Goal: Task Accomplishment & Management: Manage account settings

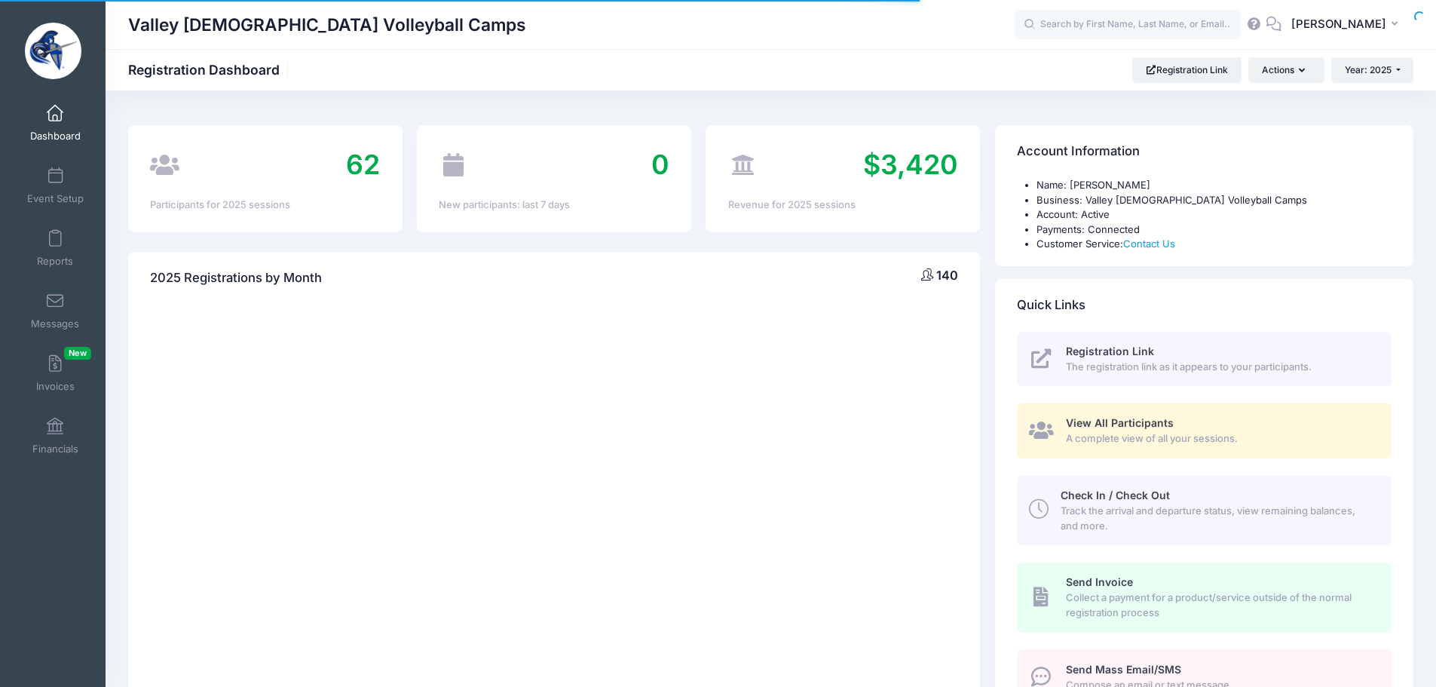
select select
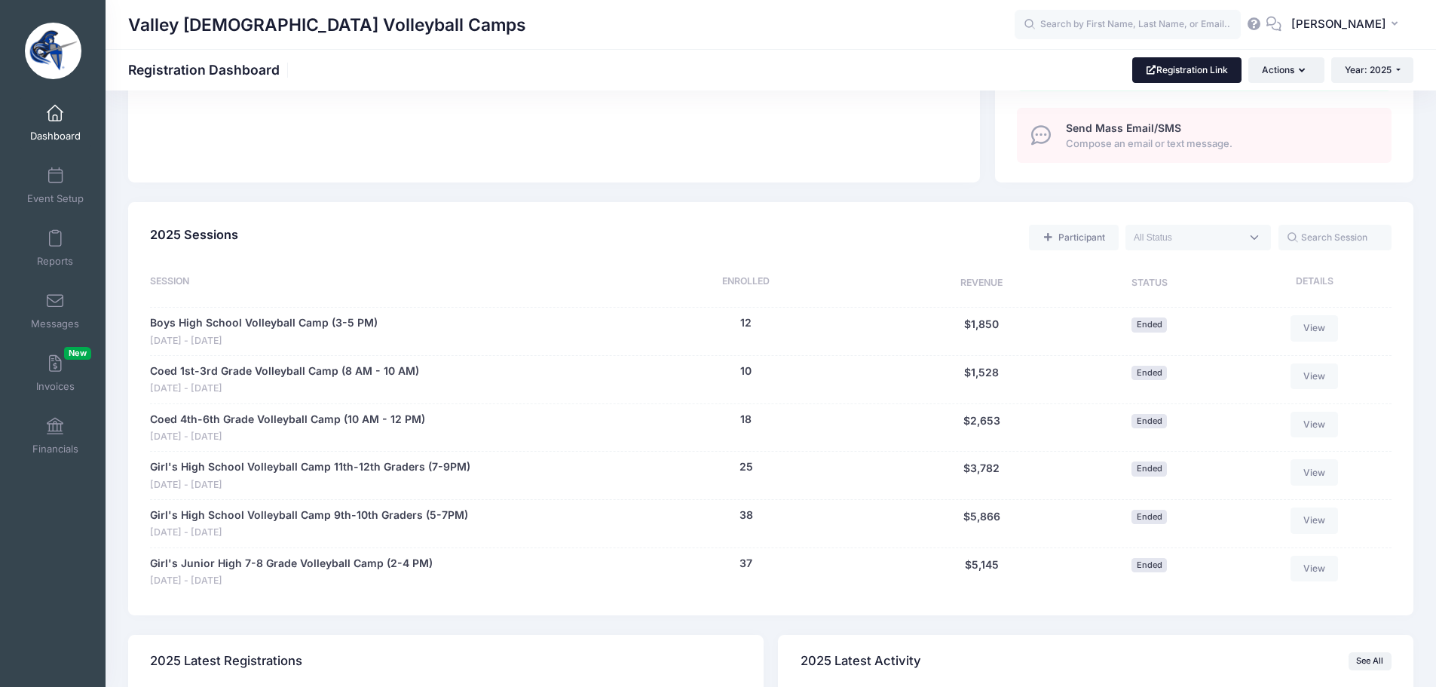
scroll to position [377, 0]
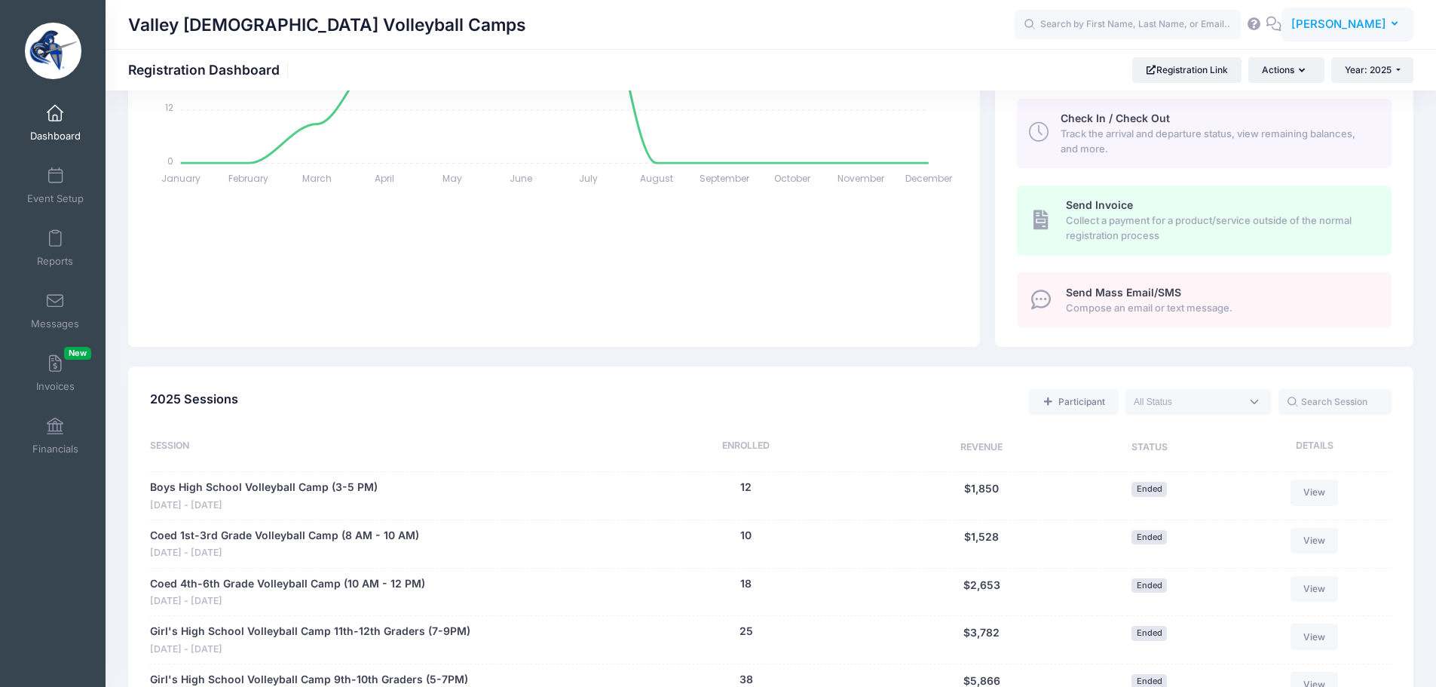
drag, startPoint x: 1347, startPoint y: 18, endPoint x: 1342, endPoint y: 29, distance: 12.2
click at [1347, 18] on span "[PERSON_NAME]" at bounding box center [1338, 24] width 95 height 17
click at [1288, 93] on link "My Events" at bounding box center [1309, 95] width 183 height 29
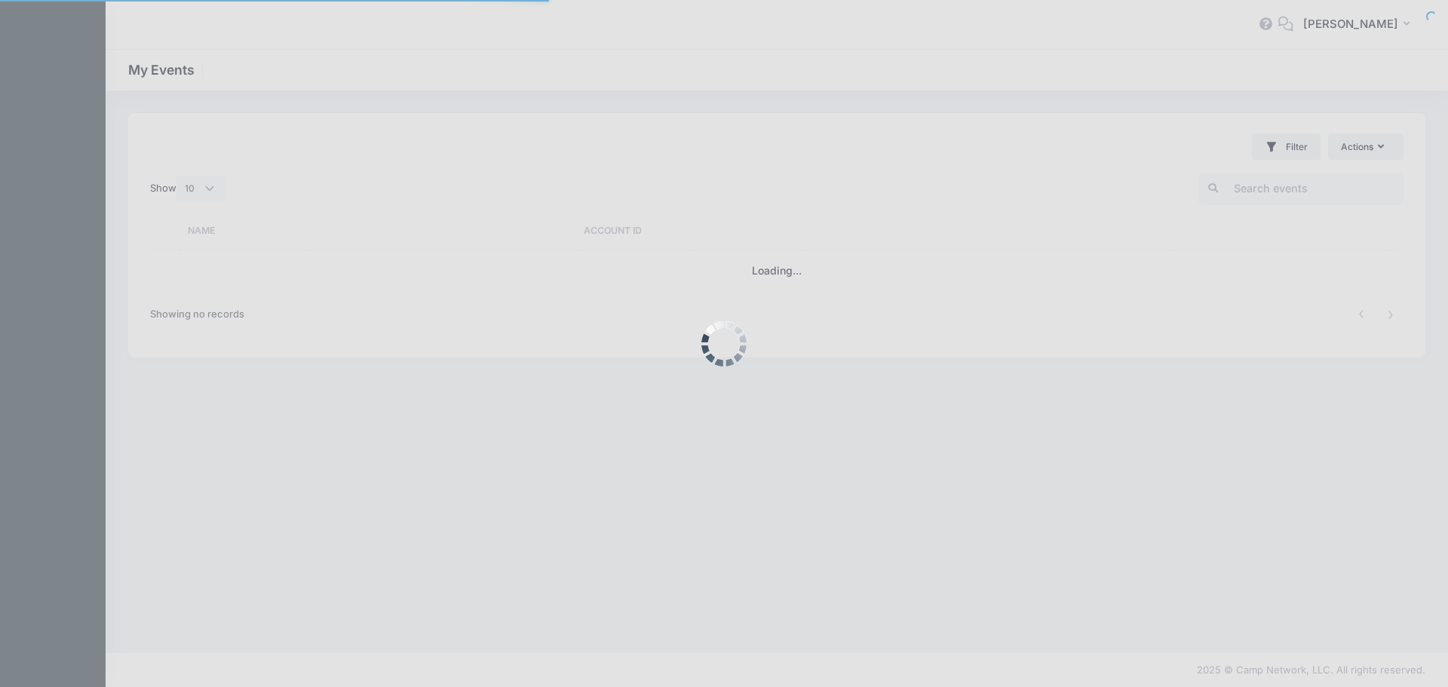
select select "10"
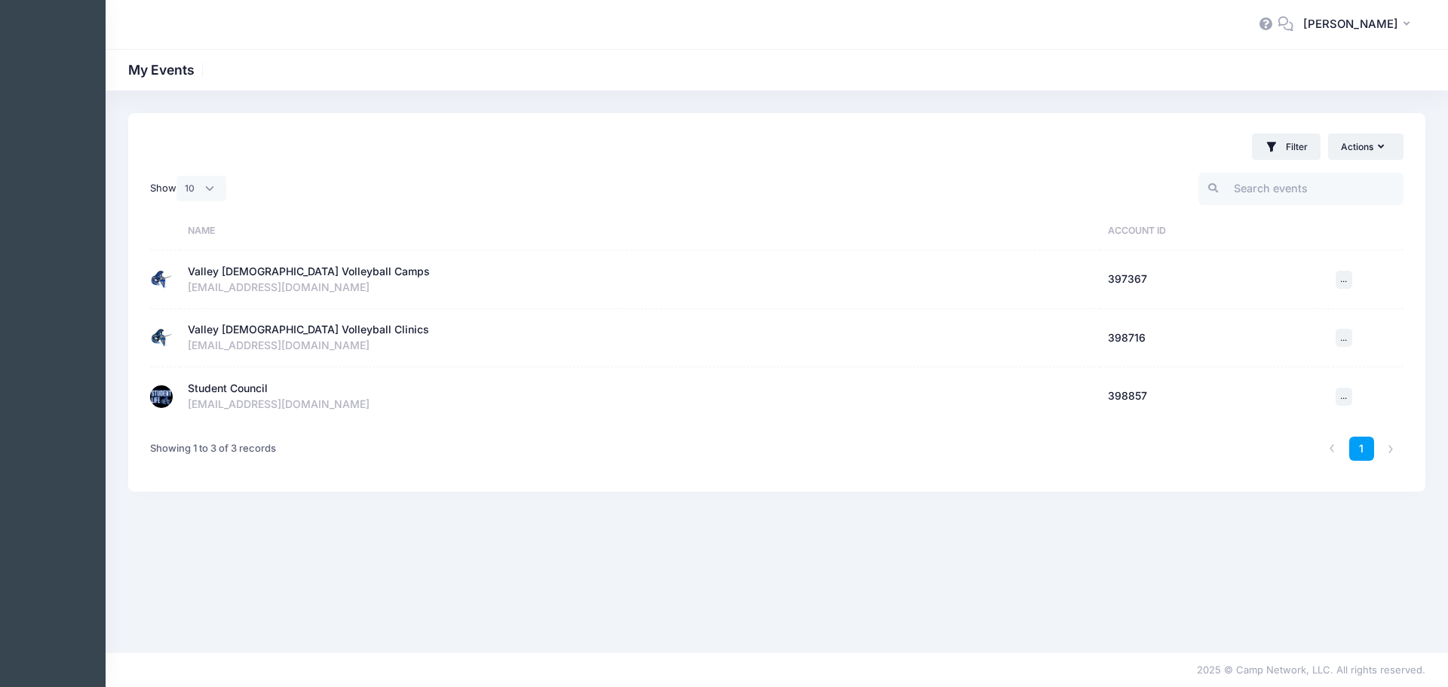
click at [194, 385] on div "Student Council" at bounding box center [228, 389] width 80 height 16
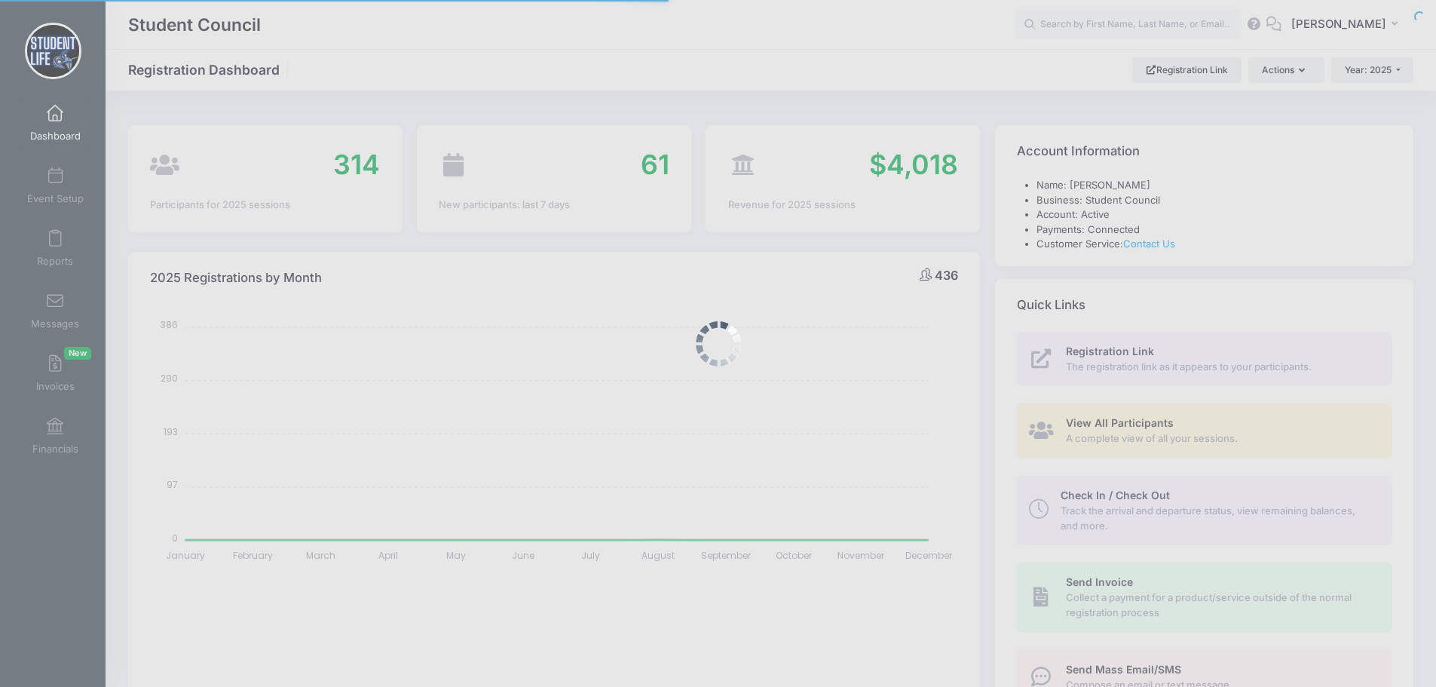
select select
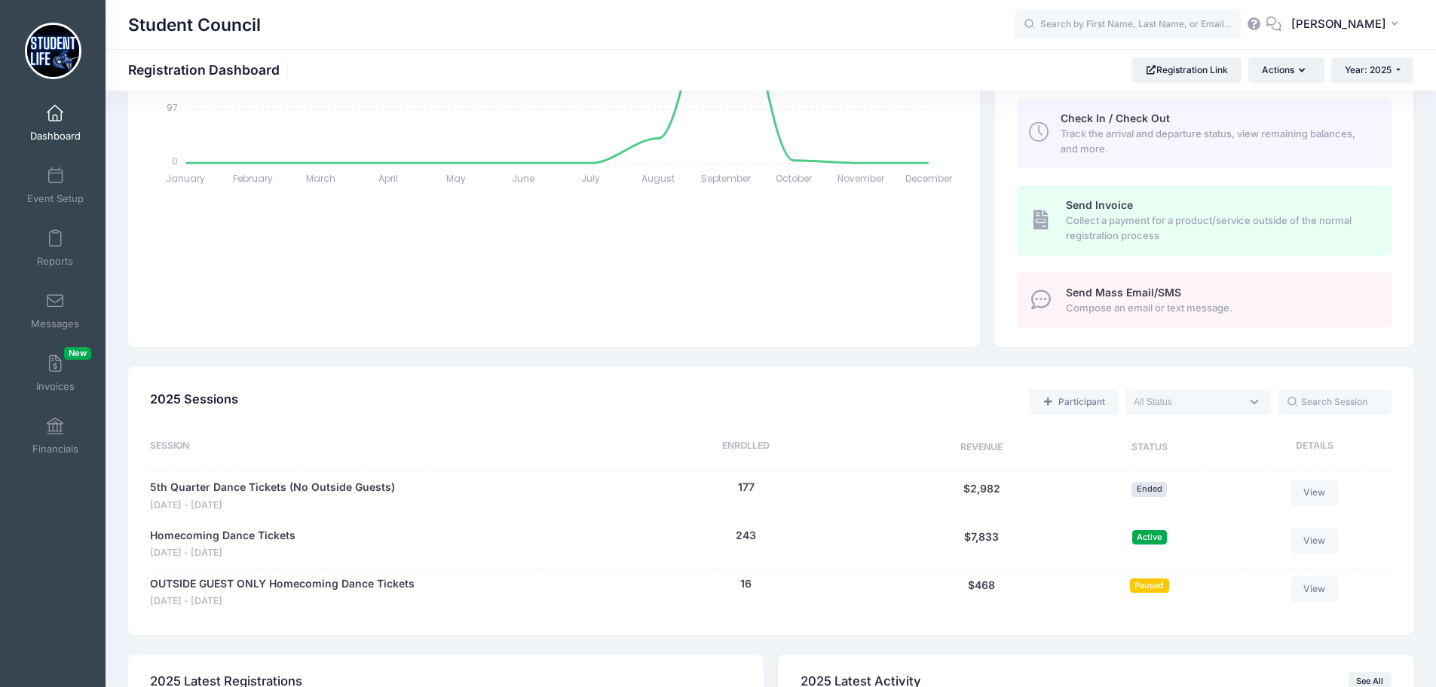
scroll to position [528, 0]
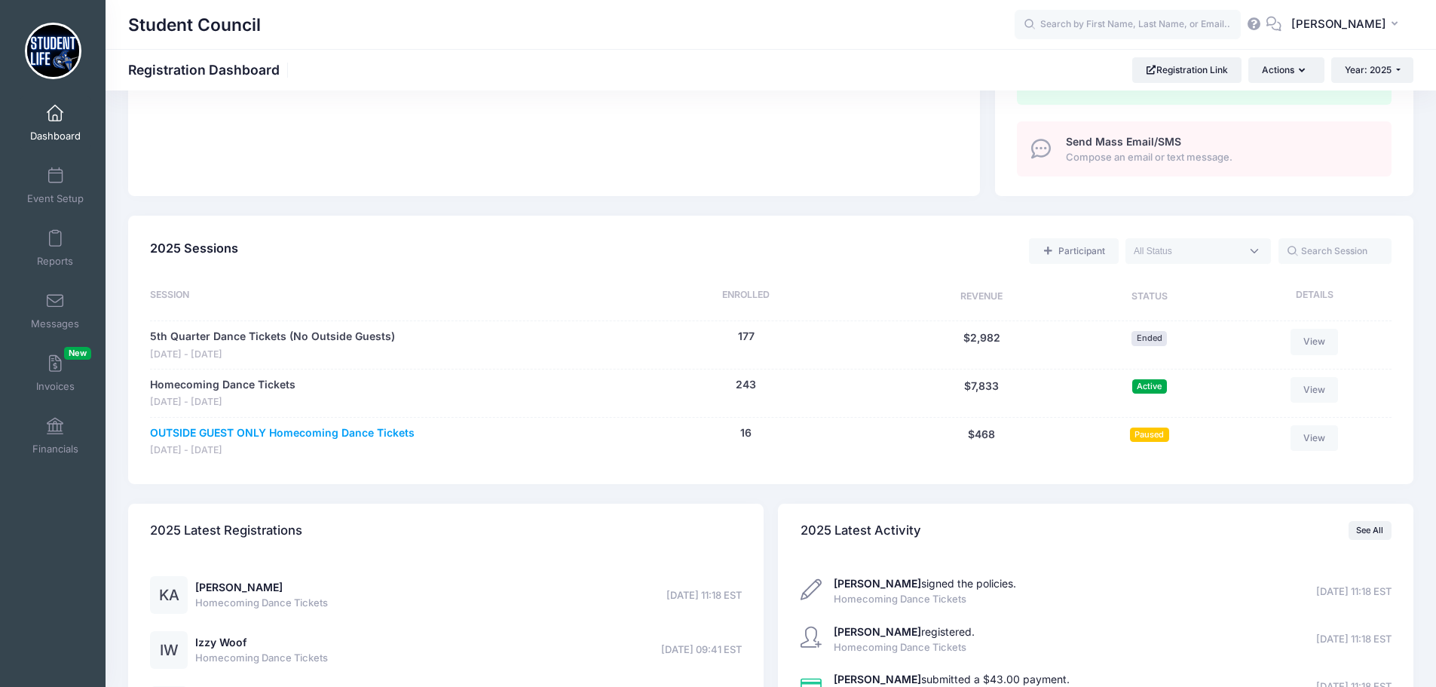
click at [389, 432] on link "OUTSIDE GUEST ONLY Homecoming Dance Tickets" at bounding box center [282, 433] width 265 height 16
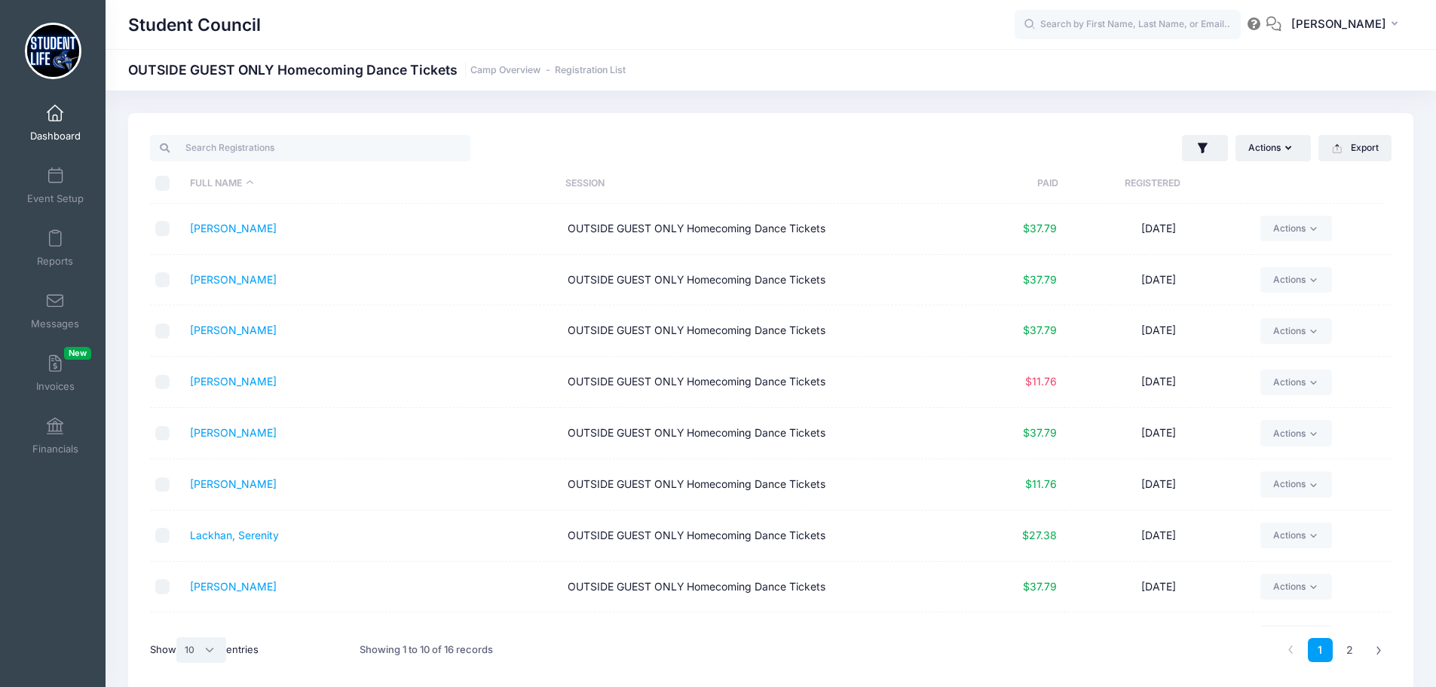
click at [204, 649] on select "All 10 25 50" at bounding box center [201, 650] width 50 height 26
select select "50"
click at [179, 637] on select "All 10 25 50" at bounding box center [201, 650] width 50 height 26
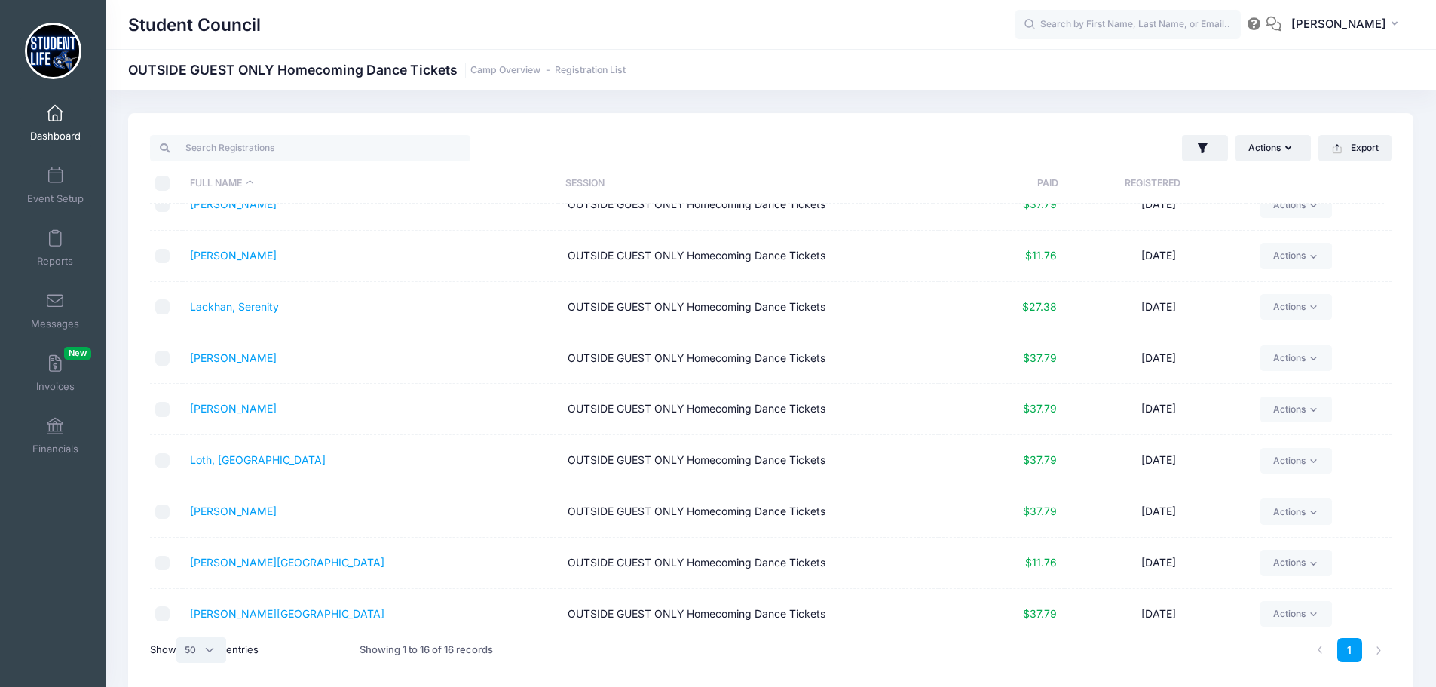
scroll to position [17, 0]
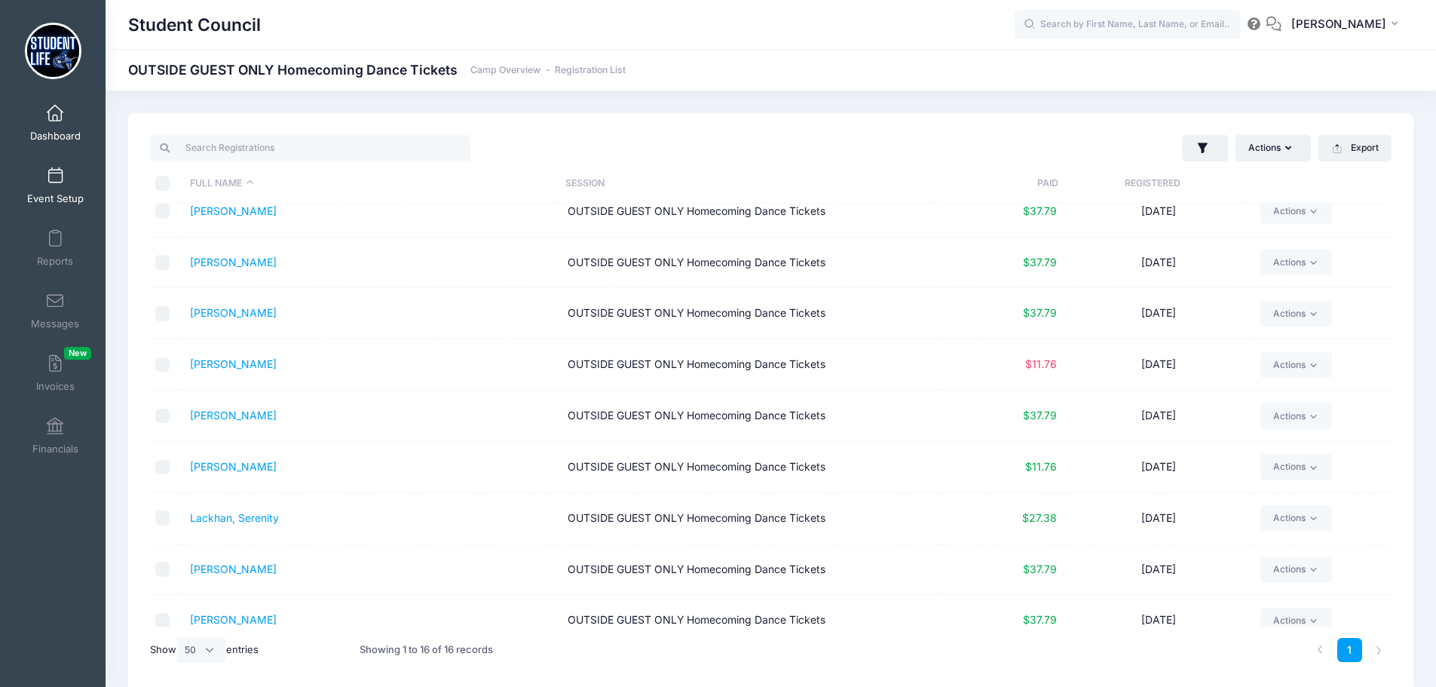
click at [55, 179] on span at bounding box center [55, 176] width 0 height 17
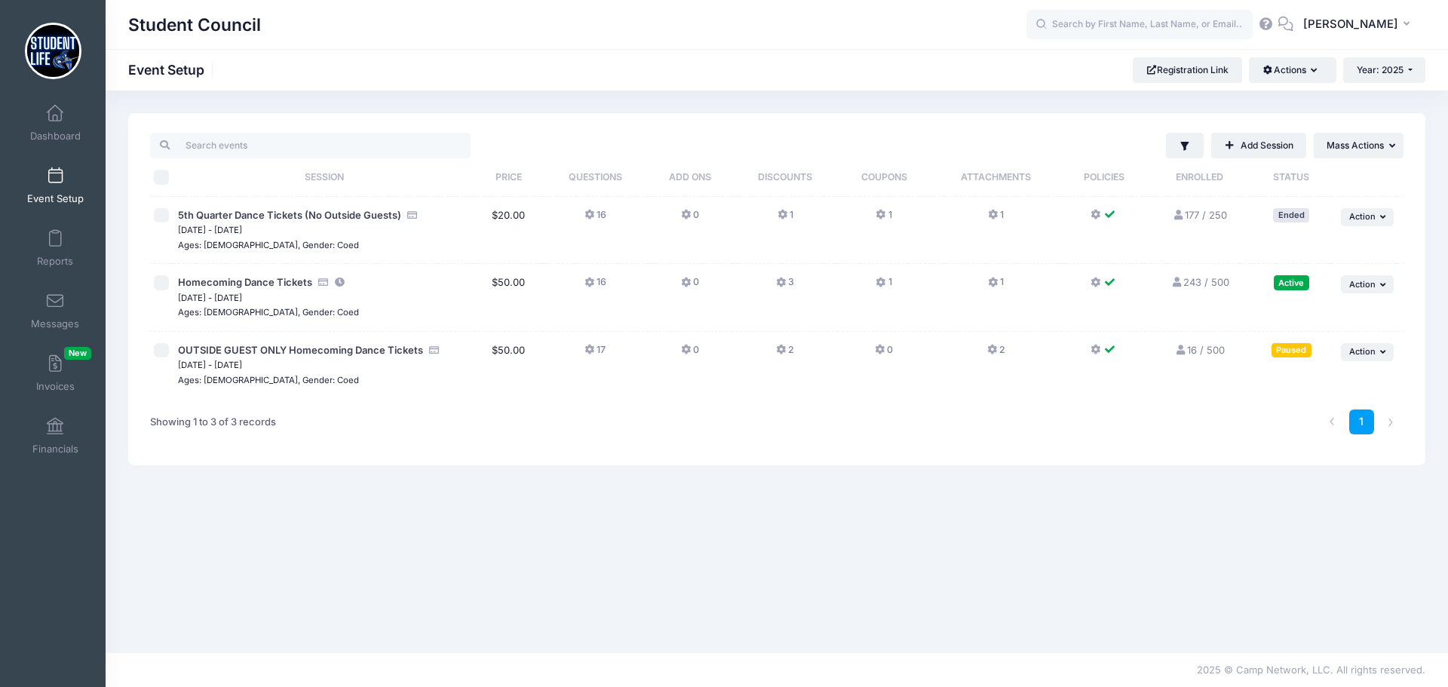
click at [777, 350] on icon at bounding box center [782, 350] width 12 height 0
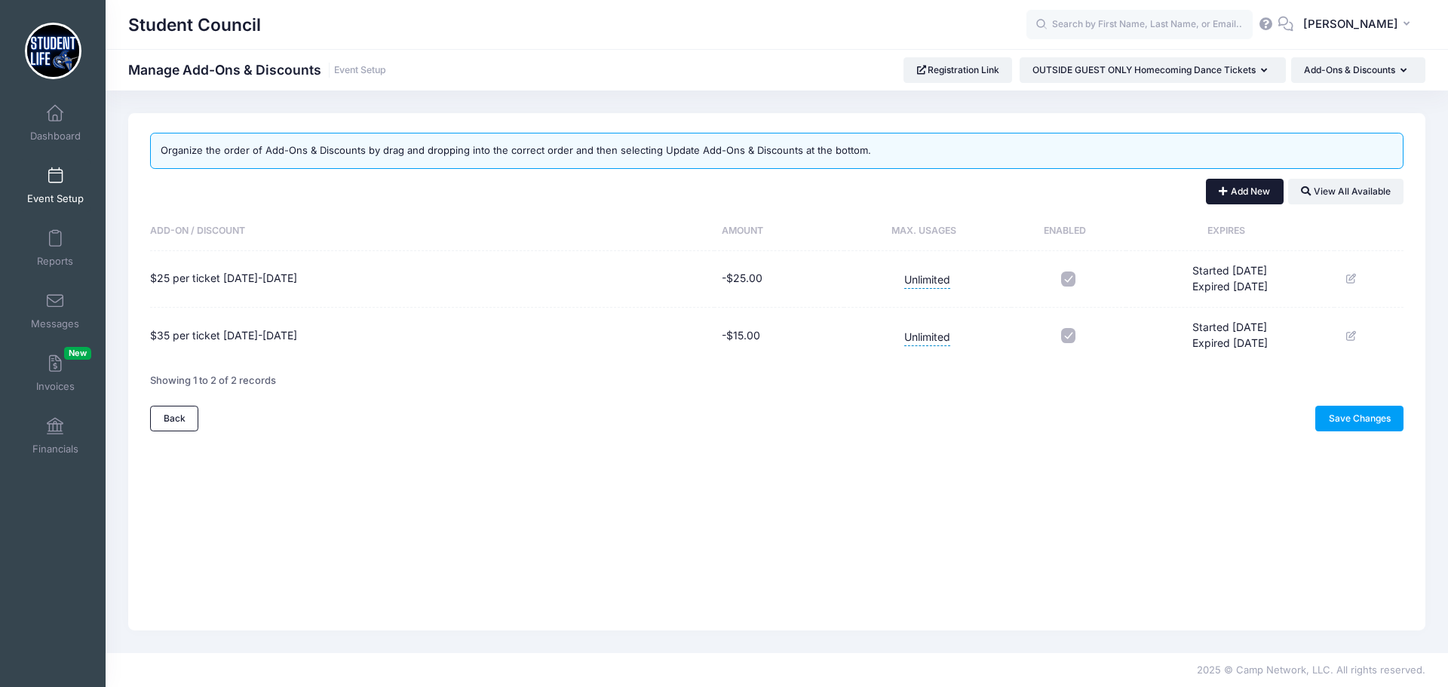
click at [1248, 195] on button "Add New" at bounding box center [1245, 192] width 78 height 26
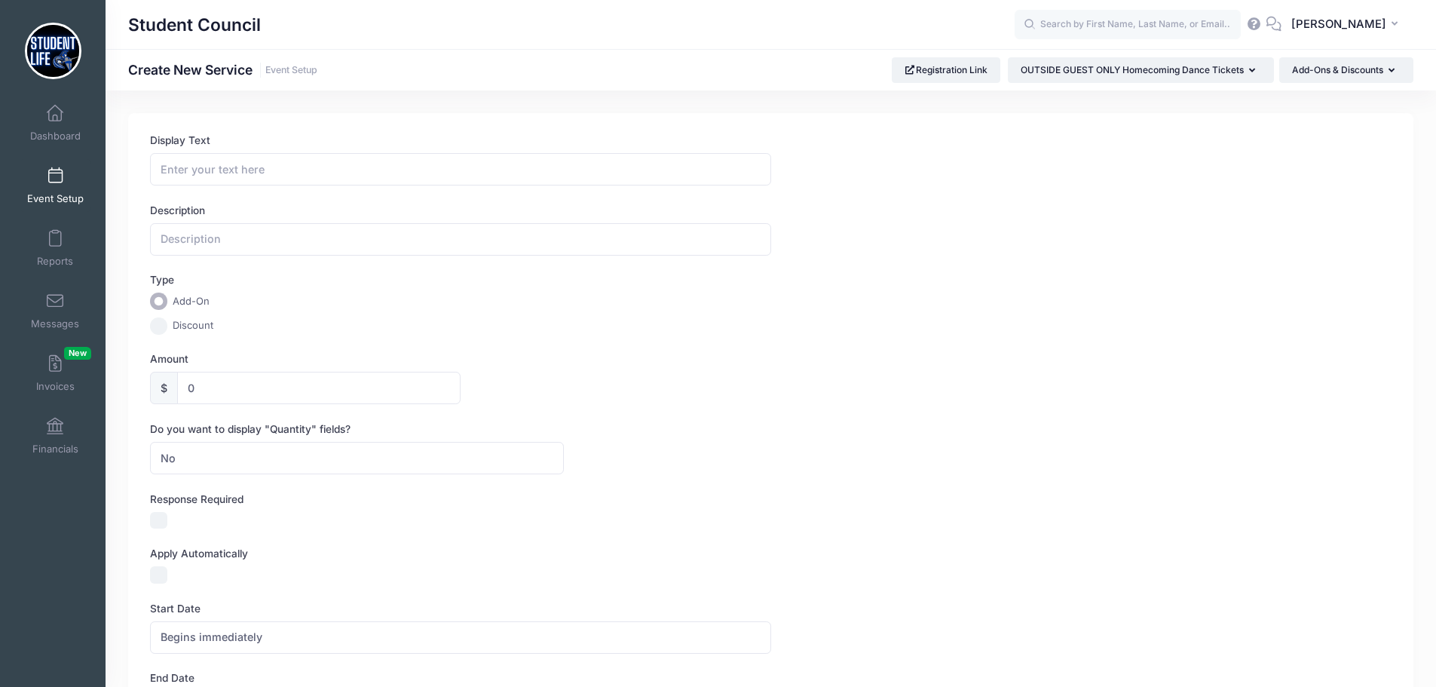
click at [55, 180] on span at bounding box center [55, 176] width 0 height 17
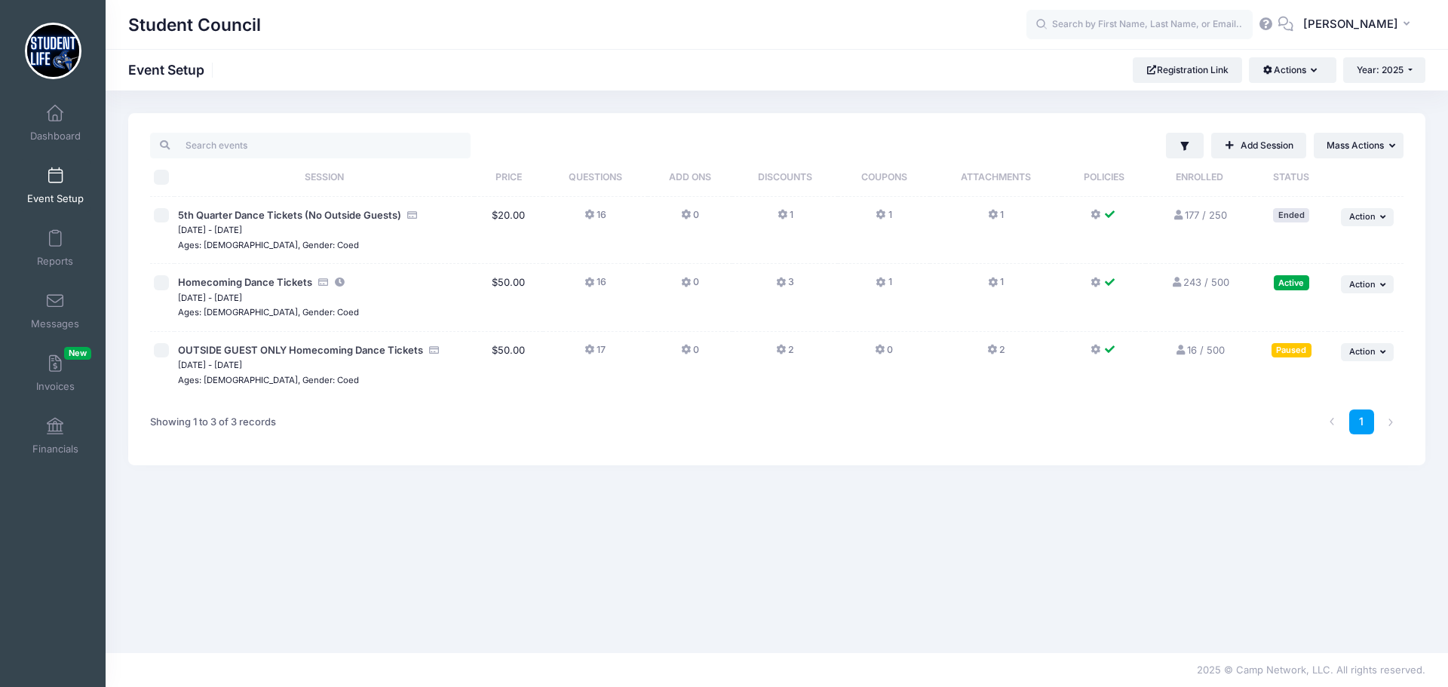
click at [776, 350] on icon at bounding box center [782, 350] width 12 height 0
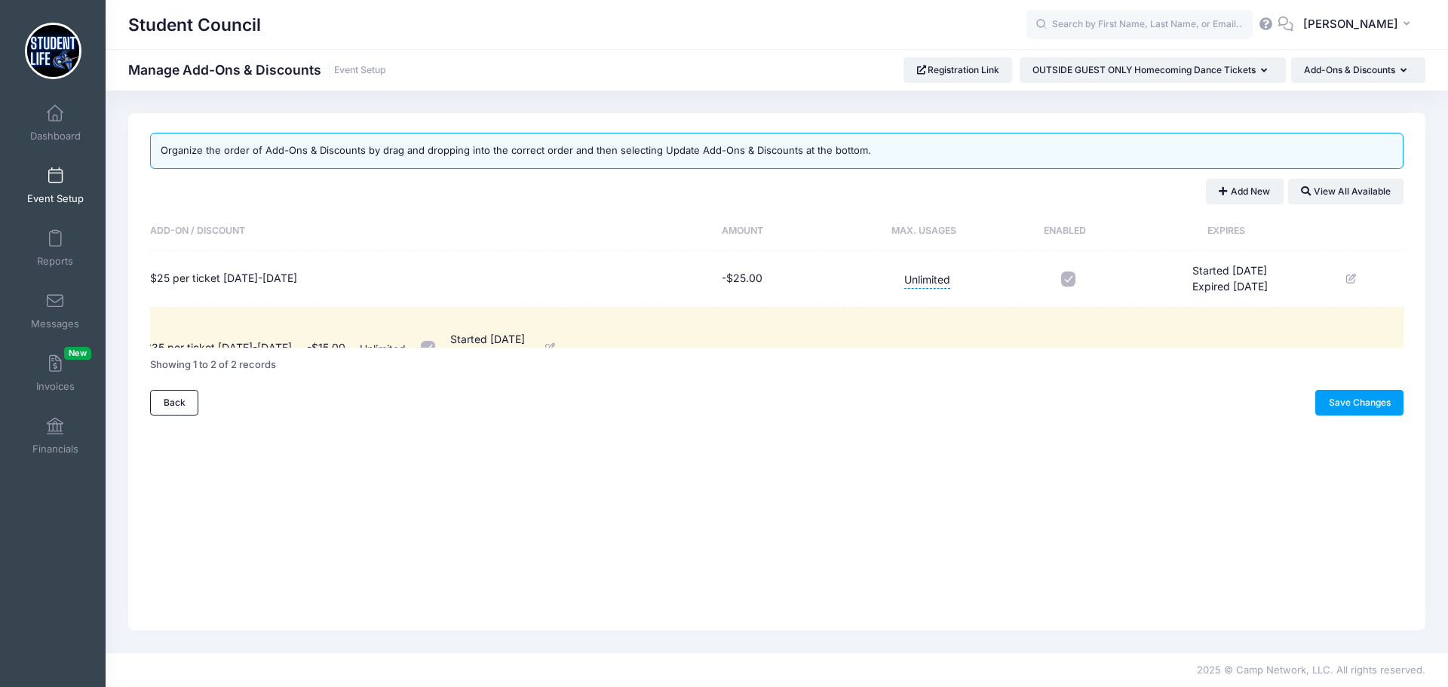
scroll to position [30, 0]
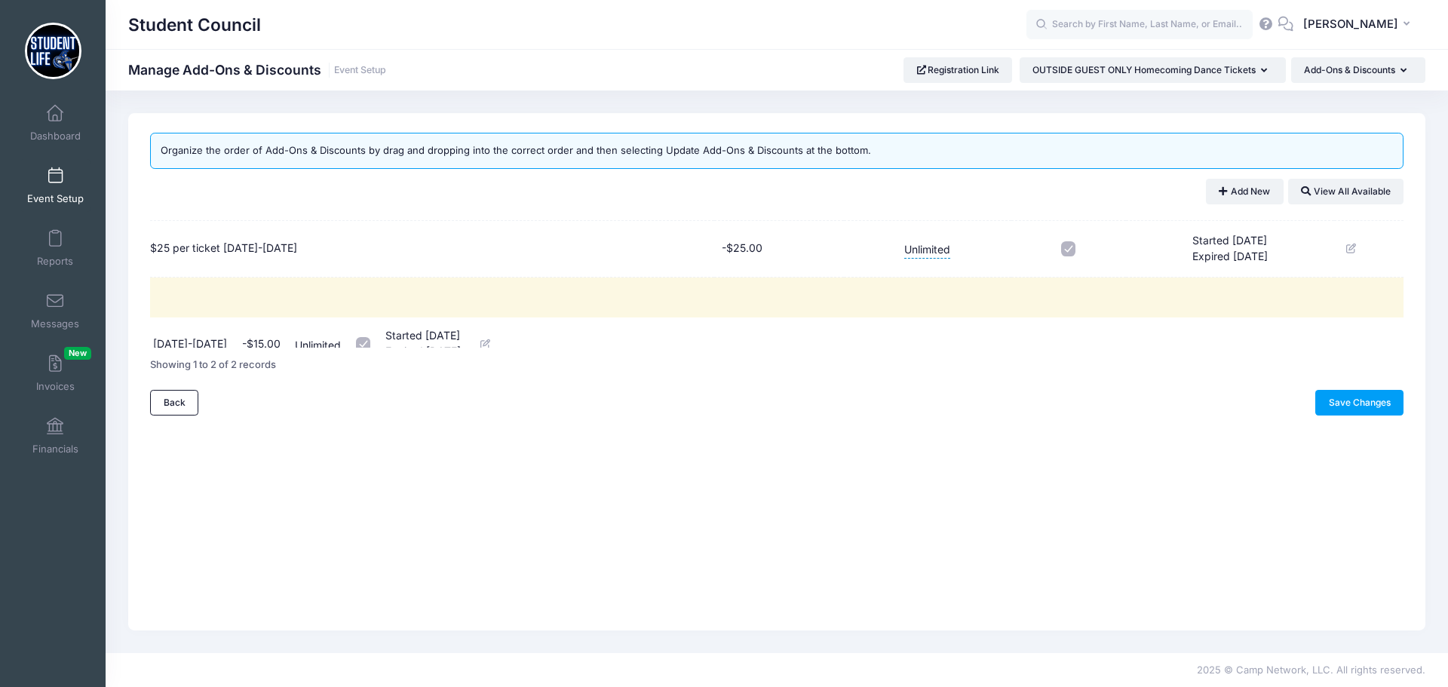
drag, startPoint x: 309, startPoint y: 335, endPoint x: 259, endPoint y: 331, distance: 50.7
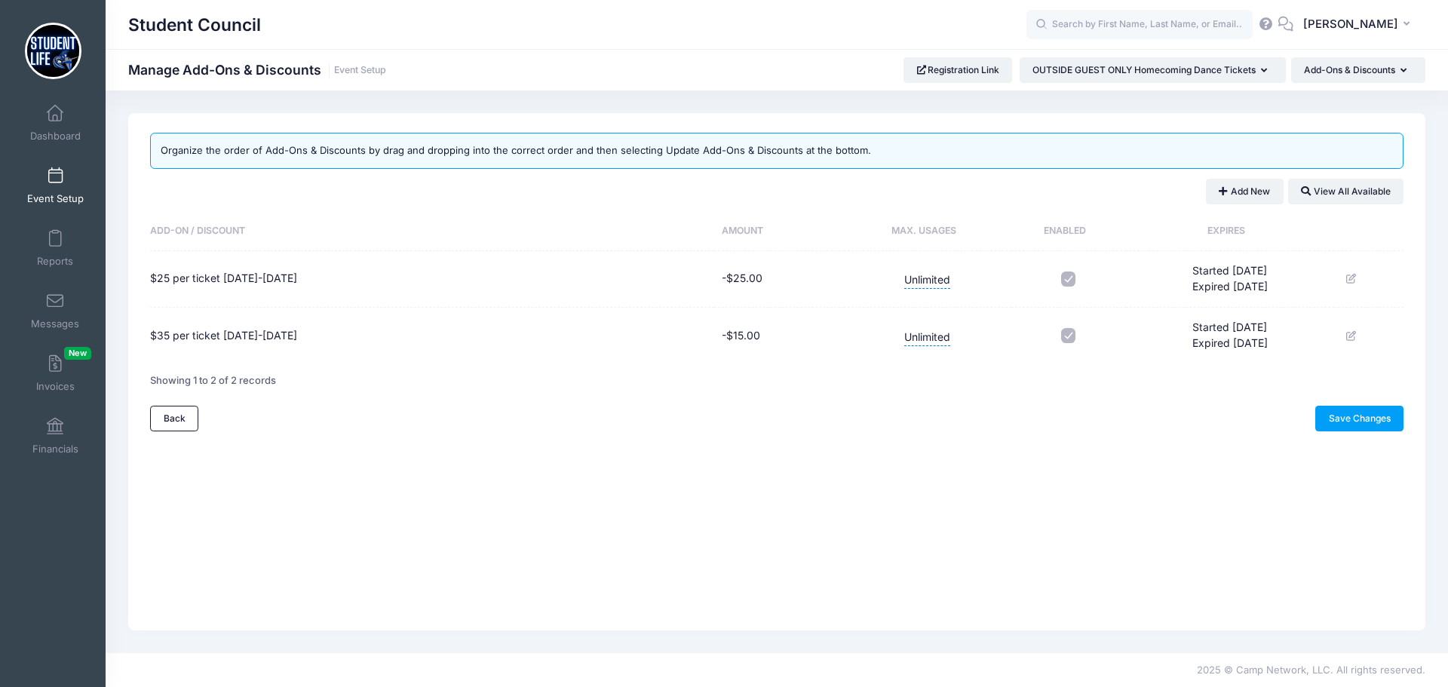
scroll to position [0, 0]
click at [1353, 335] on icon at bounding box center [1352, 336] width 12 height 10
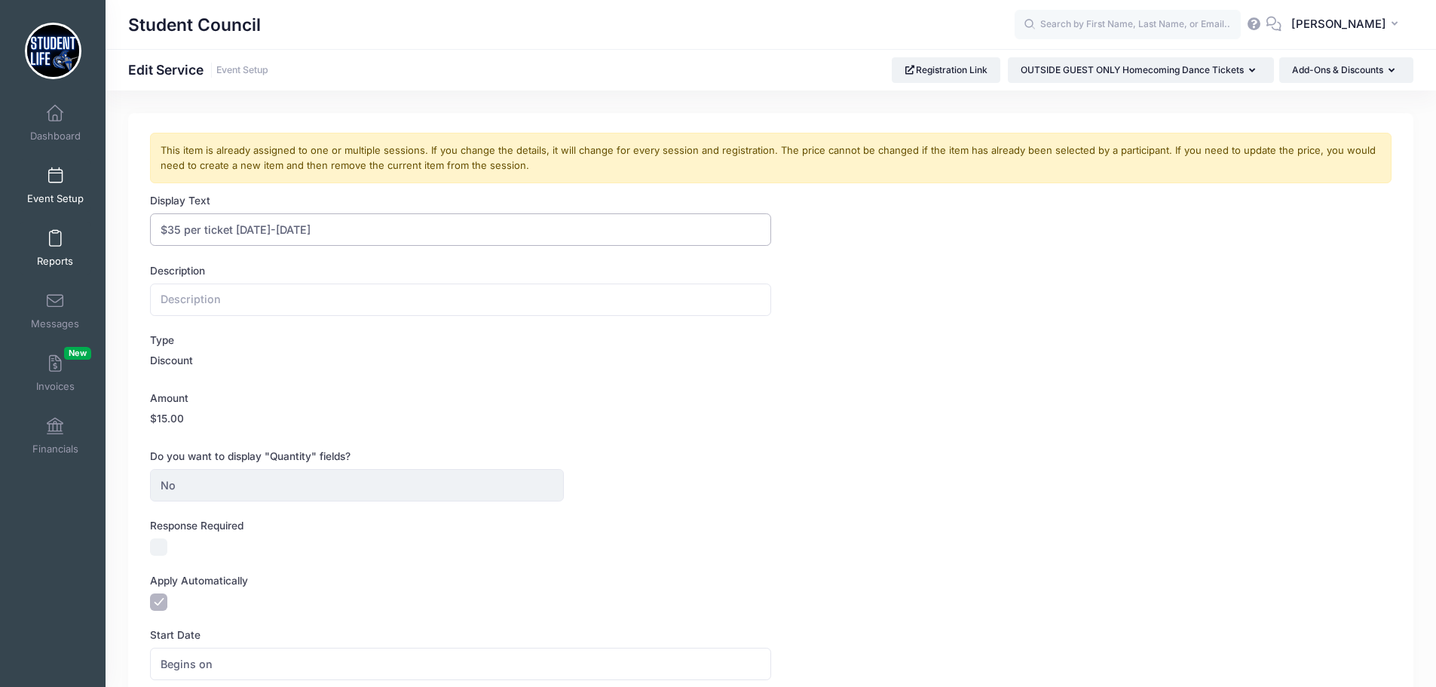
drag, startPoint x: 338, startPoint y: 236, endPoint x: 76, endPoint y: 234, distance: 261.6
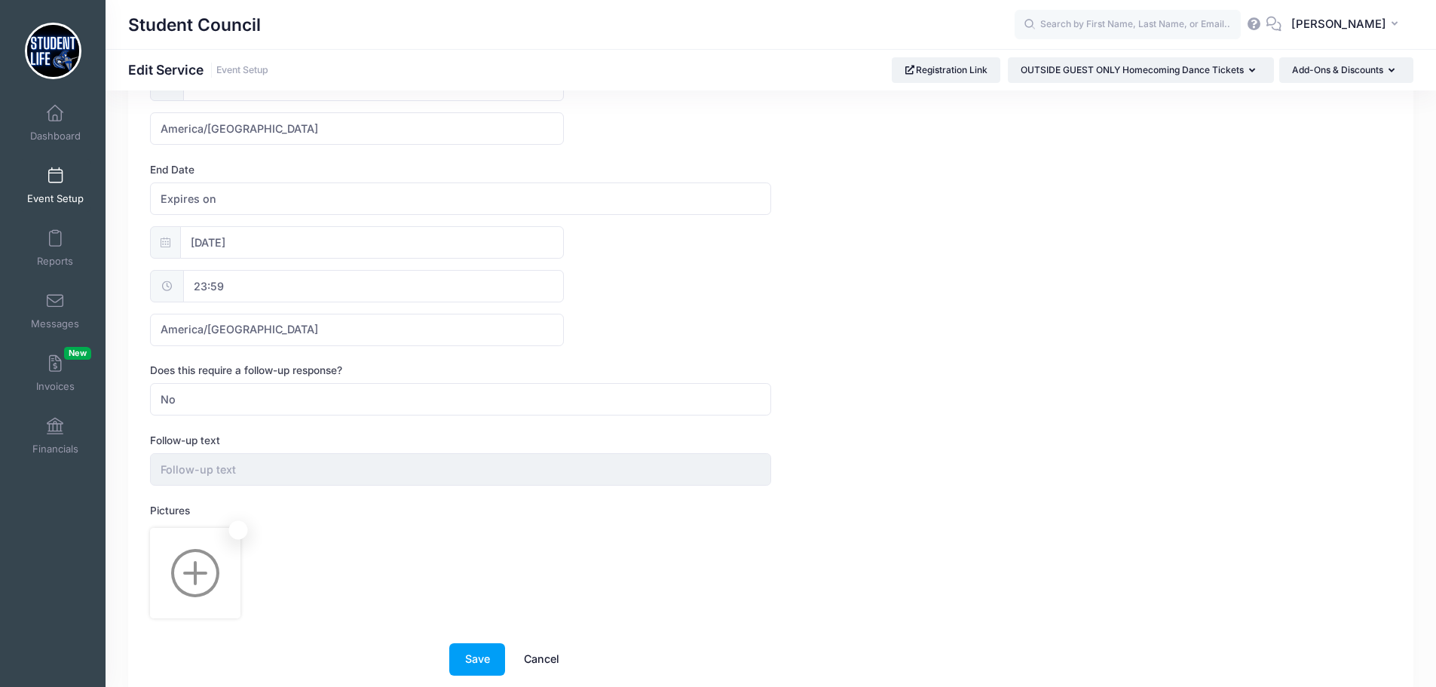
scroll to position [731, 0]
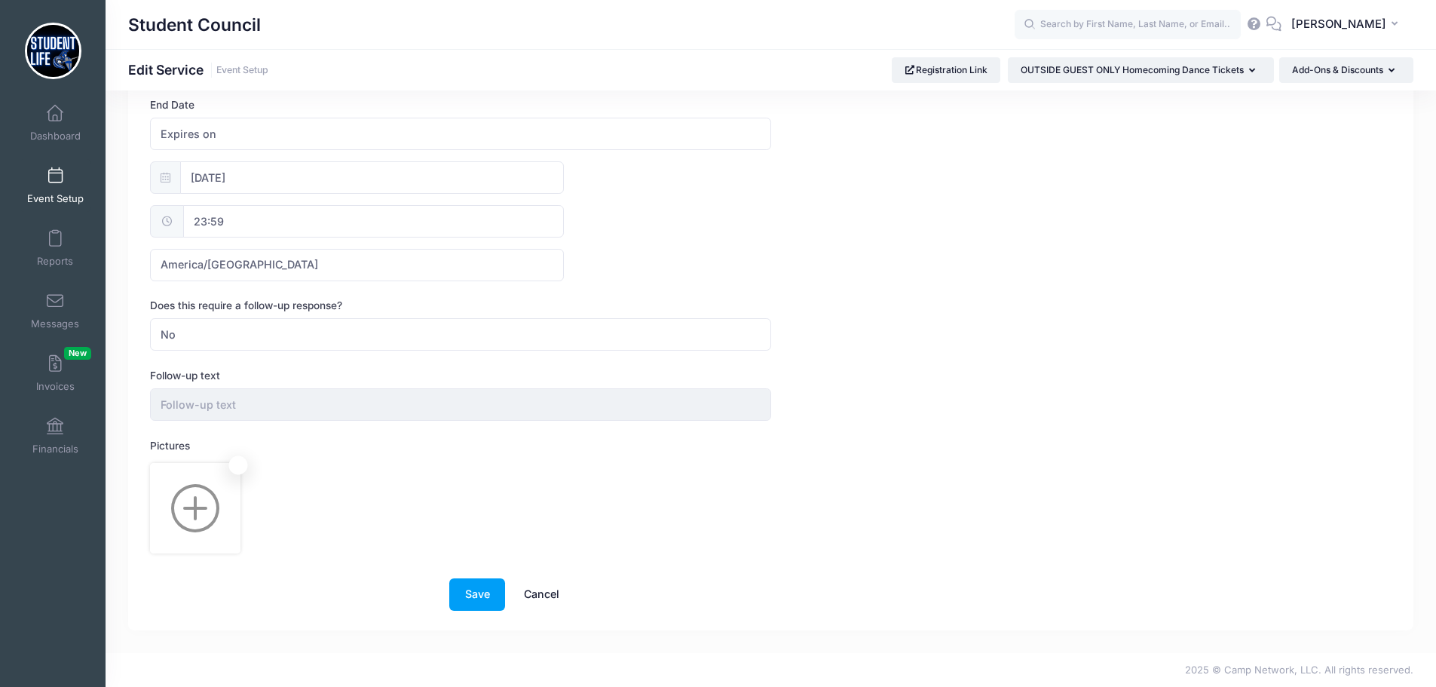
click at [527, 587] on link "Cancel" at bounding box center [541, 594] width 66 height 32
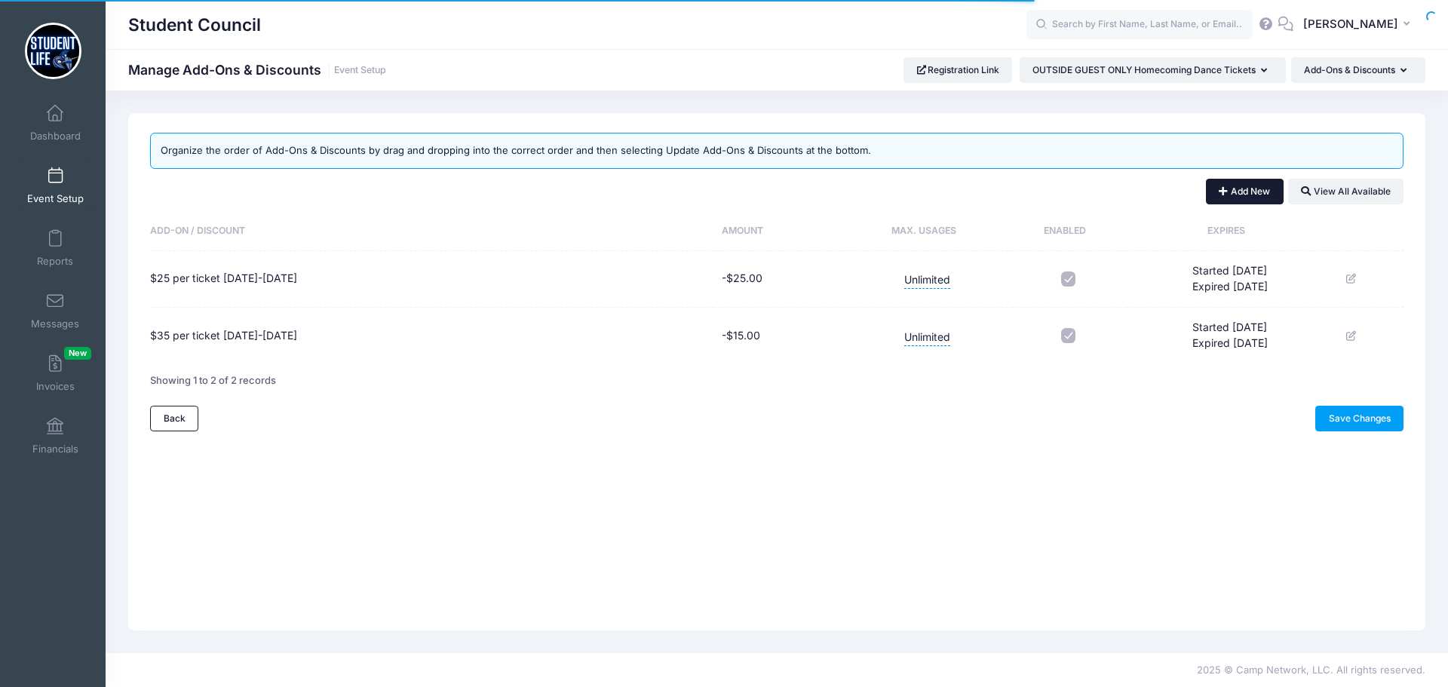
click at [1229, 195] on button "Add New" at bounding box center [1245, 192] width 78 height 26
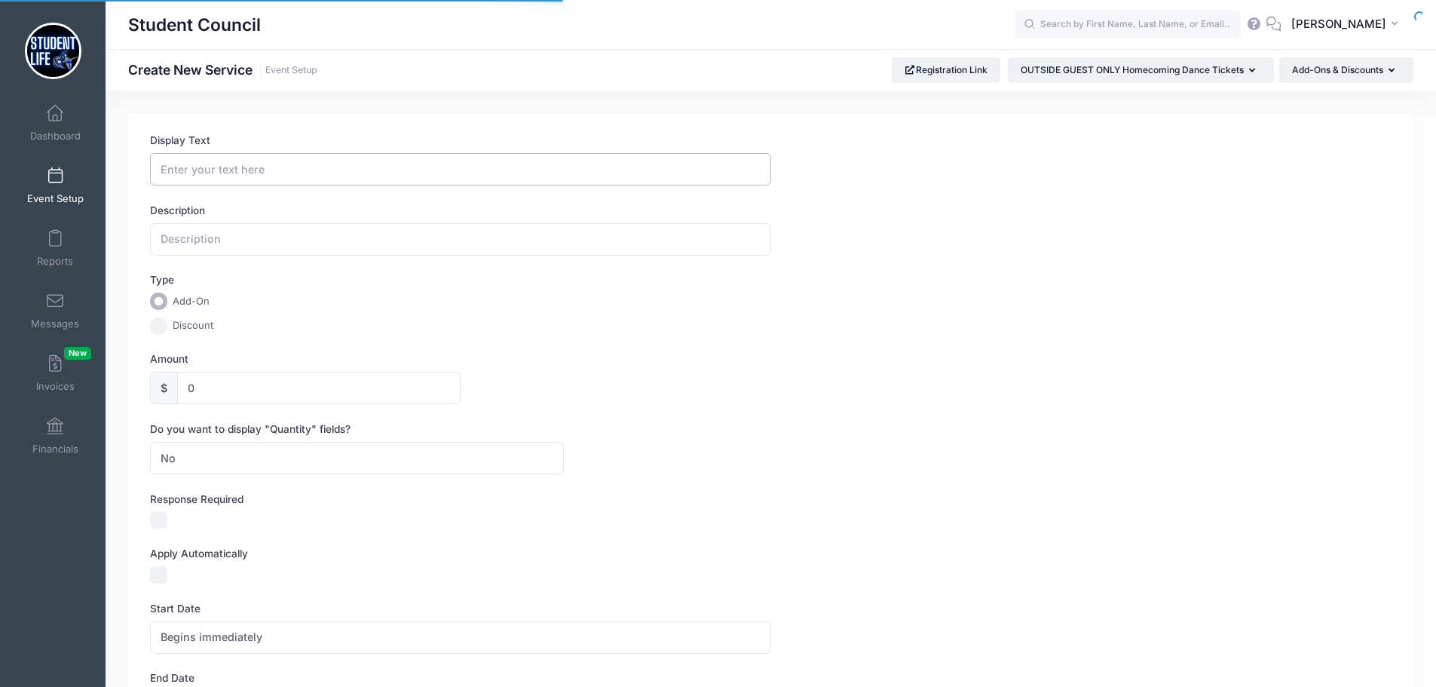
click at [221, 177] on input "Display Text" at bounding box center [460, 169] width 620 height 32
paste input "$35 per ticket [DATE]-[DATE]"
click at [179, 167] on input "$35 per ticket [DATE]-[DATE]" at bounding box center [460, 169] width 620 height 32
drag, startPoint x: 345, startPoint y: 165, endPoint x: 238, endPoint y: 173, distance: 106.6
click at [238, 173] on input "$40 per ticket [DATE]-[DATE]" at bounding box center [460, 169] width 620 height 32
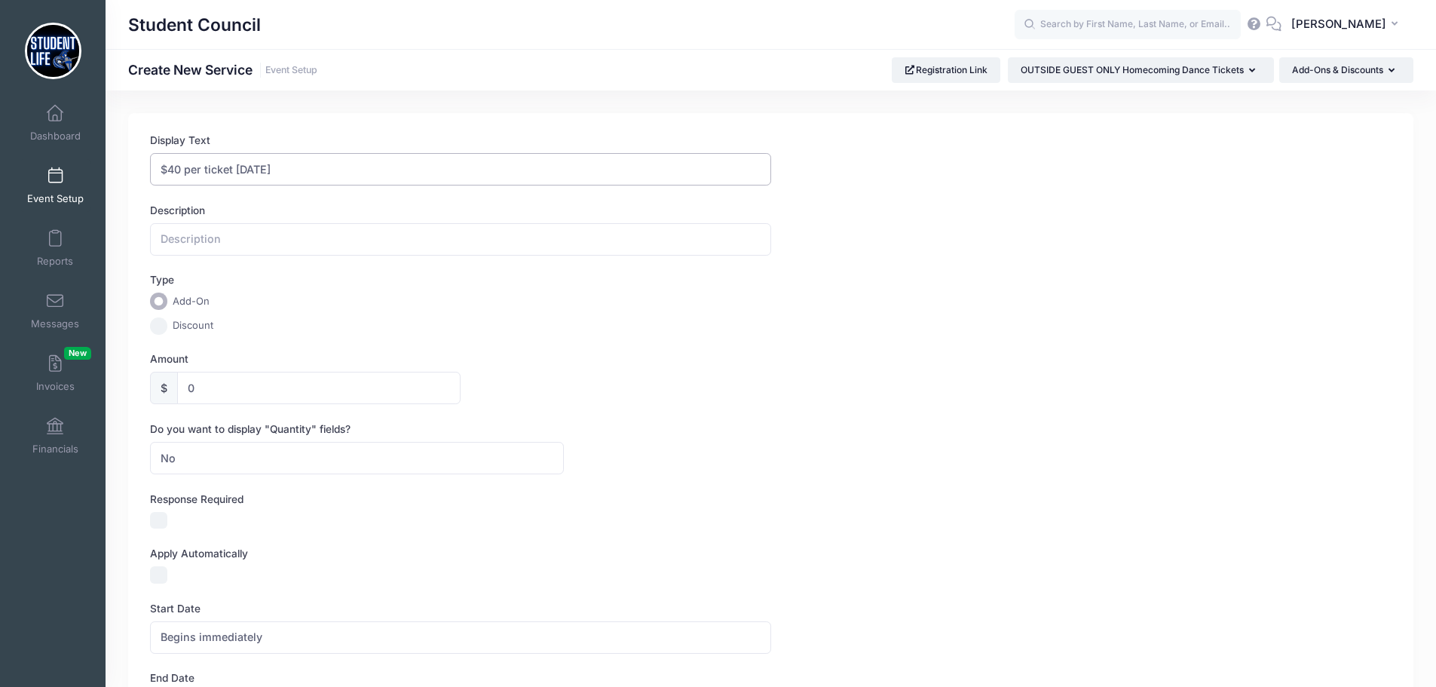
type input "$40 per ticket [DATE]"
click at [686, 345] on form "Display Text $40 per ticket [DATE] Description Type Add-On Discount Amount $ 0 …" at bounding box center [771, 593] width 1242 height 920
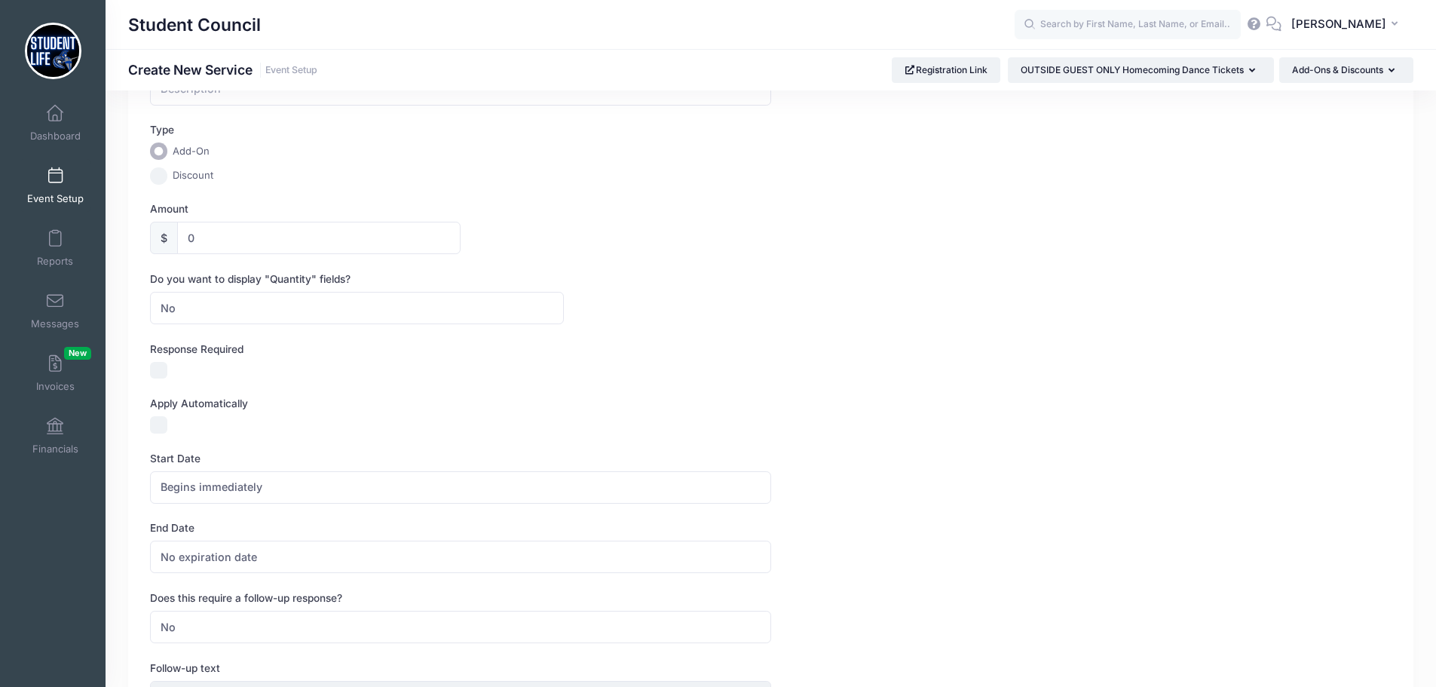
scroll to position [151, 0]
drag, startPoint x: 216, startPoint y: 238, endPoint x: 116, endPoint y: 229, distance: 99.9
click at [116, 229] on div "Display Text $40 per ticket October 1 Description Type Add-On Discount Amount $…" at bounding box center [771, 441] width 1331 height 959
type input "10"
click at [775, 302] on div "No Yes No Max" at bounding box center [564, 307] width 828 height 32
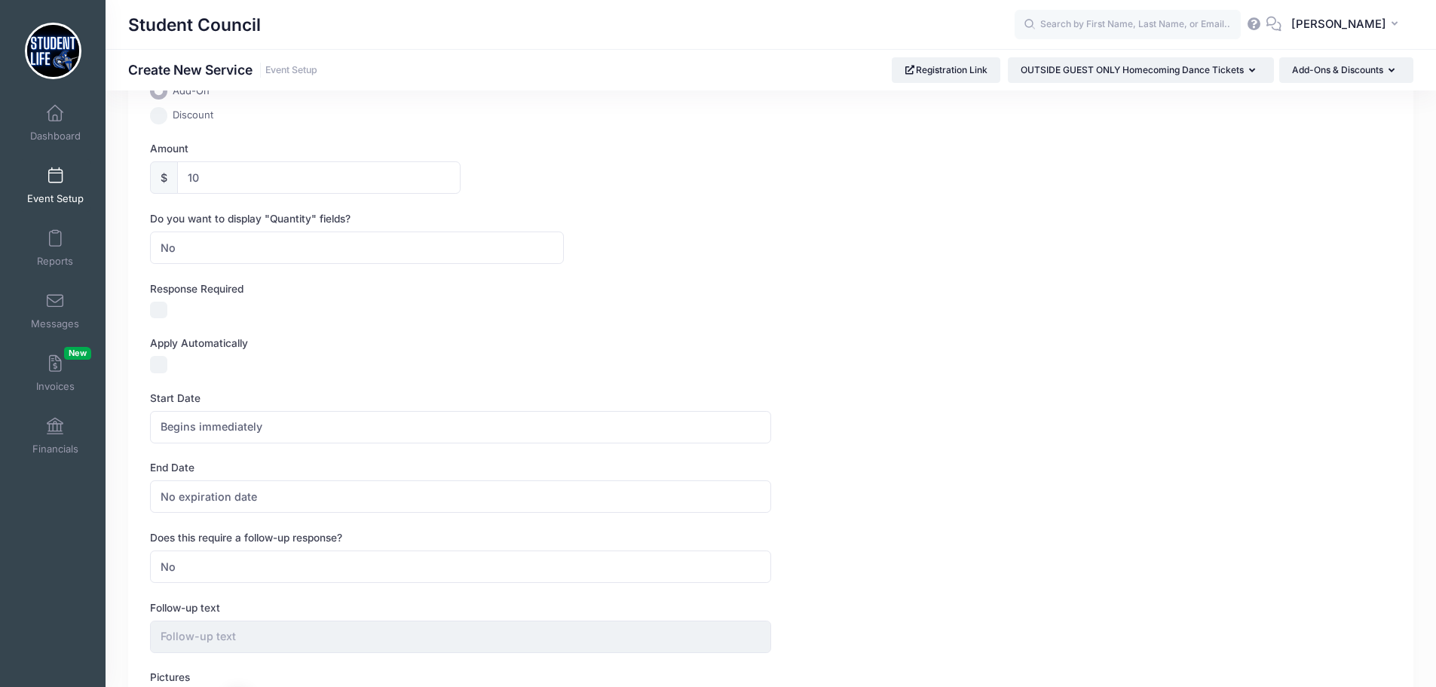
scroll to position [443, 0]
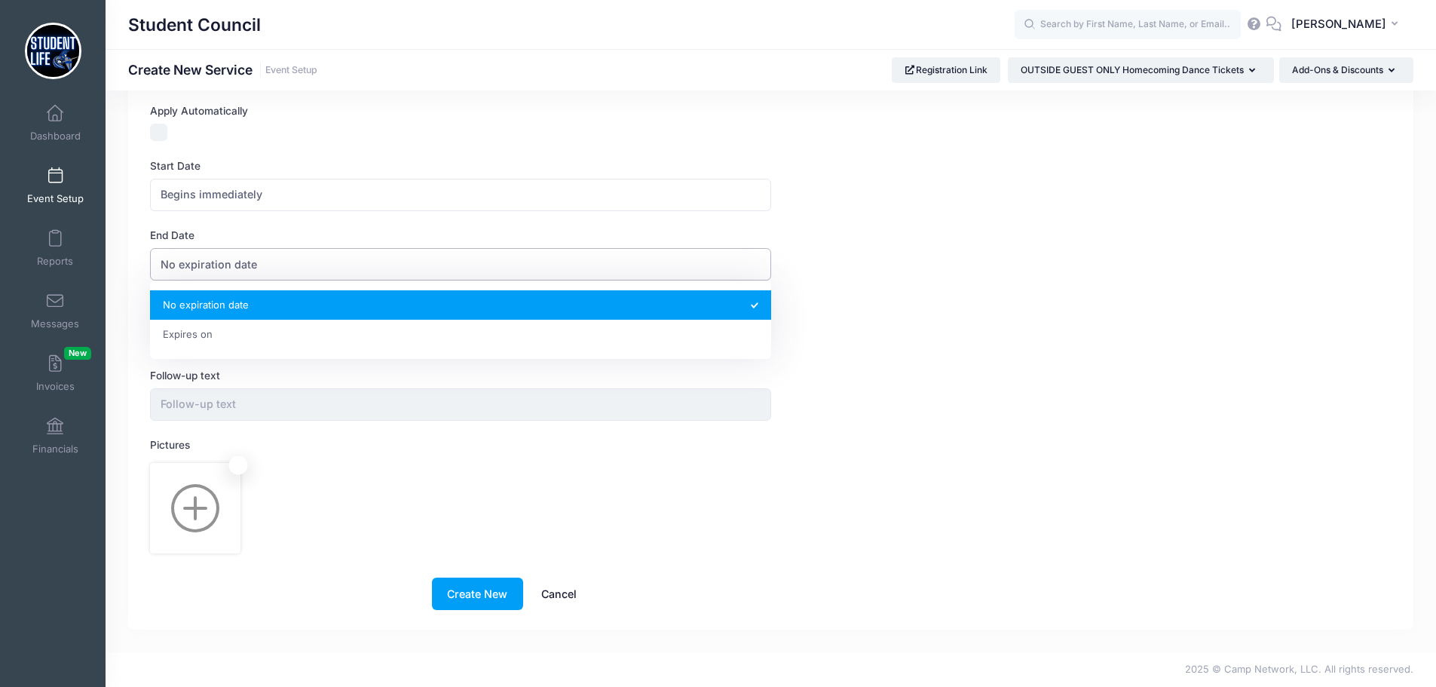
click at [388, 262] on span "No expiration date" at bounding box center [460, 264] width 620 height 32
select select "1"
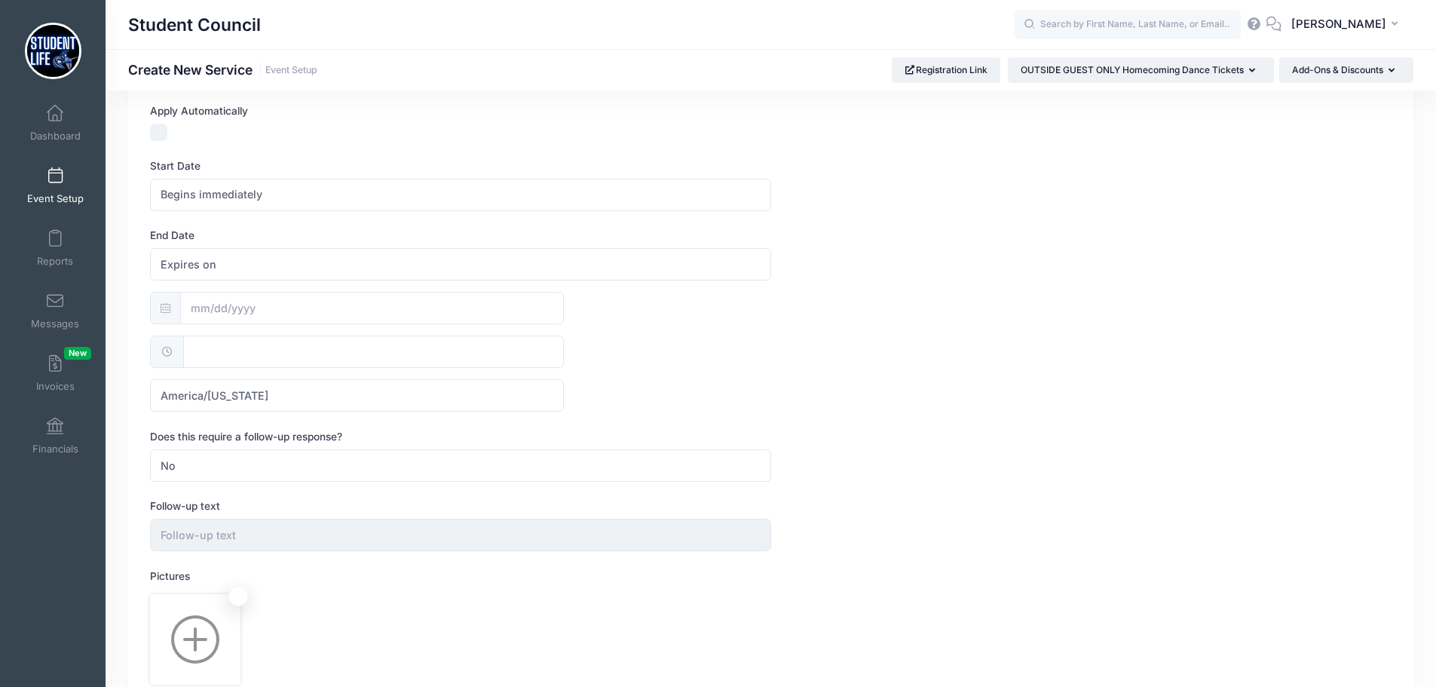
click at [158, 302] on div at bounding box center [165, 308] width 31 height 32
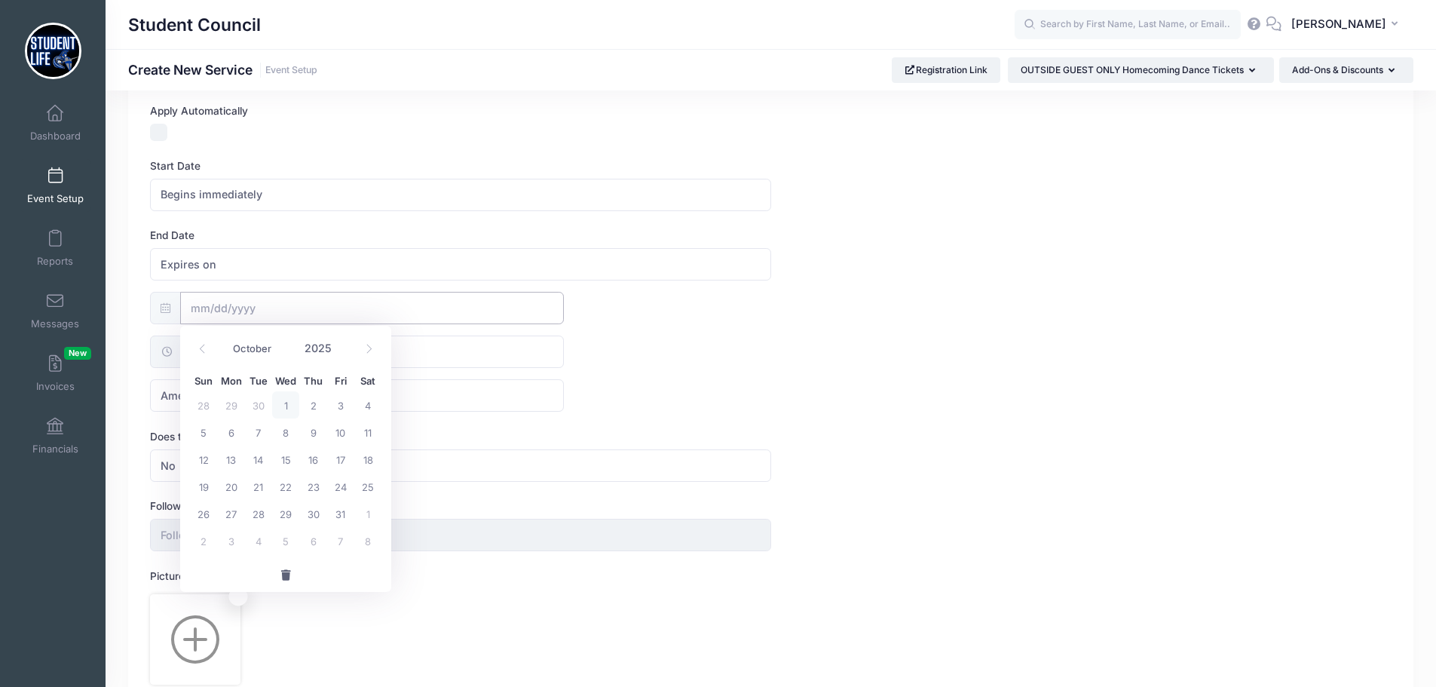
click at [201, 303] on input "text" at bounding box center [372, 308] width 384 height 32
click at [314, 399] on span "2" at bounding box center [312, 404] width 27 height 27
type input "10/02/2025"
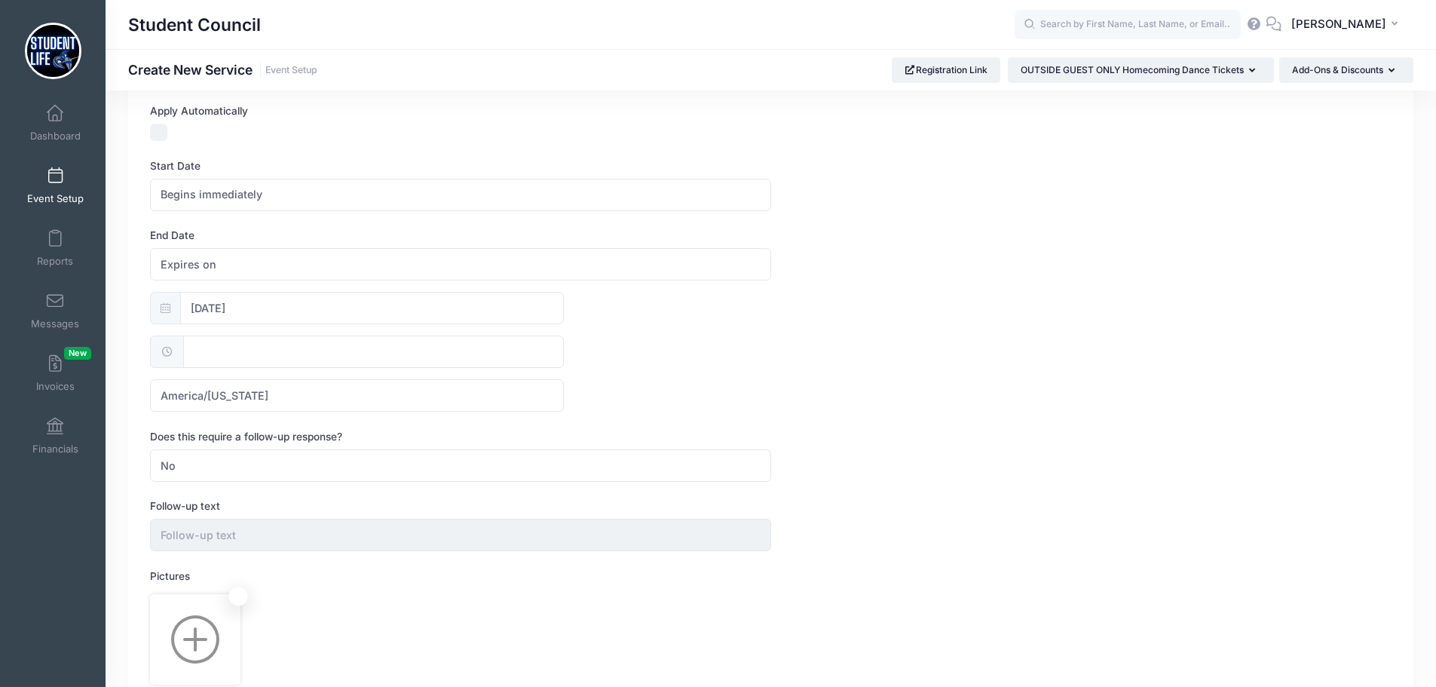
click at [269, 349] on input "text" at bounding box center [373, 351] width 381 height 32
click at [352, 391] on span at bounding box center [350, 392] width 11 height 15
type input "11:55"
type input "11"
type input "55"
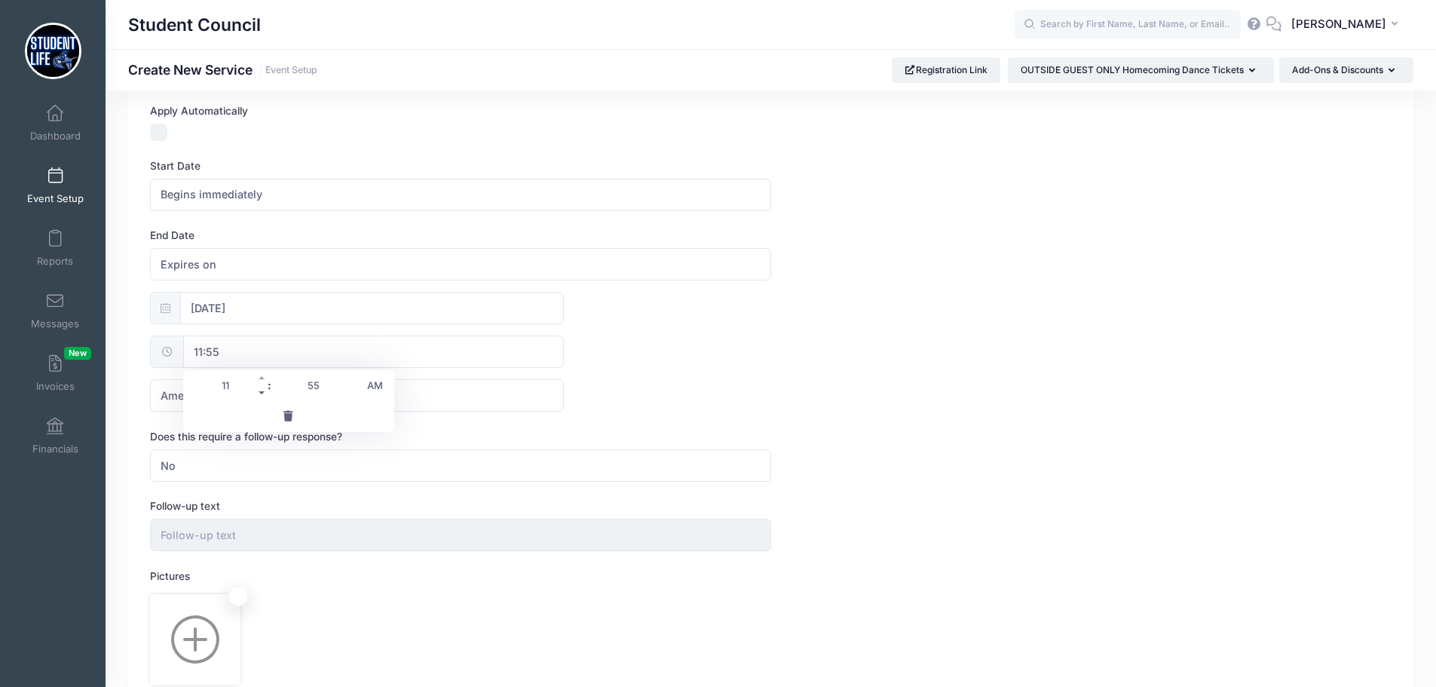
click at [262, 391] on span at bounding box center [262, 392] width 11 height 15
type input "10:55"
type input "10"
click at [262, 391] on span at bounding box center [262, 392] width 11 height 15
type input "09:55"
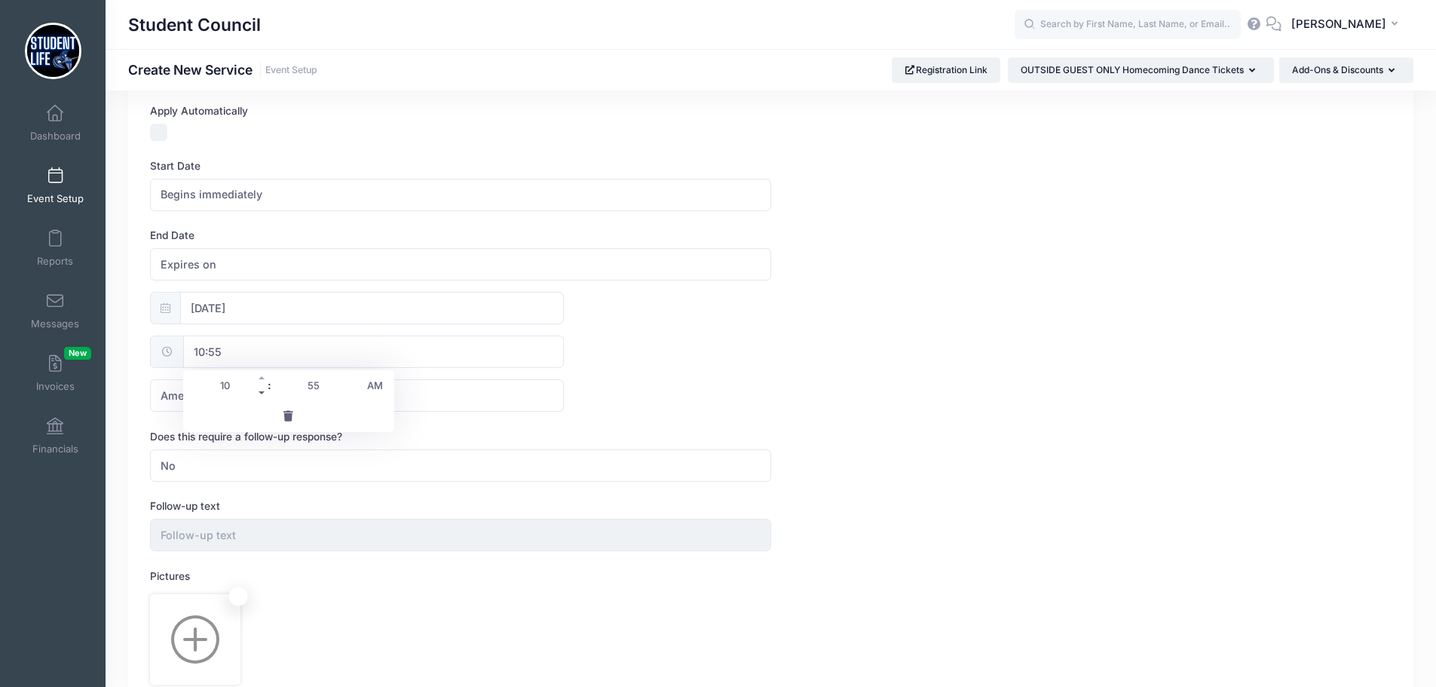
type input "09"
click at [262, 391] on span at bounding box center [262, 392] width 11 height 15
type input "08:55"
type input "08"
click at [262, 391] on span at bounding box center [262, 392] width 11 height 15
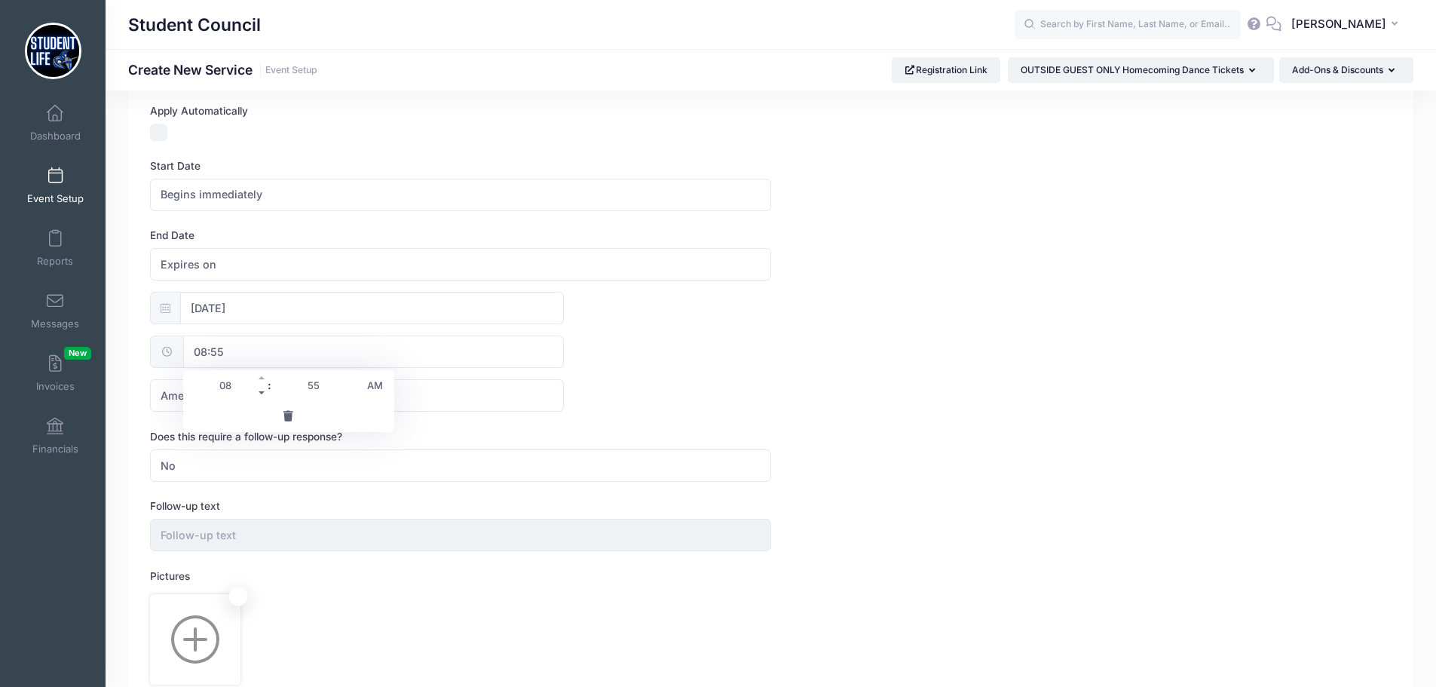
type input "07:55"
type input "07"
click at [262, 377] on span at bounding box center [262, 377] width 11 height 15
type input "08:55"
type input "08"
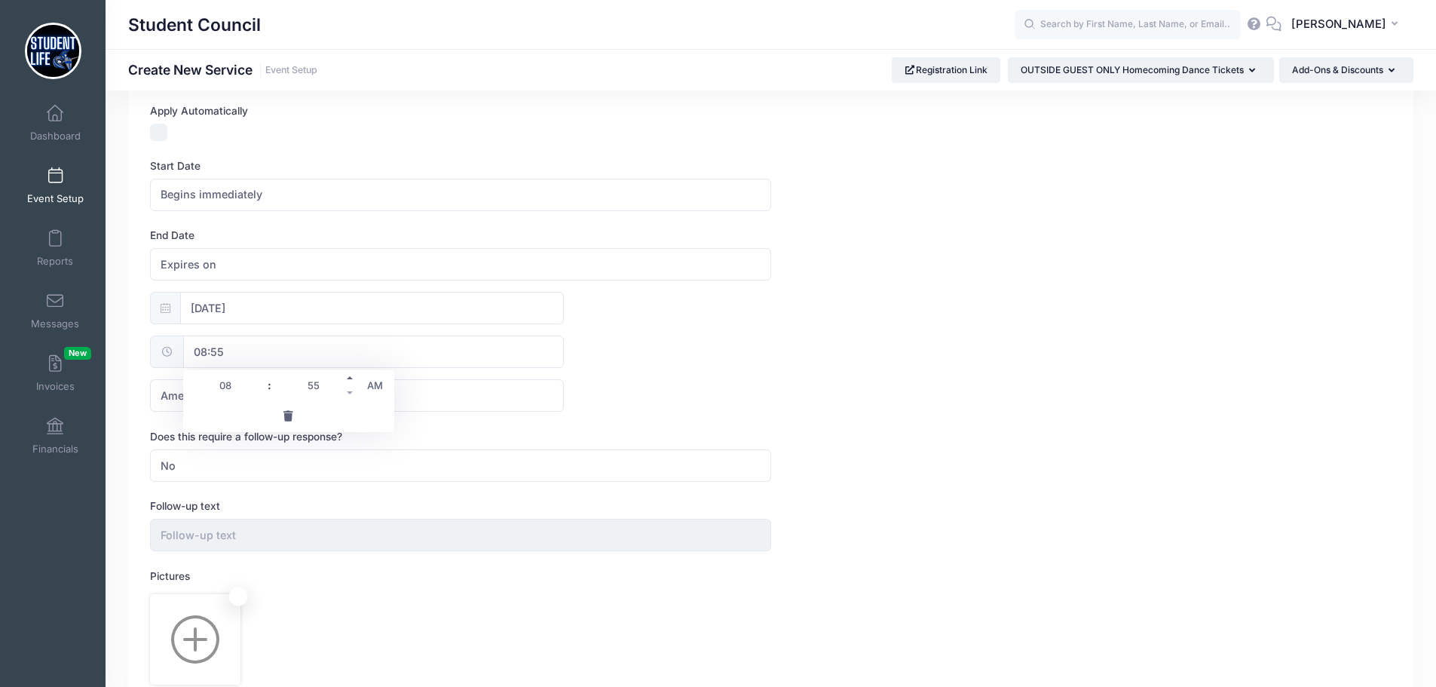
click at [350, 377] on span at bounding box center [350, 377] width 11 height 15
type input "09:00"
type input "09"
type input "00"
click at [262, 391] on span at bounding box center [262, 392] width 11 height 15
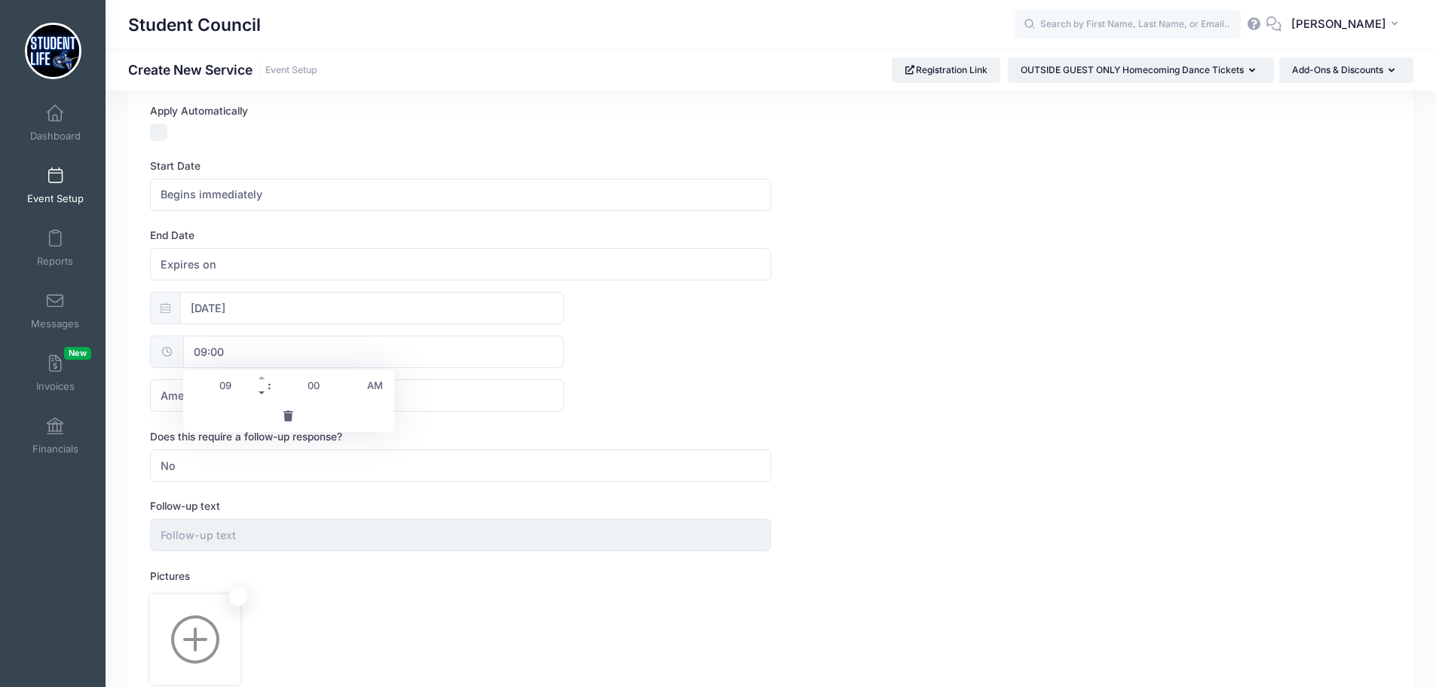
type input "08:00"
type input "08"
click at [657, 366] on div "10/02/2025 08:00 America/New York America/Los Angeles America/Chicago America/D…" at bounding box center [771, 352] width 1242 height 120
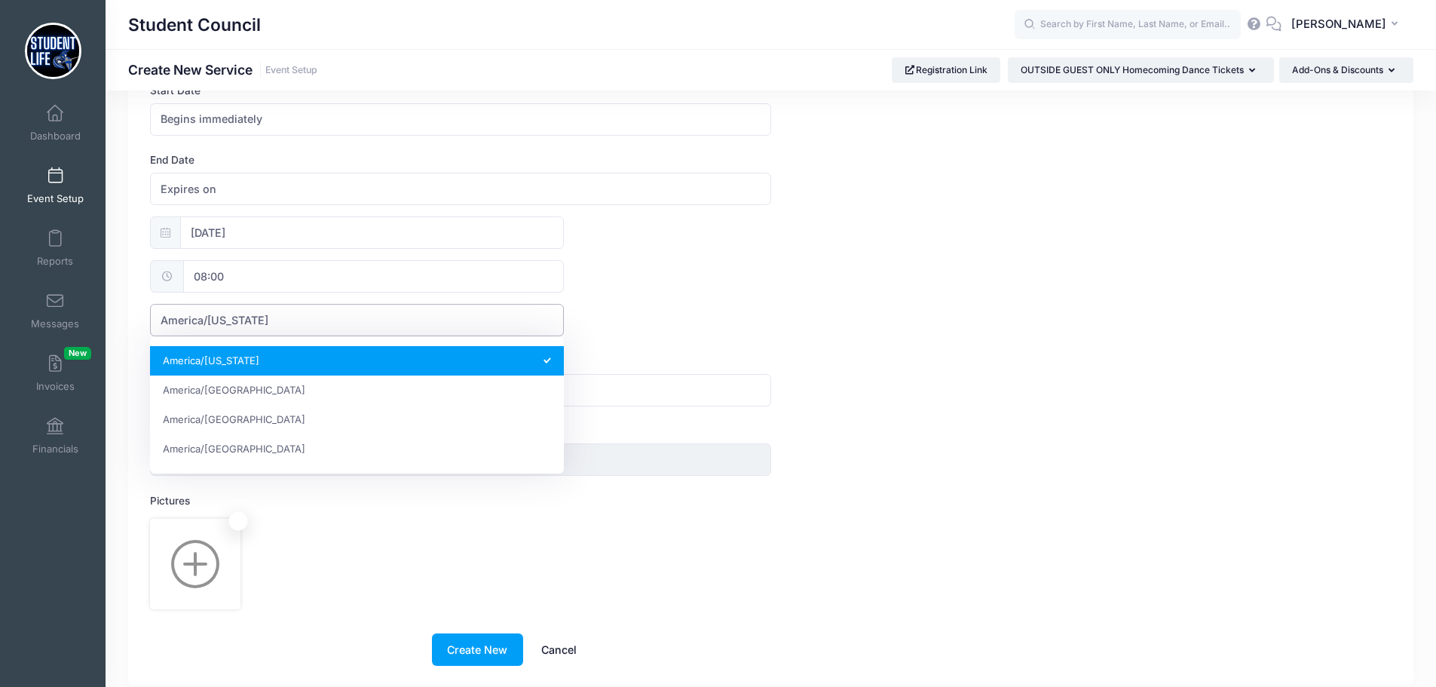
click at [432, 326] on span "America/[US_STATE]" at bounding box center [357, 320] width 414 height 32
select select "America/Los_Angeles"
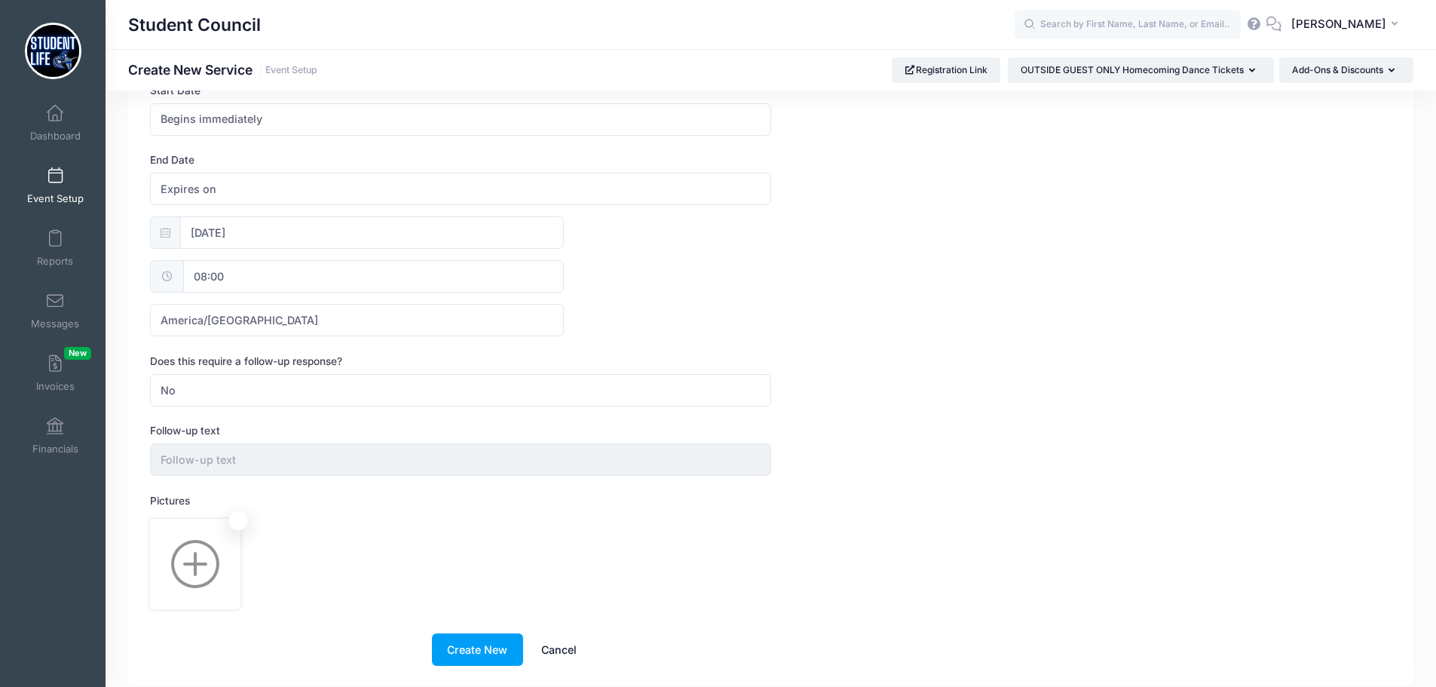
click at [739, 329] on div "10/02/2025 08:00 America/New York America/Los Angeles America/Chicago America/D…" at bounding box center [771, 276] width 1242 height 120
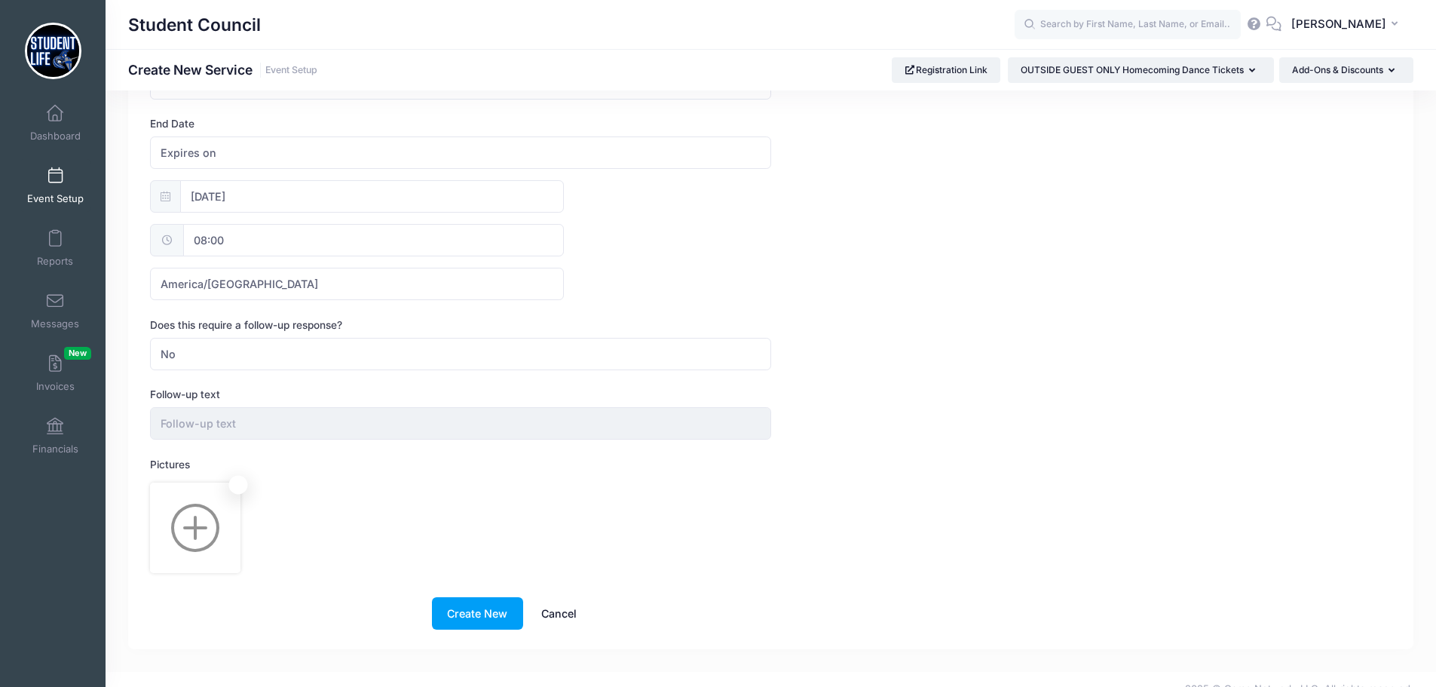
scroll to position [574, 0]
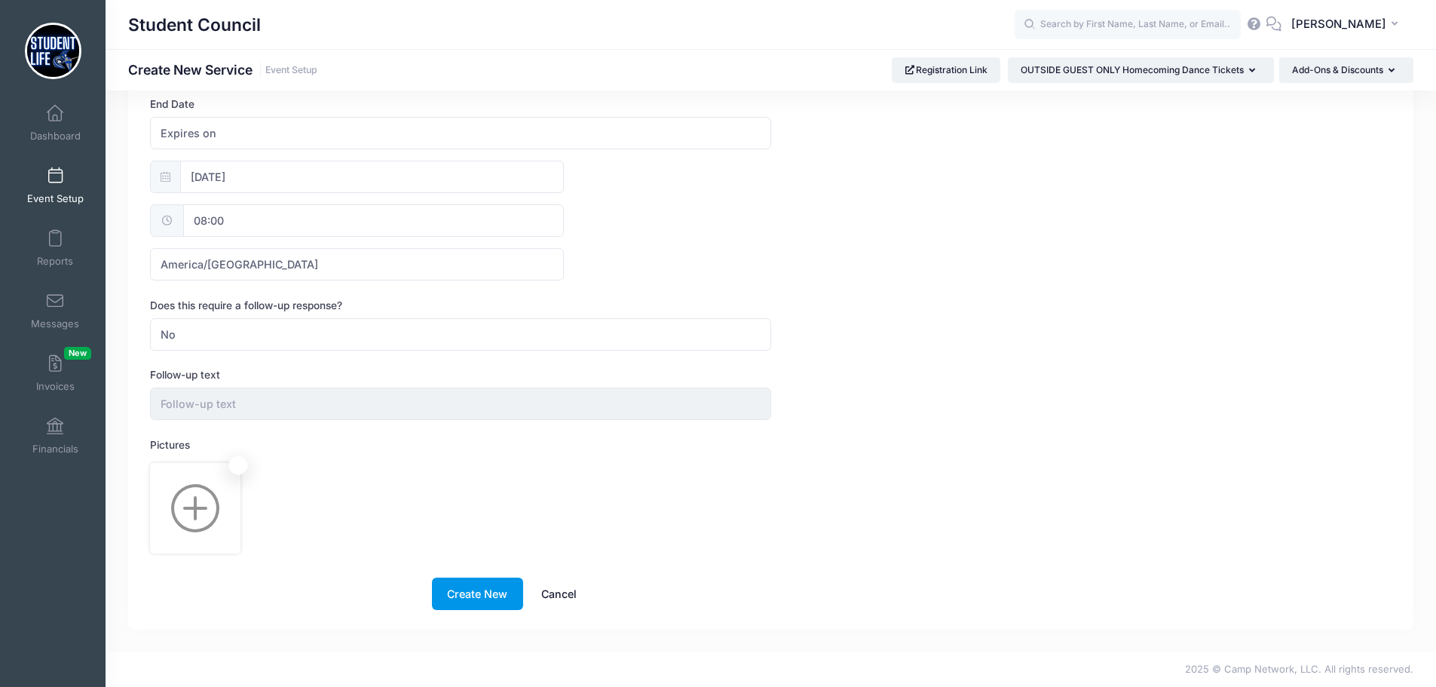
click at [502, 586] on button "Create New" at bounding box center [477, 594] width 91 height 32
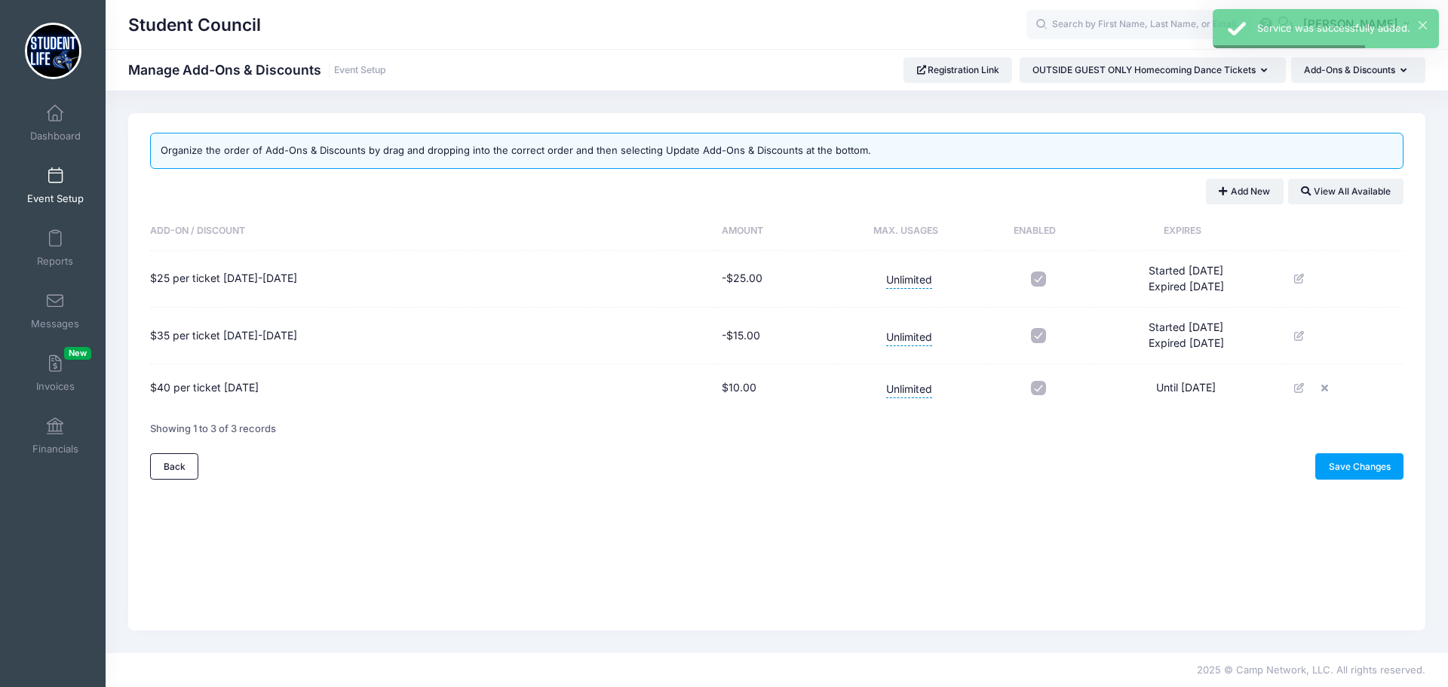
click at [55, 182] on span at bounding box center [55, 176] width 0 height 17
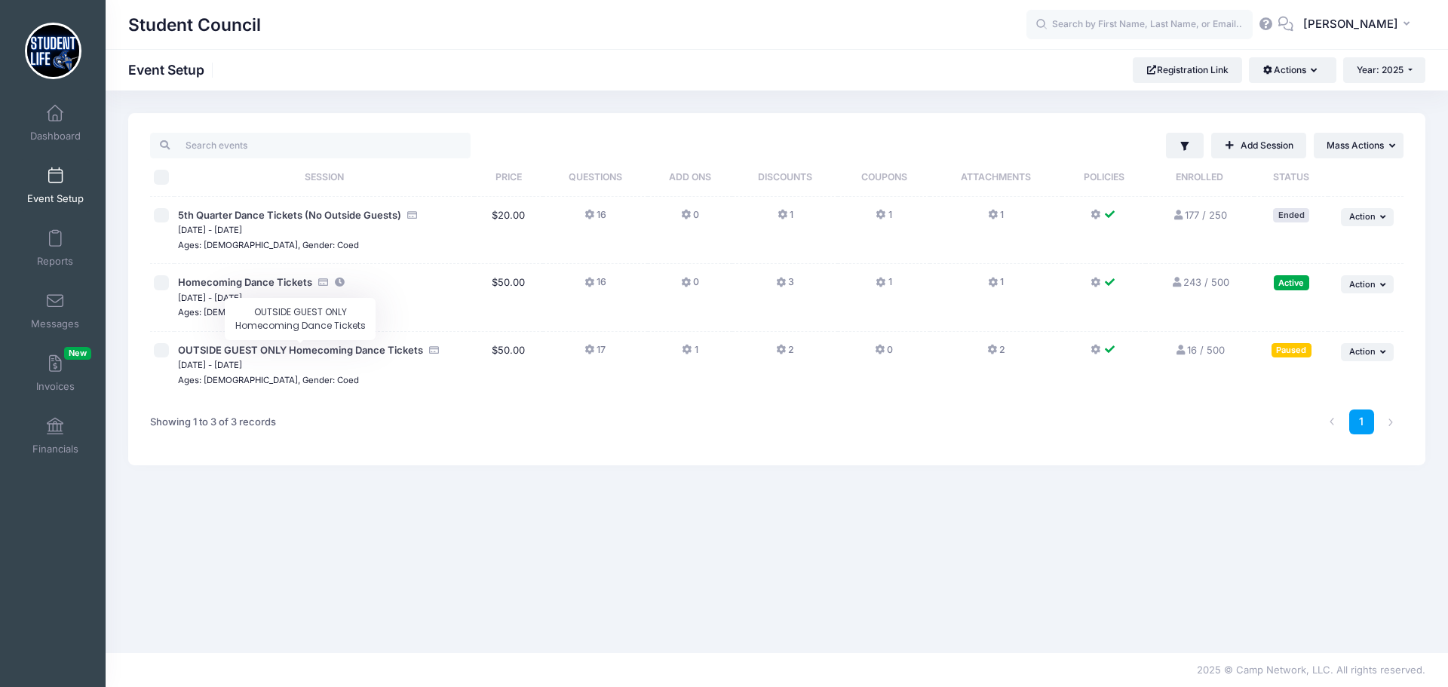
click at [265, 351] on span "OUTSIDE GUEST ONLY Homecoming Dance Tickets" at bounding box center [300, 350] width 245 height 12
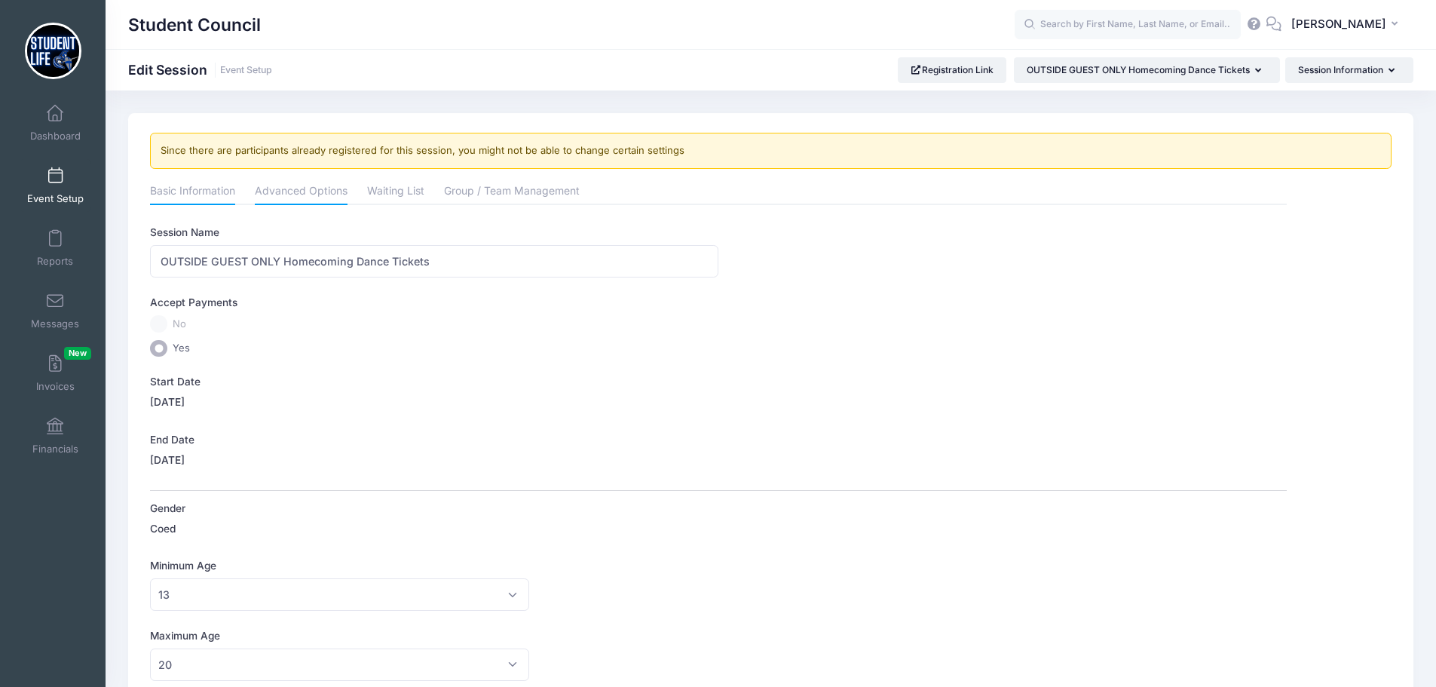
click at [305, 182] on link "Advanced Options" at bounding box center [301, 192] width 93 height 27
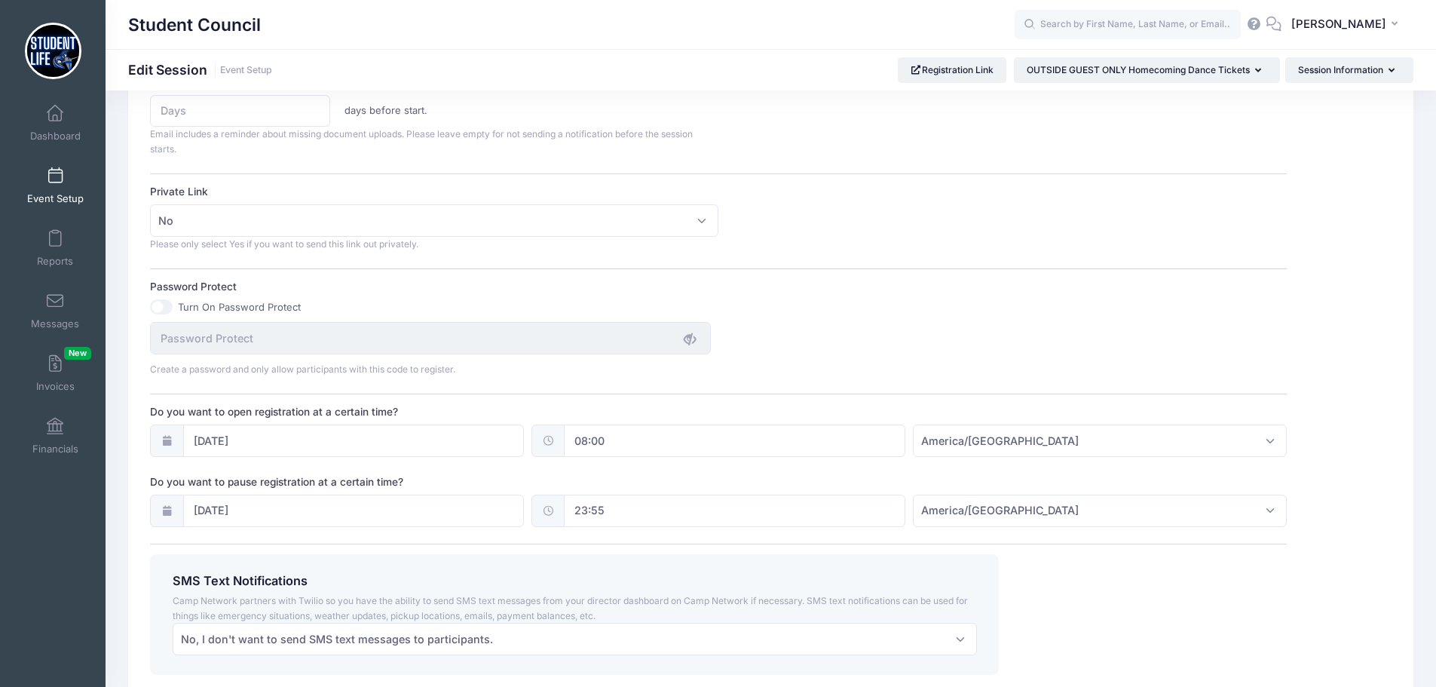
scroll to position [905, 0]
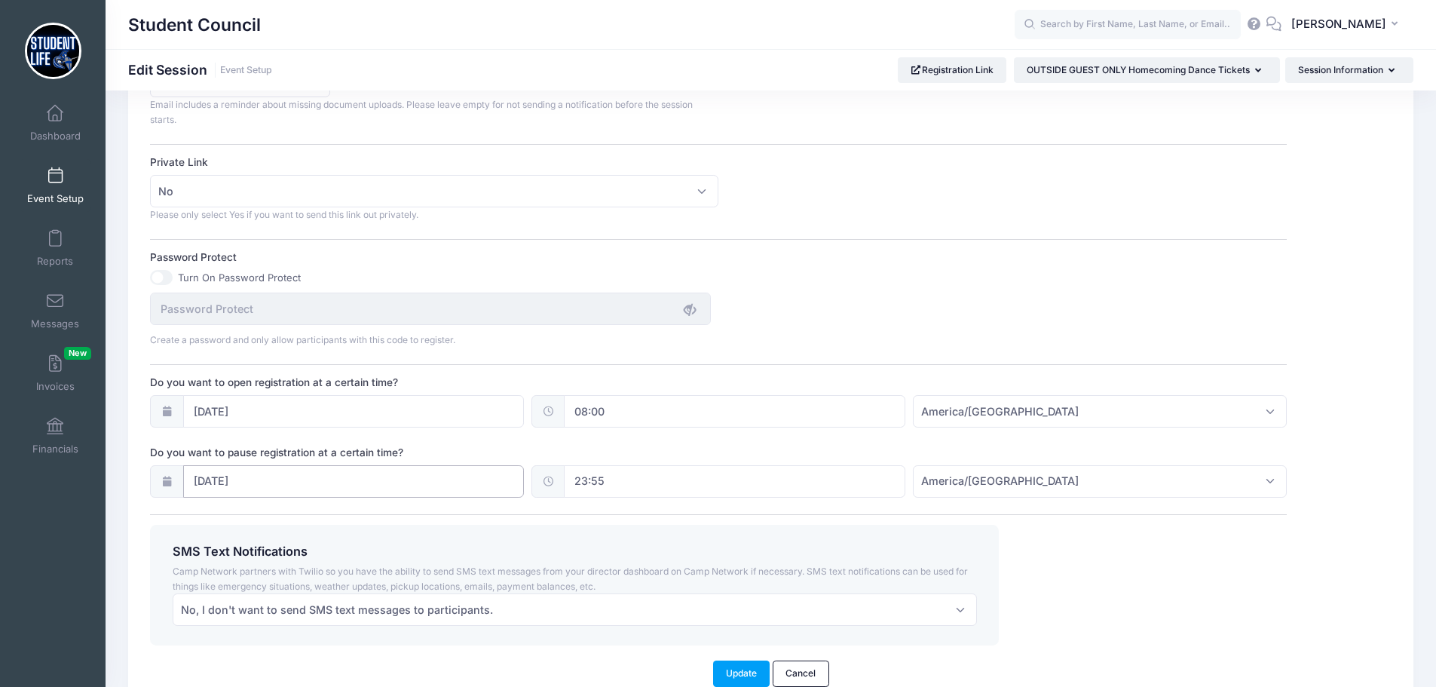
click at [234, 481] on input "[DATE]" at bounding box center [354, 481] width 342 height 32
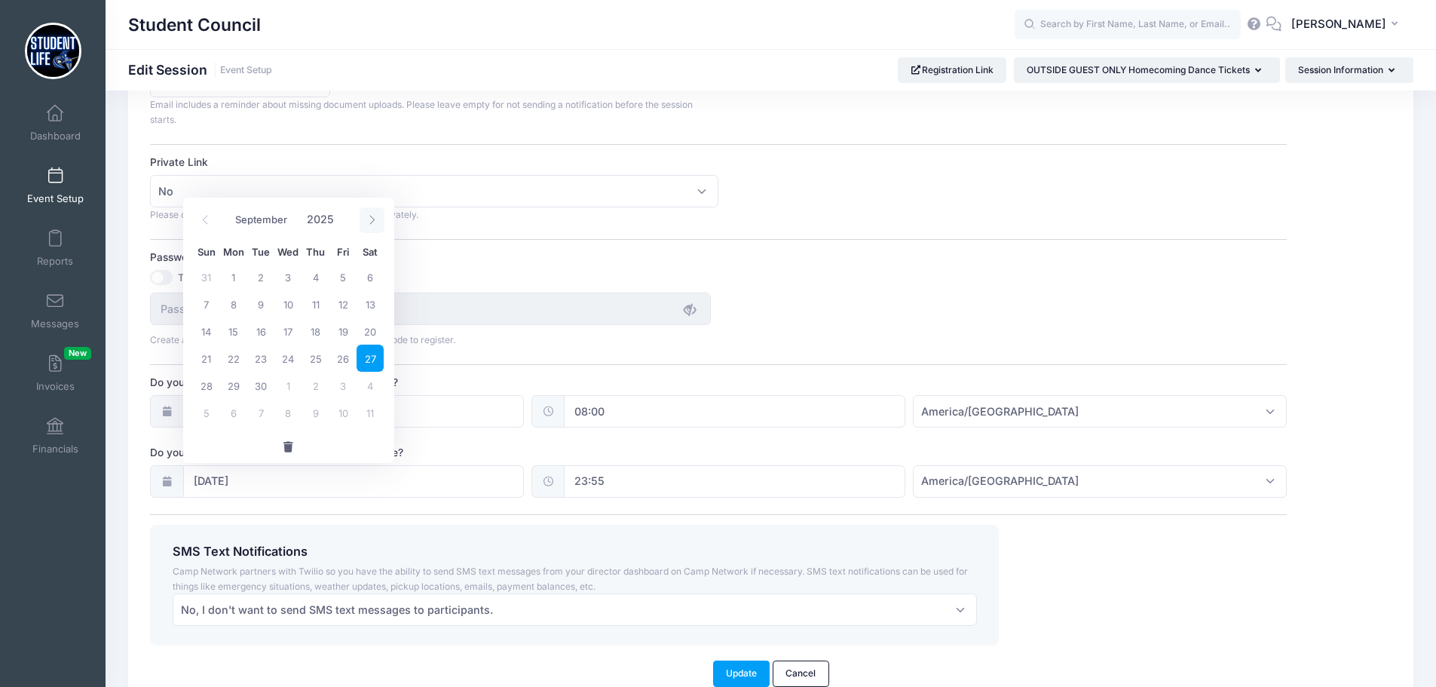
click at [374, 216] on icon at bounding box center [372, 220] width 10 height 10
select select "9"
click at [311, 280] on span "2" at bounding box center [315, 276] width 27 height 27
type input "10/02/2025"
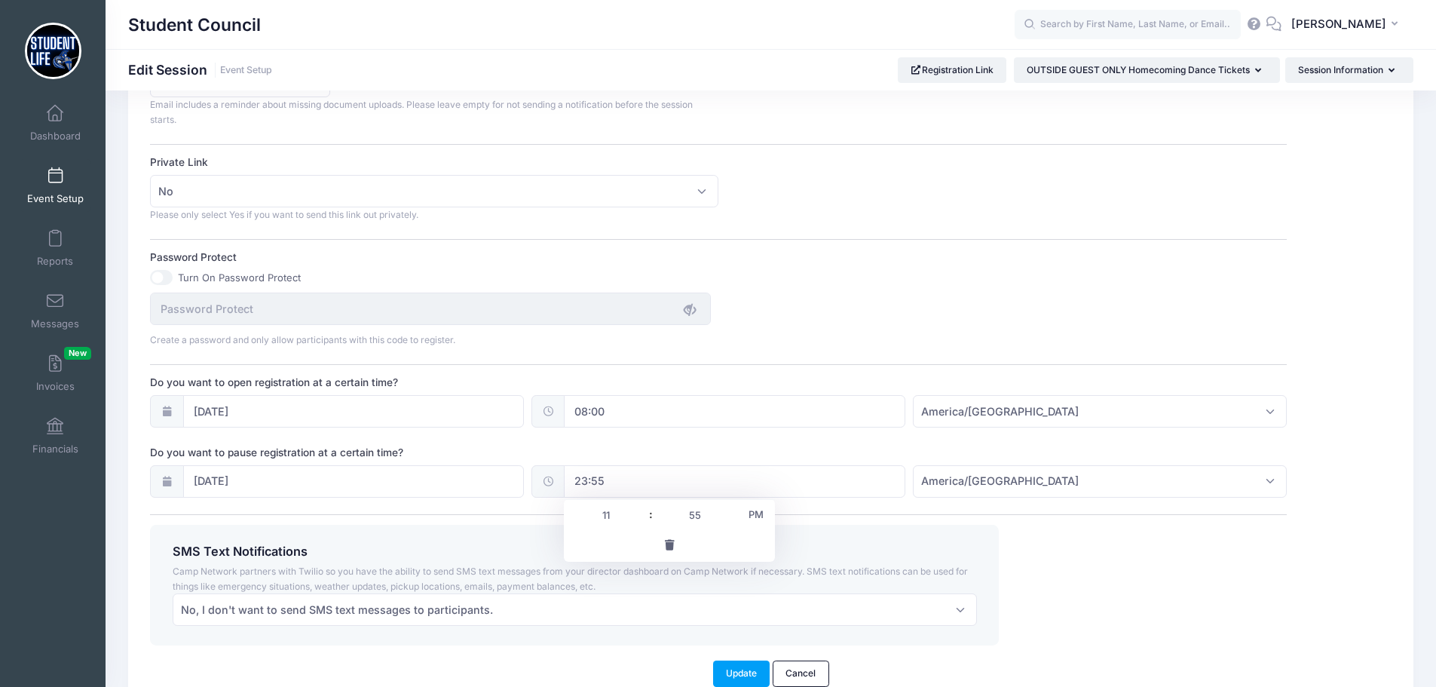
click at [581, 478] on input "23:55" at bounding box center [735, 481] width 342 height 32
click at [743, 504] on span "PM" at bounding box center [756, 514] width 38 height 30
click at [642, 520] on span at bounding box center [643, 522] width 11 height 15
type input "10:55"
type input "10"
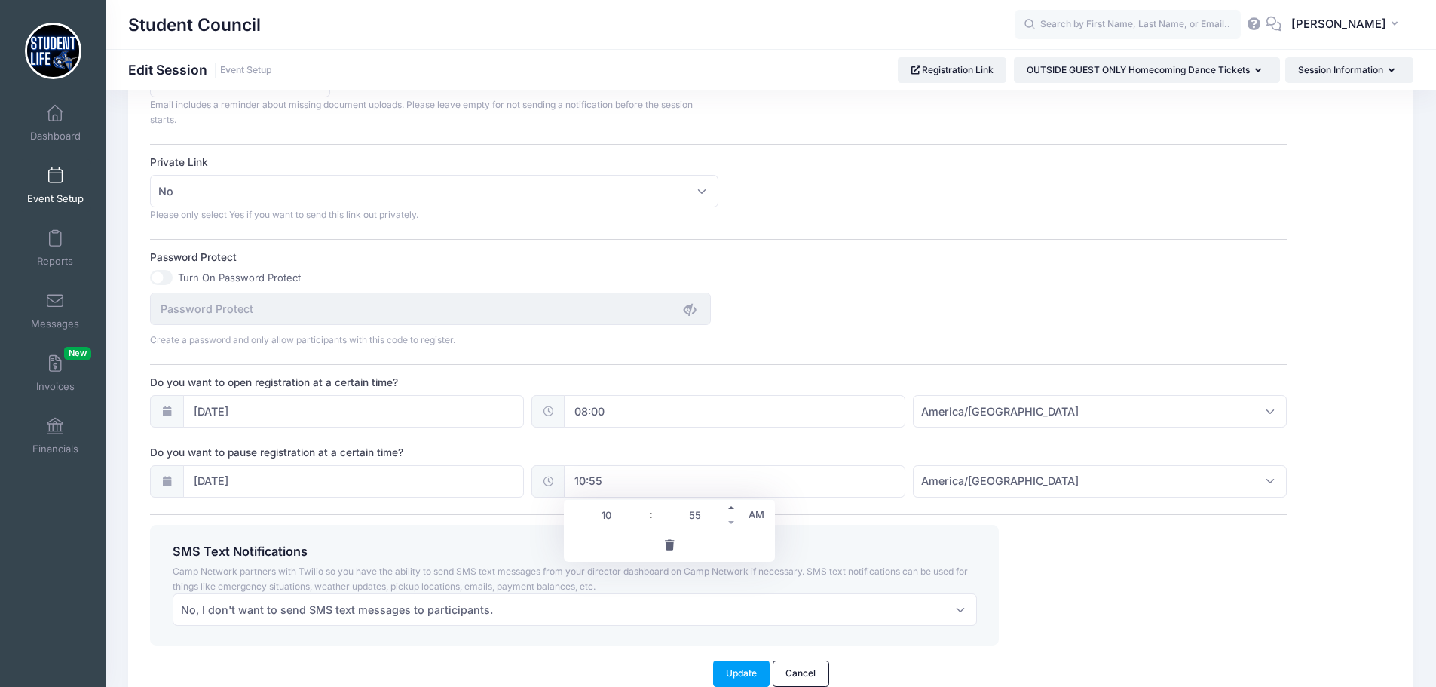
click at [731, 511] on span at bounding box center [732, 507] width 11 height 15
type input "11:00"
type input "11"
type input "00"
click at [645, 518] on span at bounding box center [643, 522] width 11 height 15
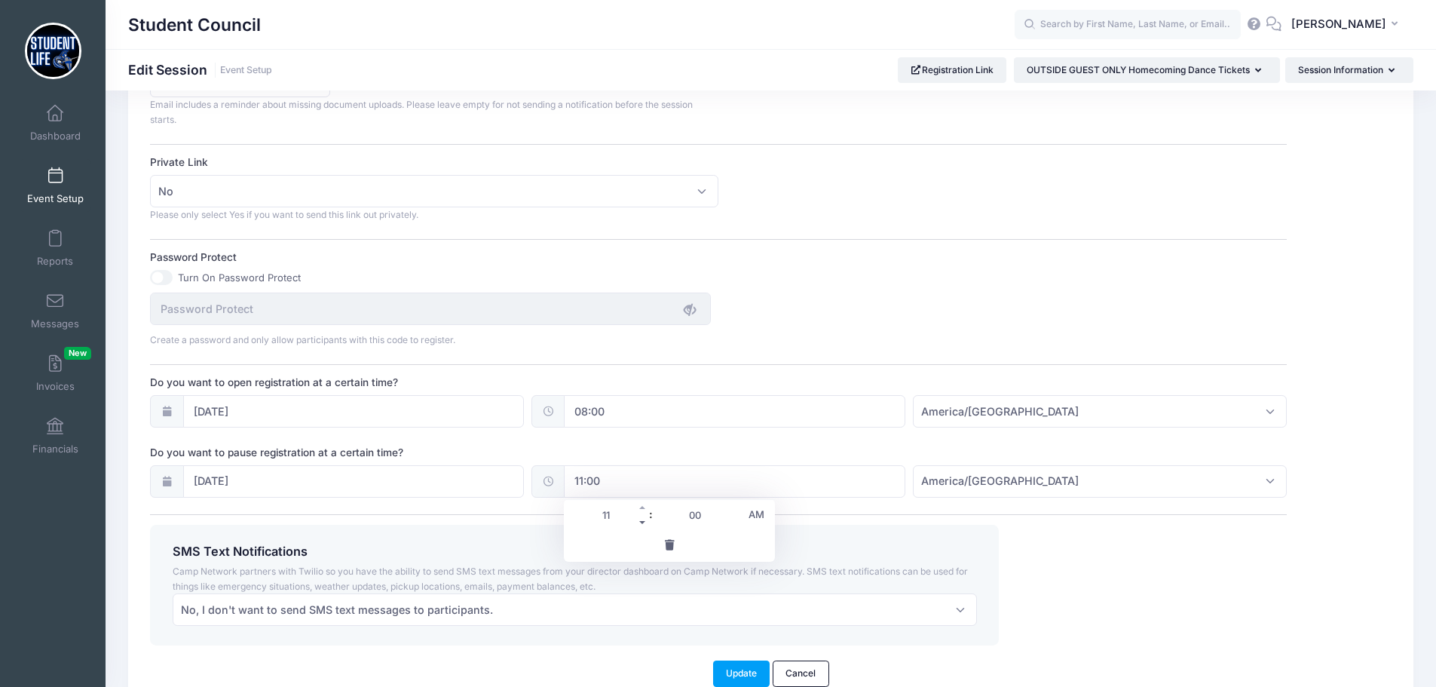
type input "10:00"
type input "10"
click at [645, 518] on span at bounding box center [643, 522] width 11 height 15
type input "09:00"
type input "09"
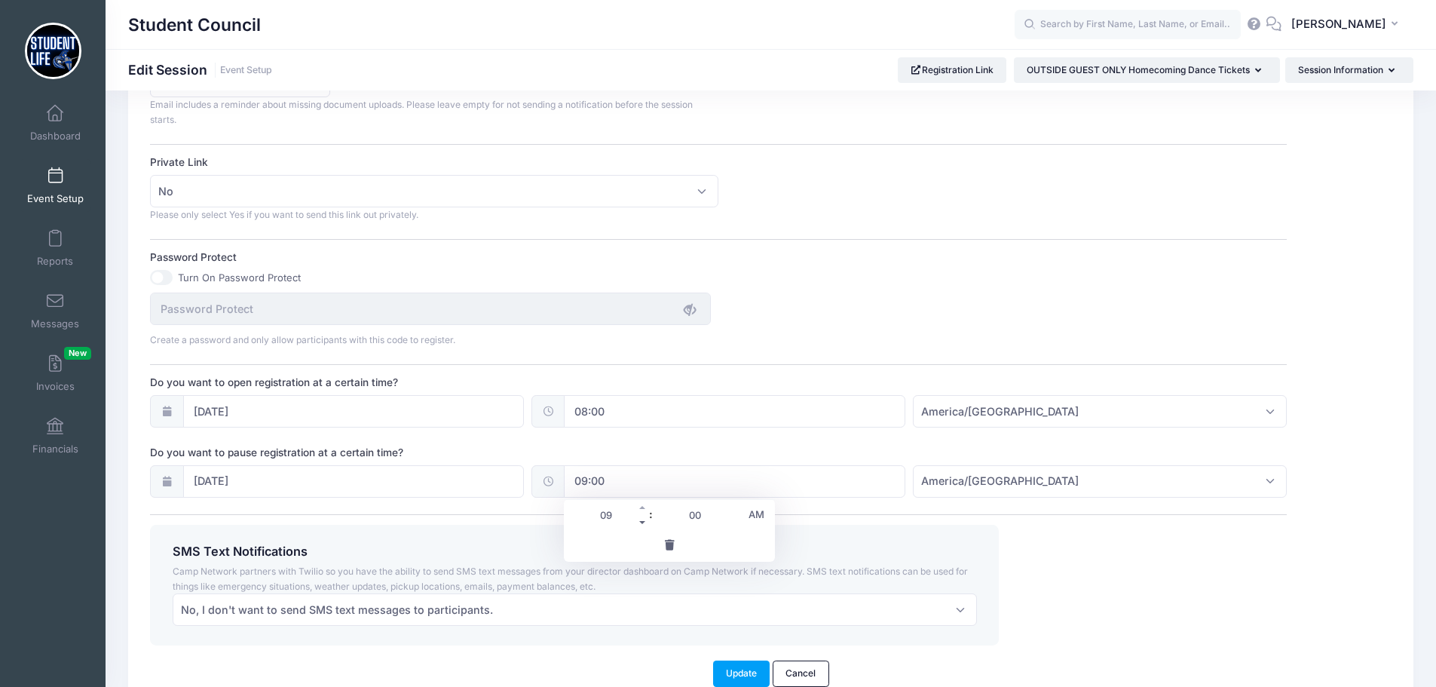
click at [645, 518] on span at bounding box center [643, 522] width 11 height 15
type input "08:00"
type input "08"
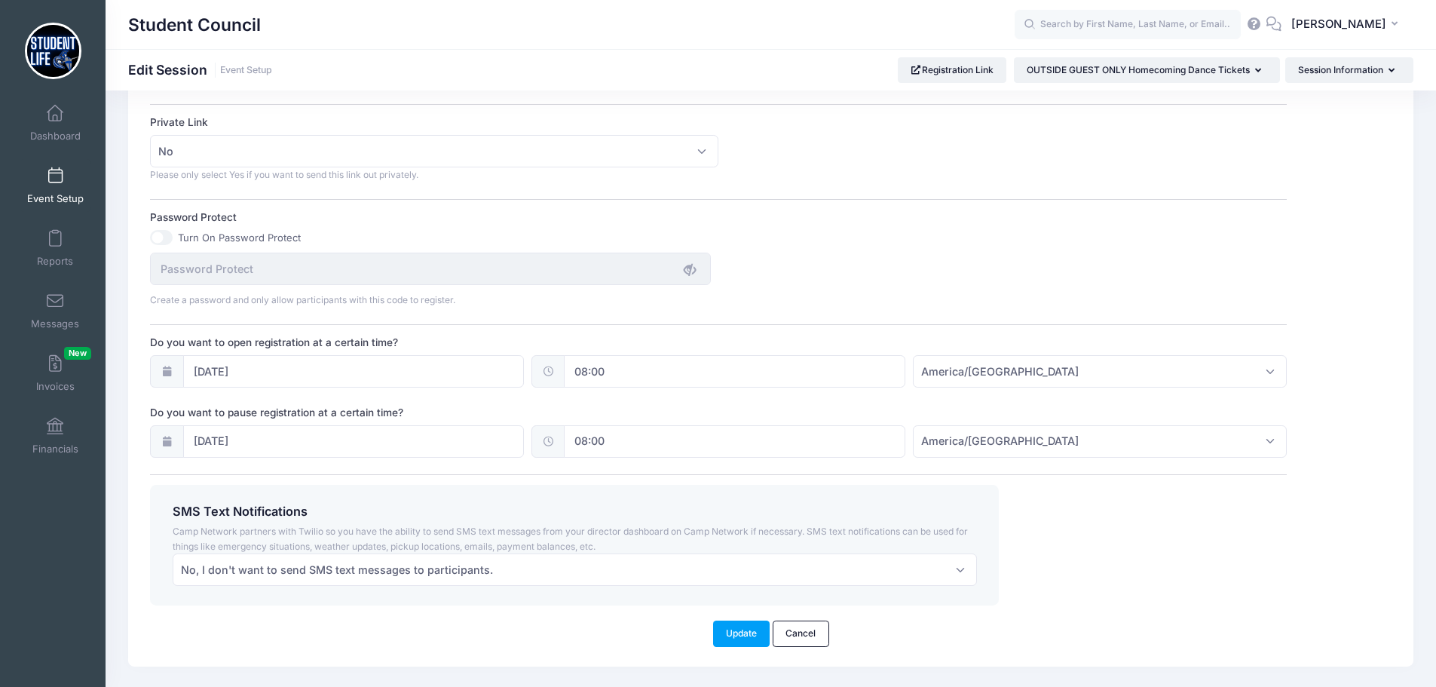
scroll to position [981, 0]
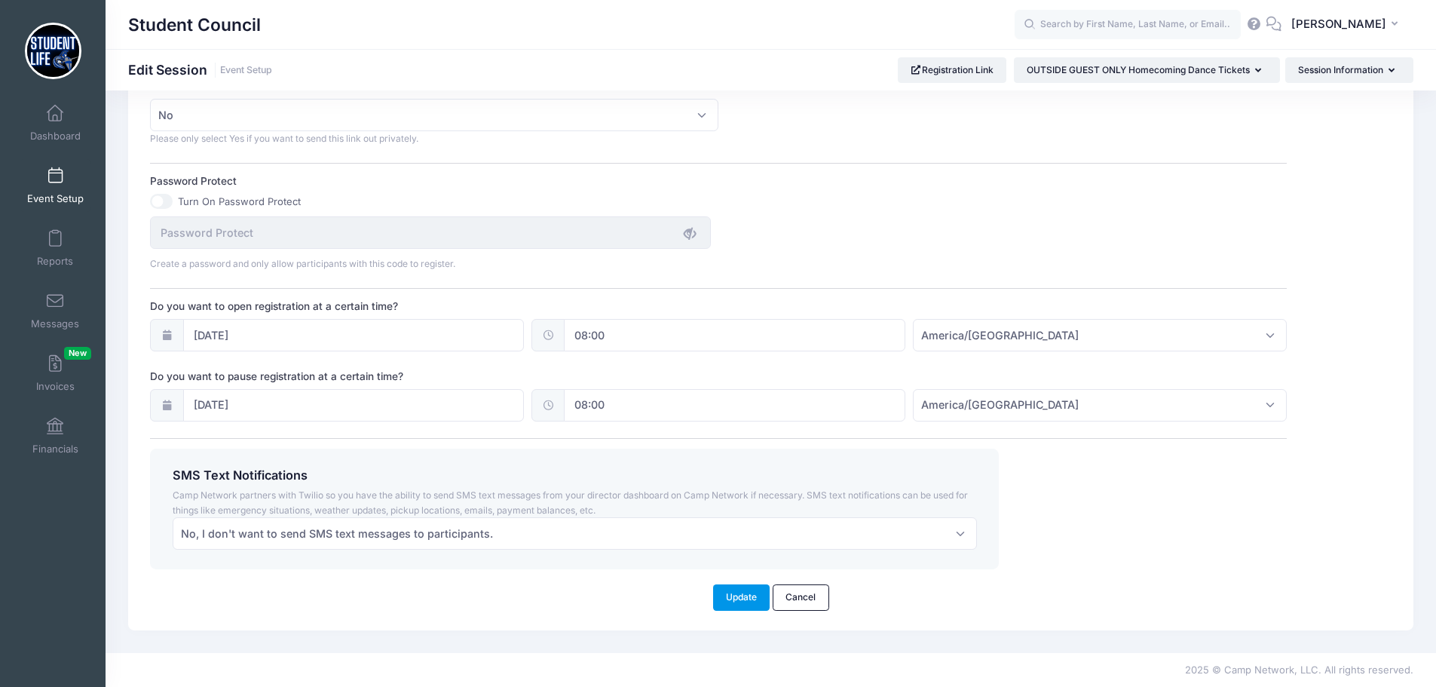
click at [735, 592] on button "Update" at bounding box center [741, 597] width 57 height 26
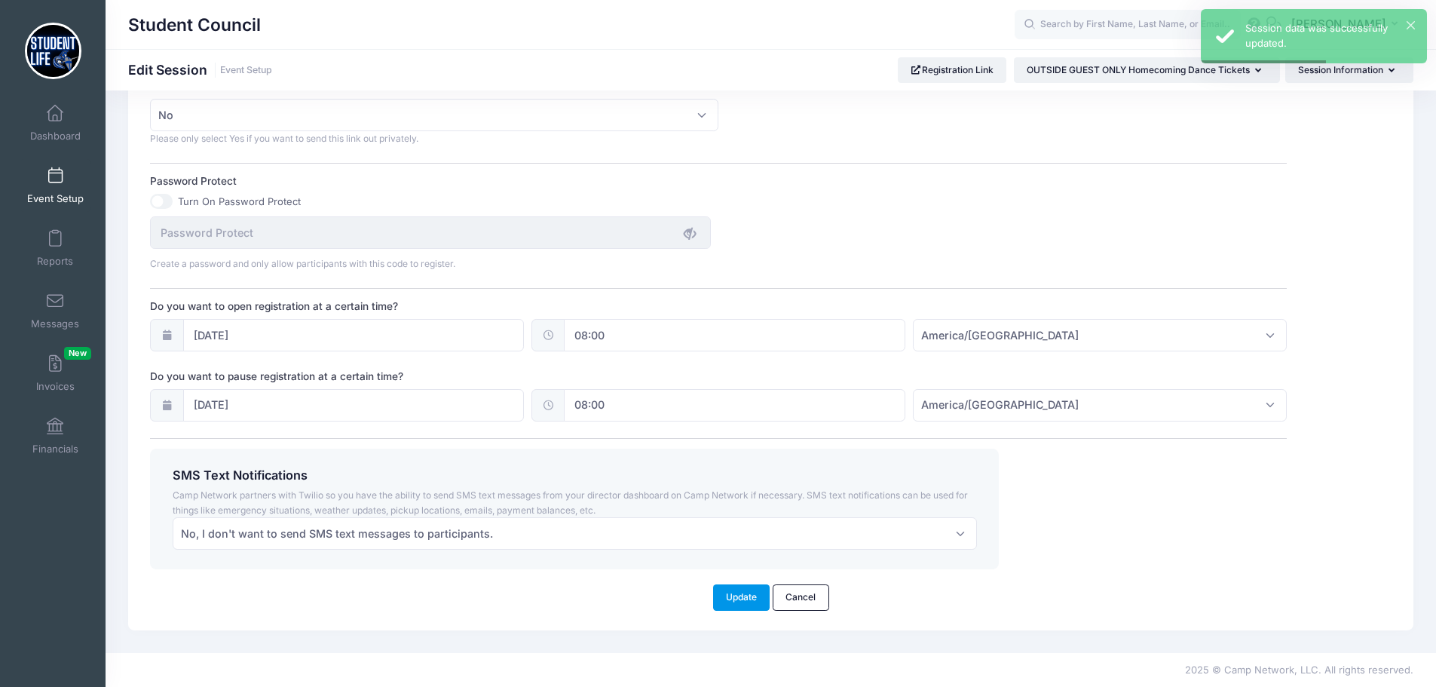
click at [730, 594] on button "Update" at bounding box center [741, 597] width 57 height 26
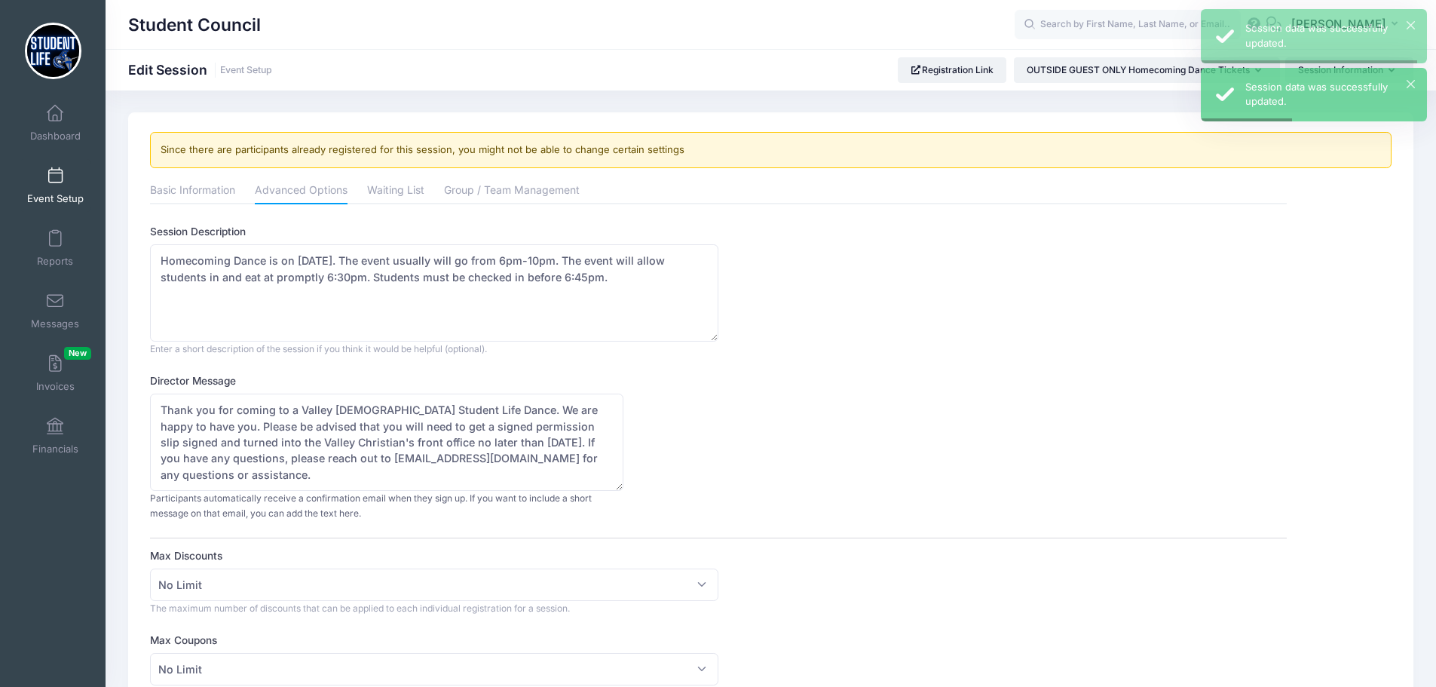
scroll to position [0, 0]
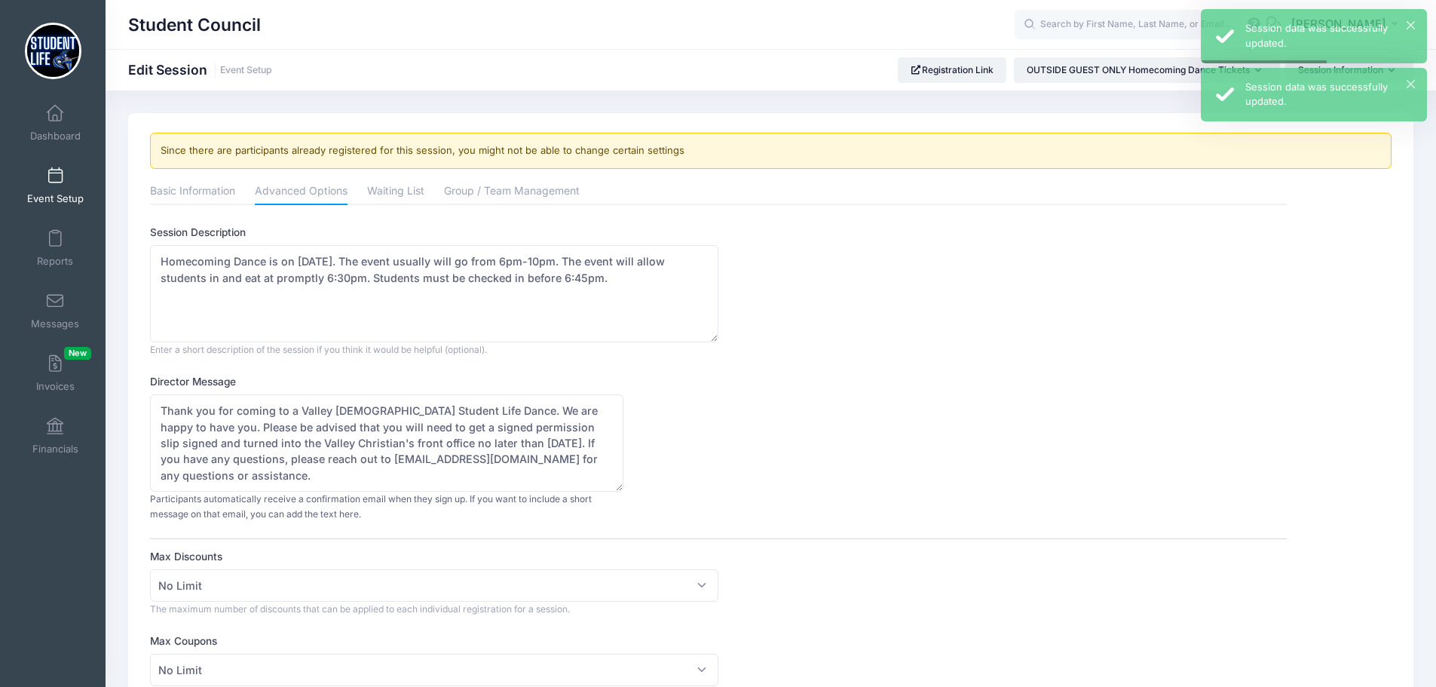
click at [55, 182] on span at bounding box center [55, 176] width 0 height 17
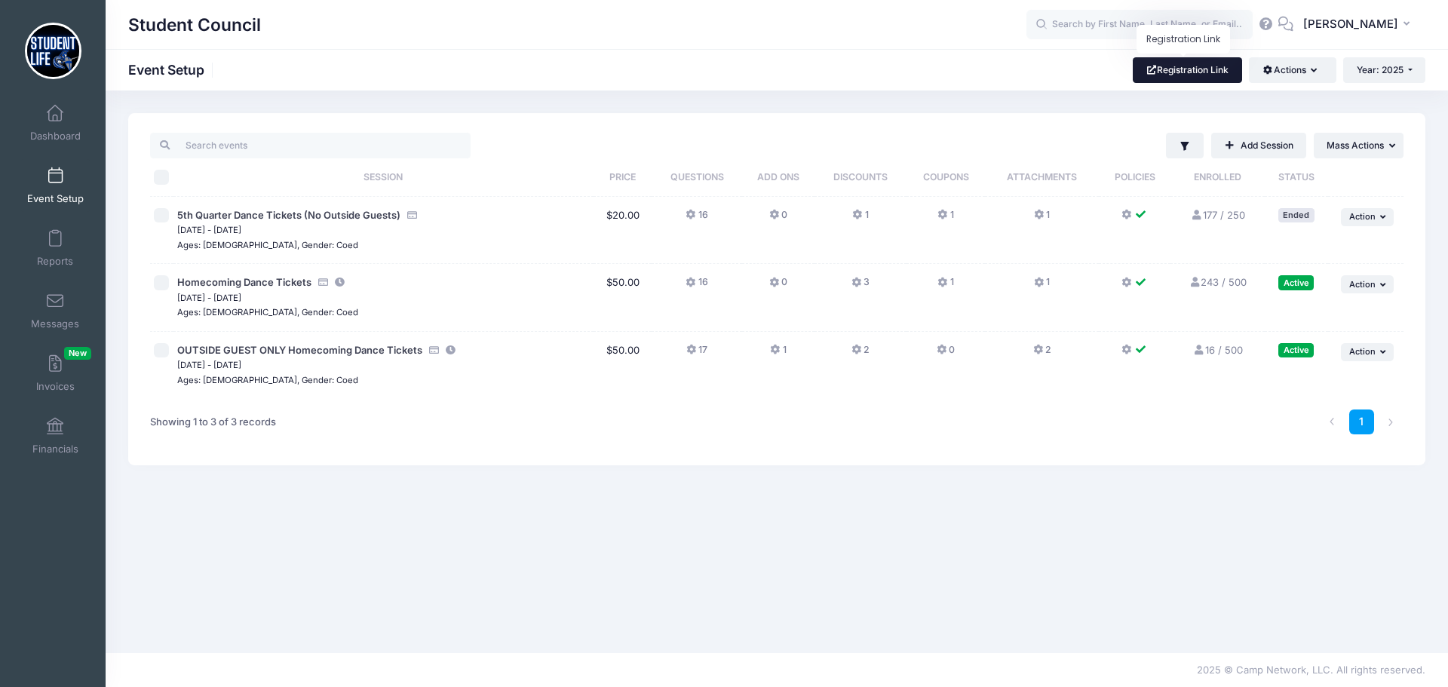
click at [1178, 71] on link "Registration Link" at bounding box center [1186, 70] width 109 height 26
click at [855, 350] on icon at bounding box center [857, 350] width 12 height 0
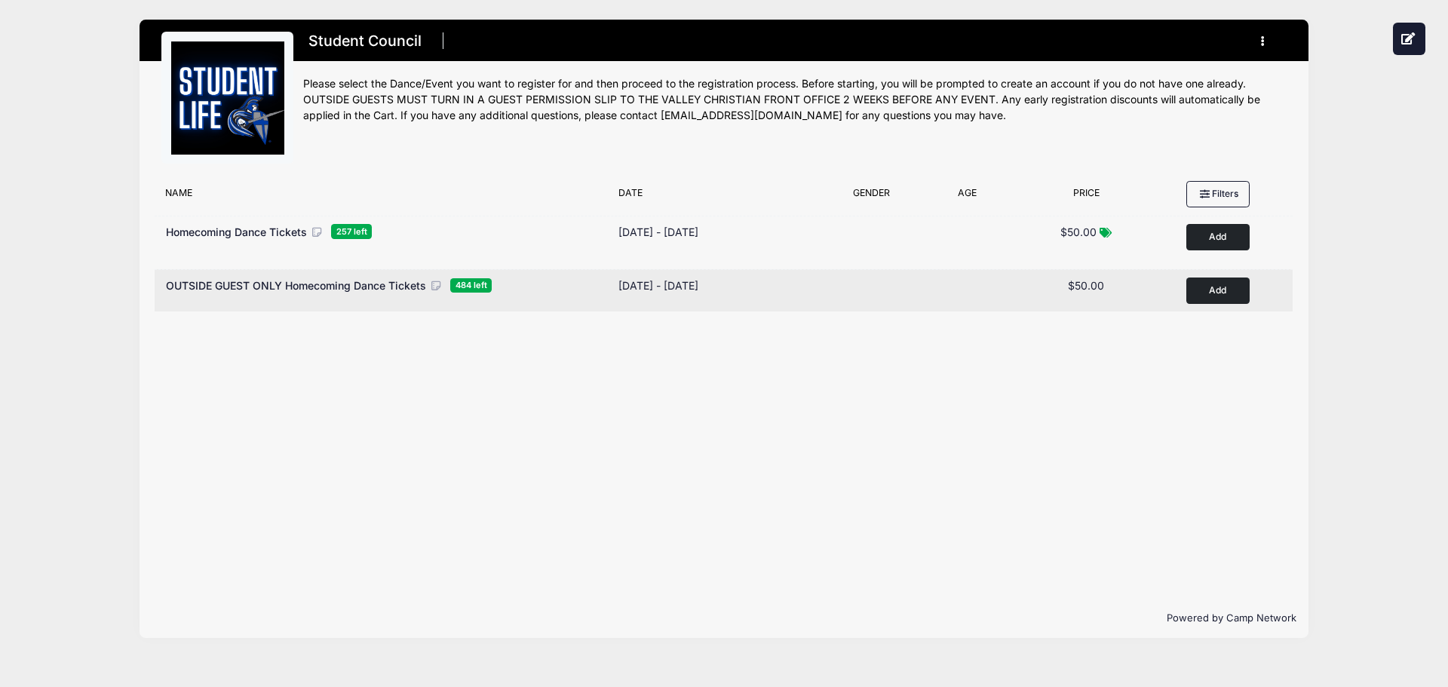
click at [1109, 284] on div "$50.00" at bounding box center [1085, 285] width 121 height 16
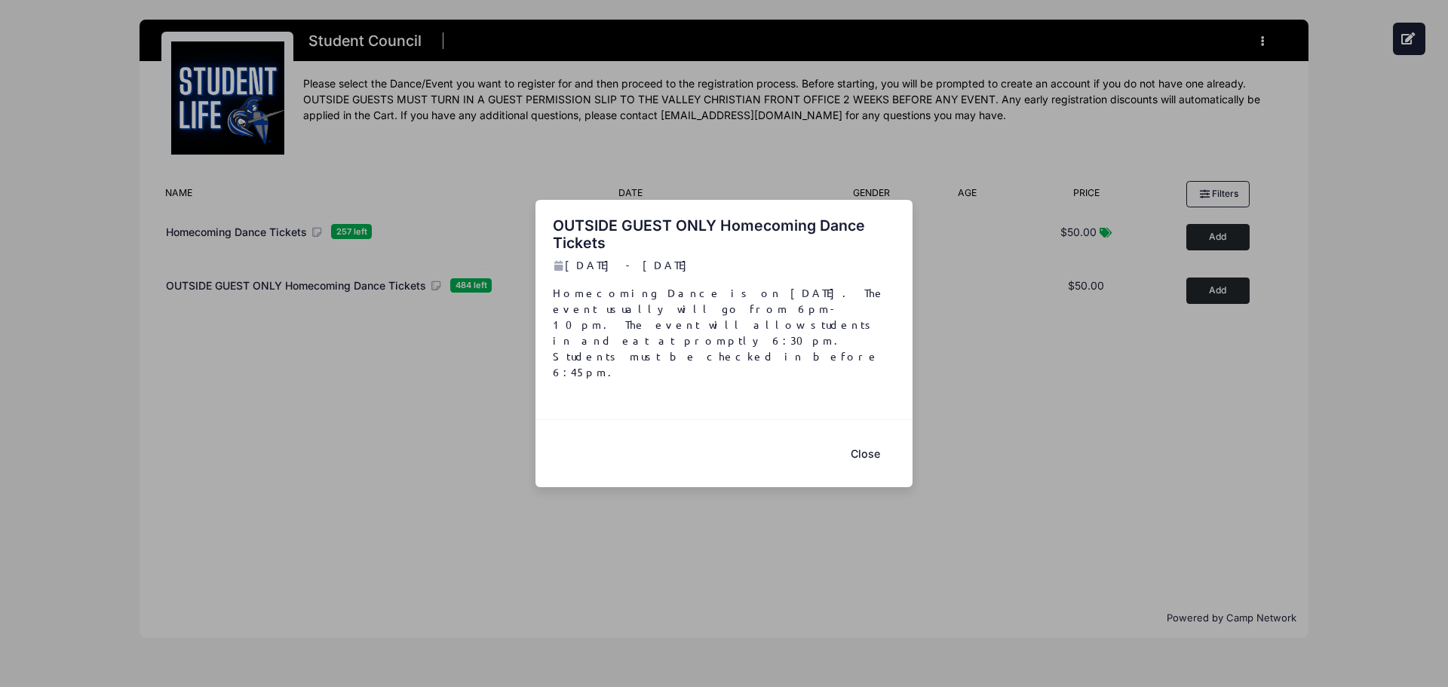
click at [874, 437] on button "Close" at bounding box center [865, 453] width 60 height 32
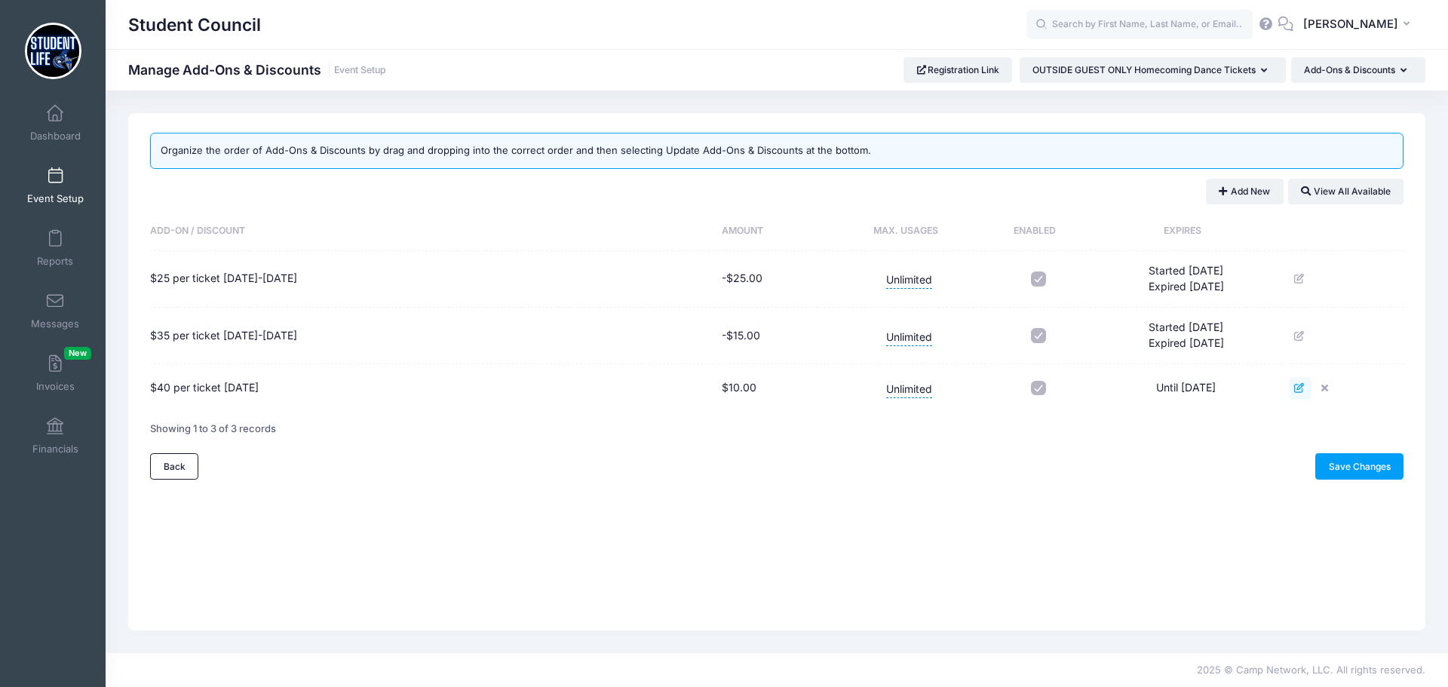
click at [1306, 388] on icon at bounding box center [1300, 388] width 12 height 10
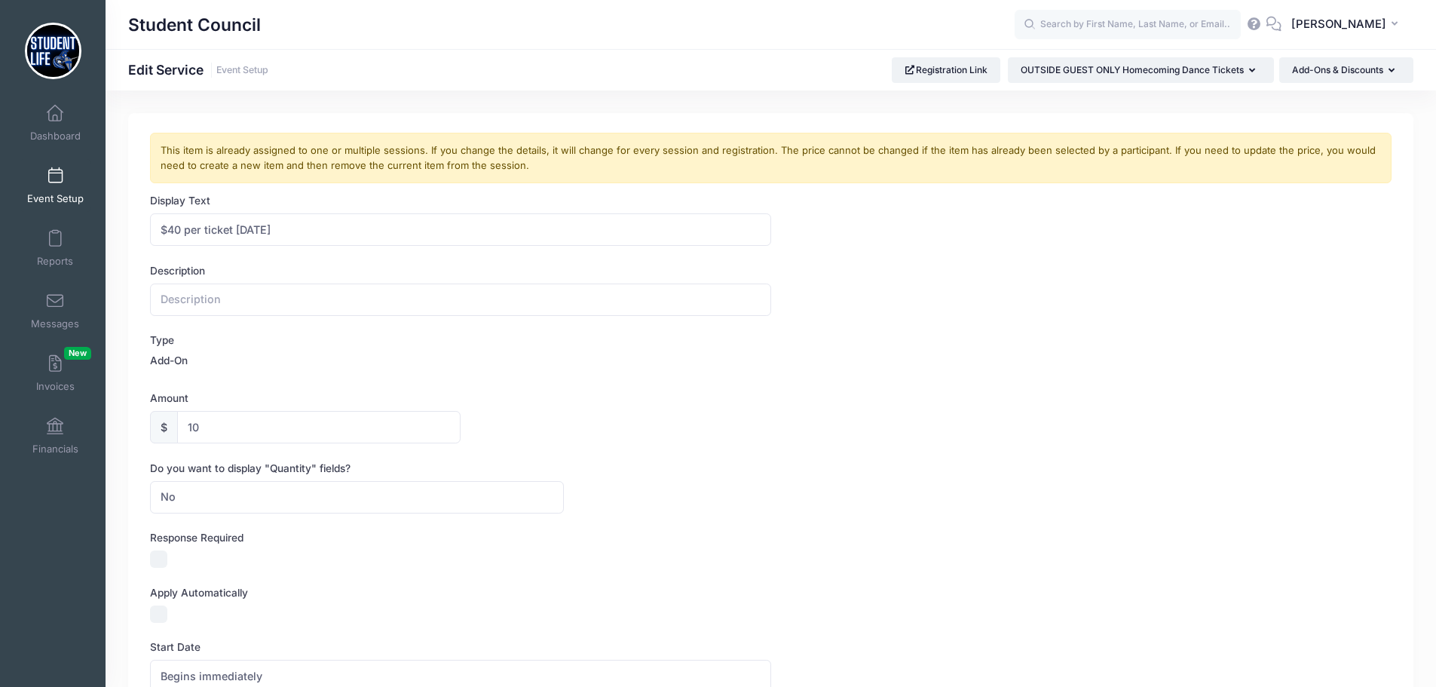
click at [175, 356] on label "Add-On" at bounding box center [169, 360] width 38 height 15
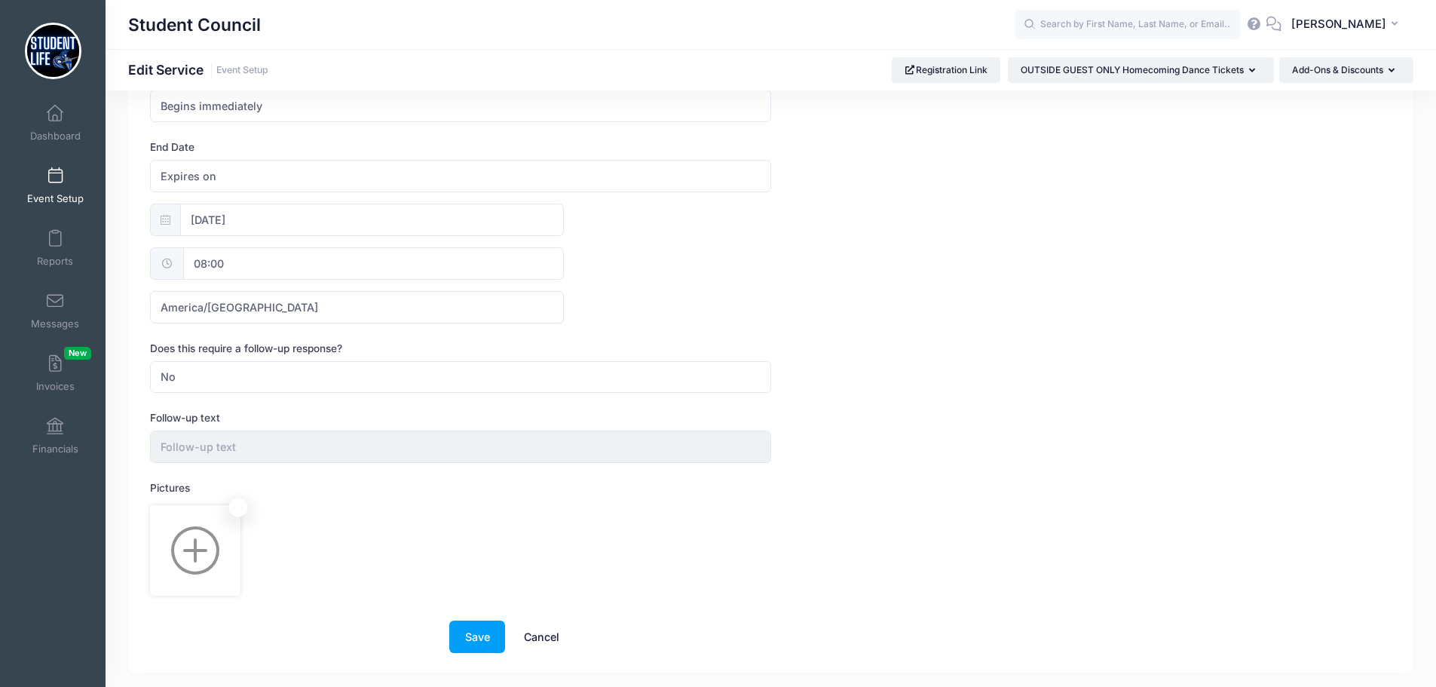
scroll to position [612, 0]
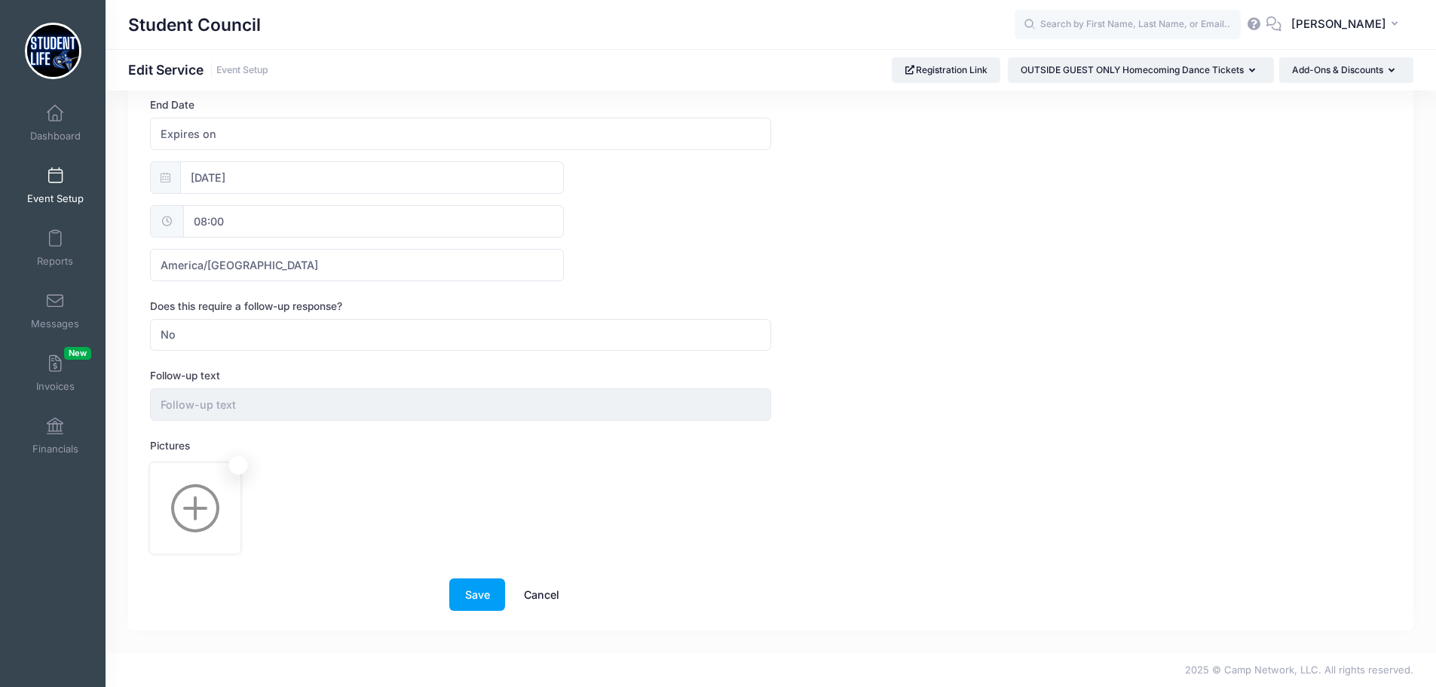
click at [547, 595] on link "Cancel" at bounding box center [541, 594] width 66 height 32
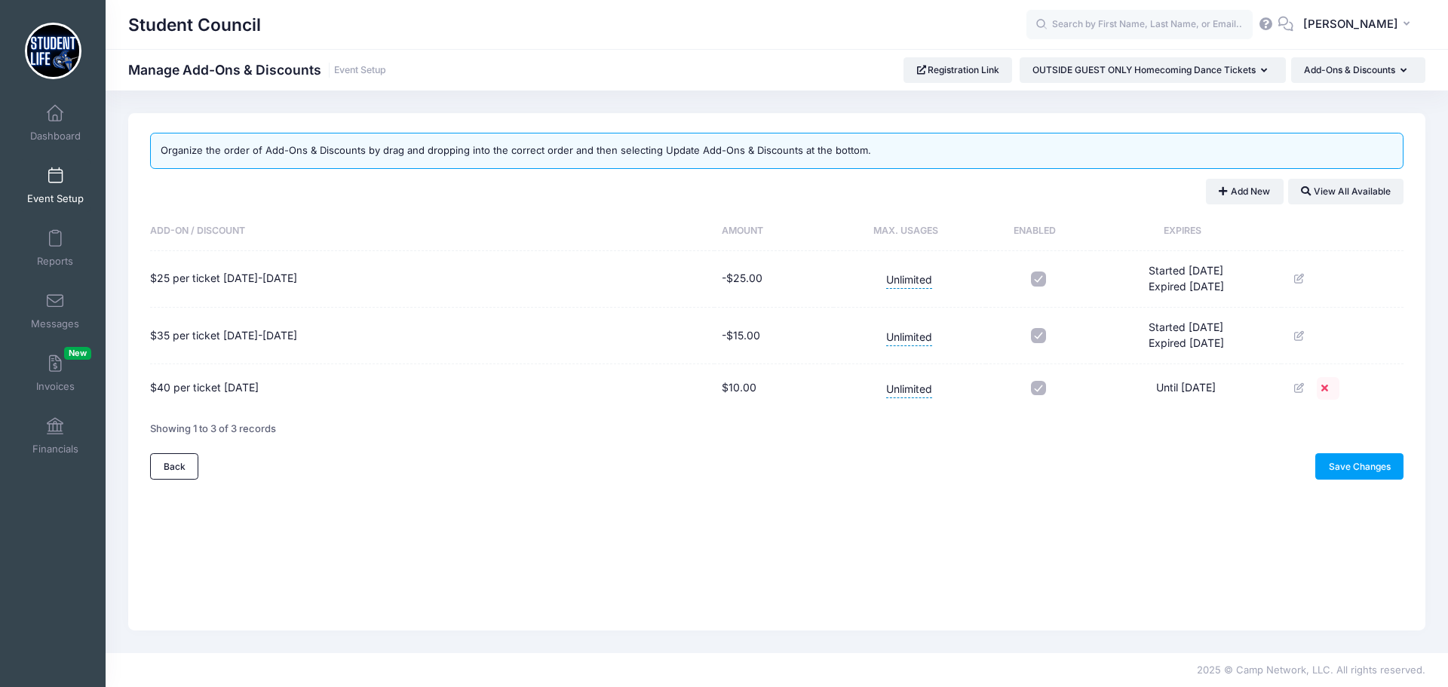
click at [1333, 388] on icon at bounding box center [1327, 388] width 12 height 10
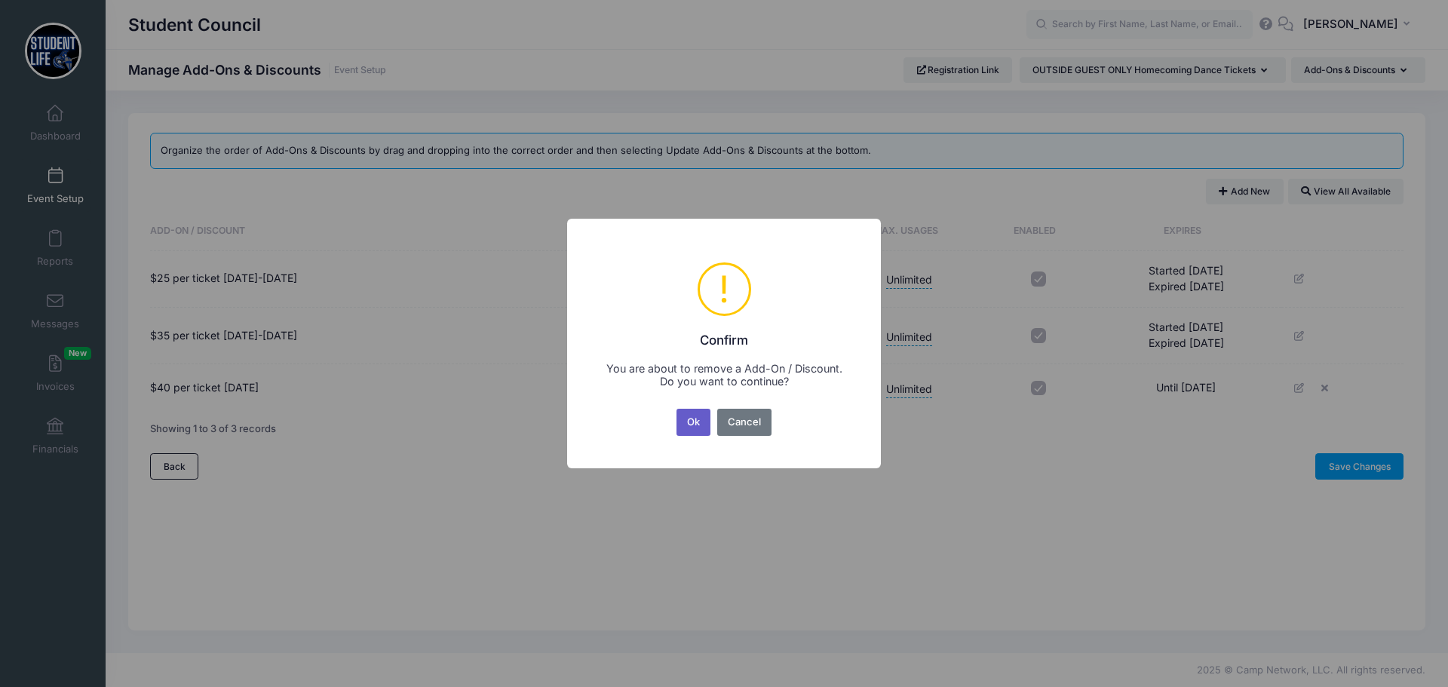
click at [697, 422] on button "Ok" at bounding box center [693, 422] width 35 height 27
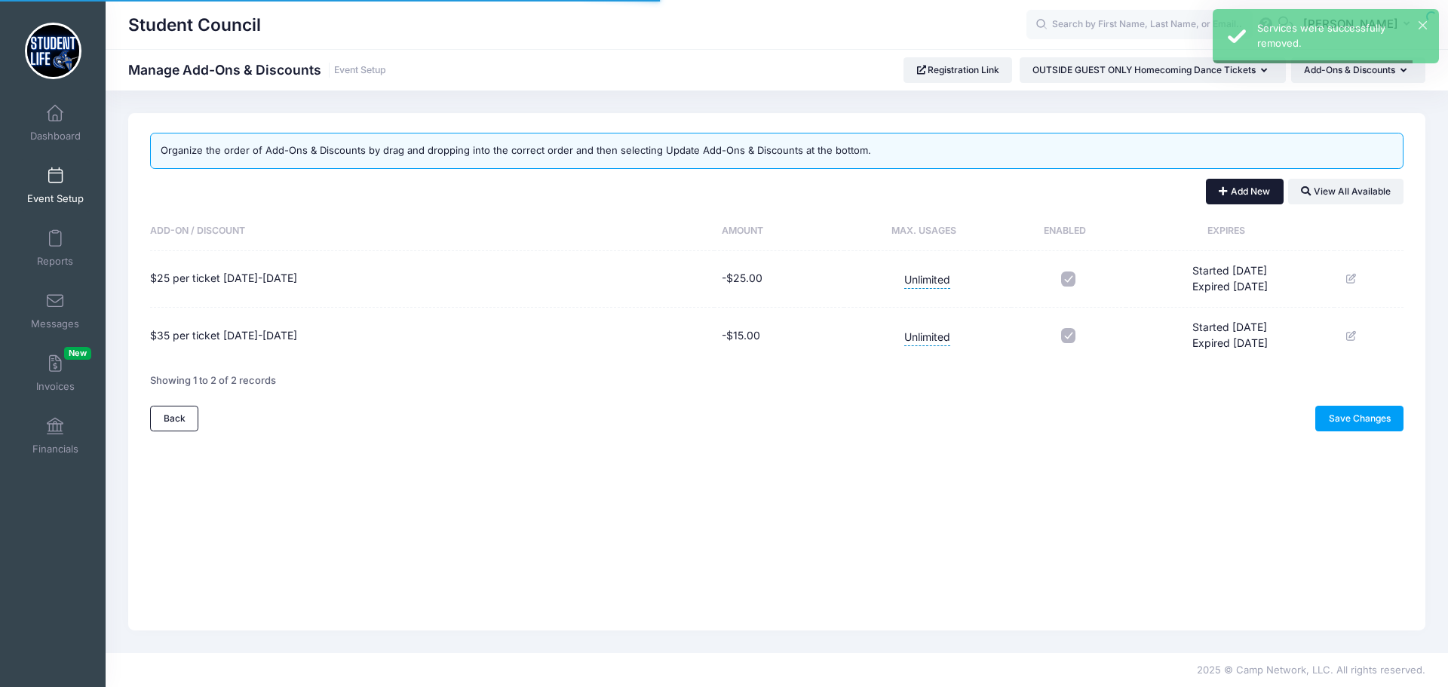
click at [1230, 188] on button "Add New" at bounding box center [1245, 192] width 78 height 26
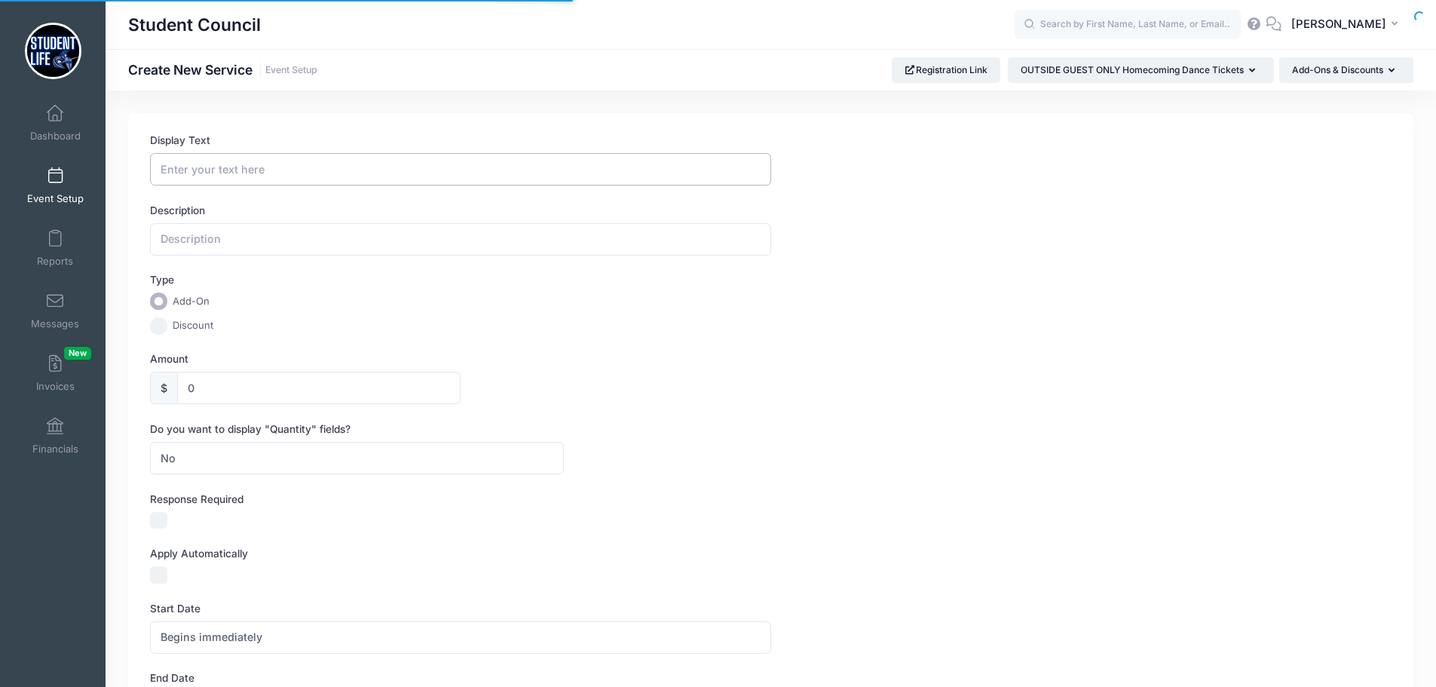
click at [225, 161] on input "Display Text" at bounding box center [460, 169] width 620 height 32
paste input "$35 per ticket September 20-27"
type input "$35 per ticket September 20-27"
click at [174, 326] on label "Discount" at bounding box center [193, 325] width 41 height 15
click at [167, 326] on input "Discount" at bounding box center [158, 325] width 17 height 17
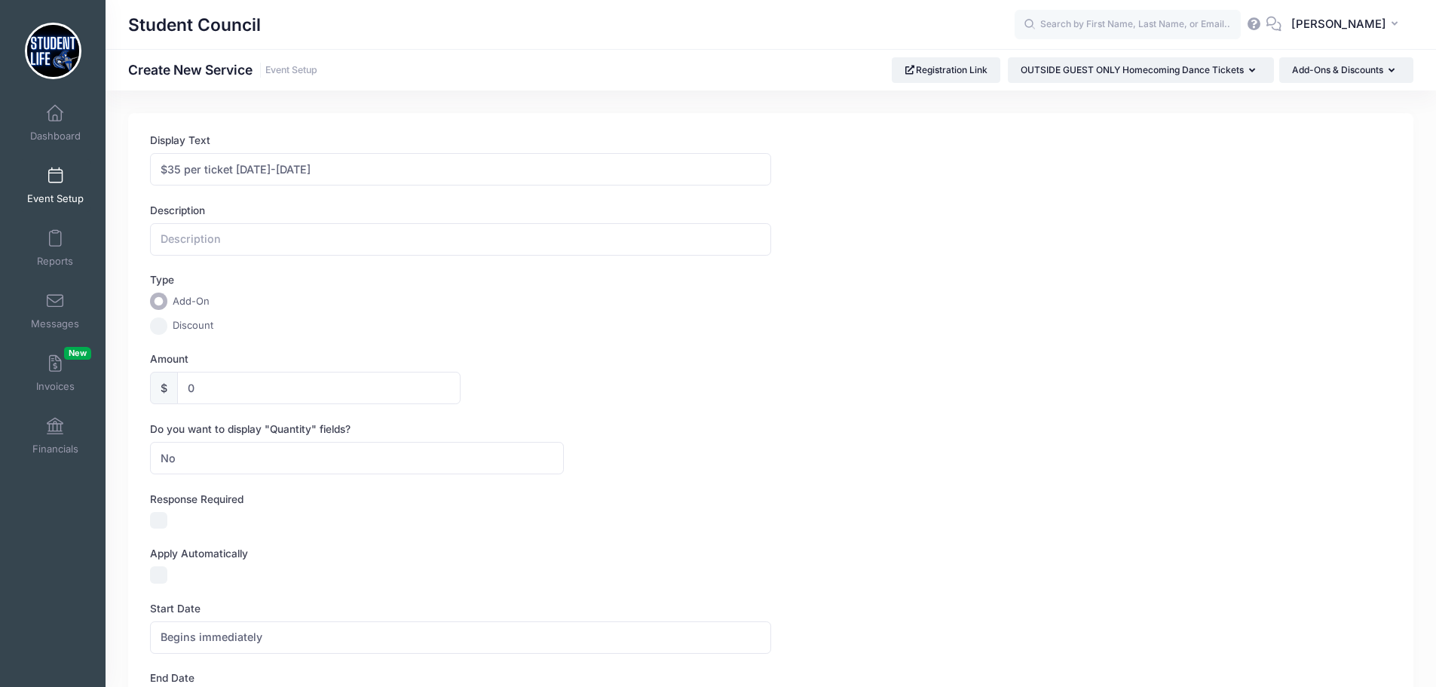
radio input "true"
drag, startPoint x: 209, startPoint y: 395, endPoint x: 176, endPoint y: 388, distance: 33.3
click at [172, 392] on div "$ 0" at bounding box center [305, 388] width 311 height 32
type input "10"
click at [325, 326] on div "Discount" at bounding box center [357, 325] width 414 height 17
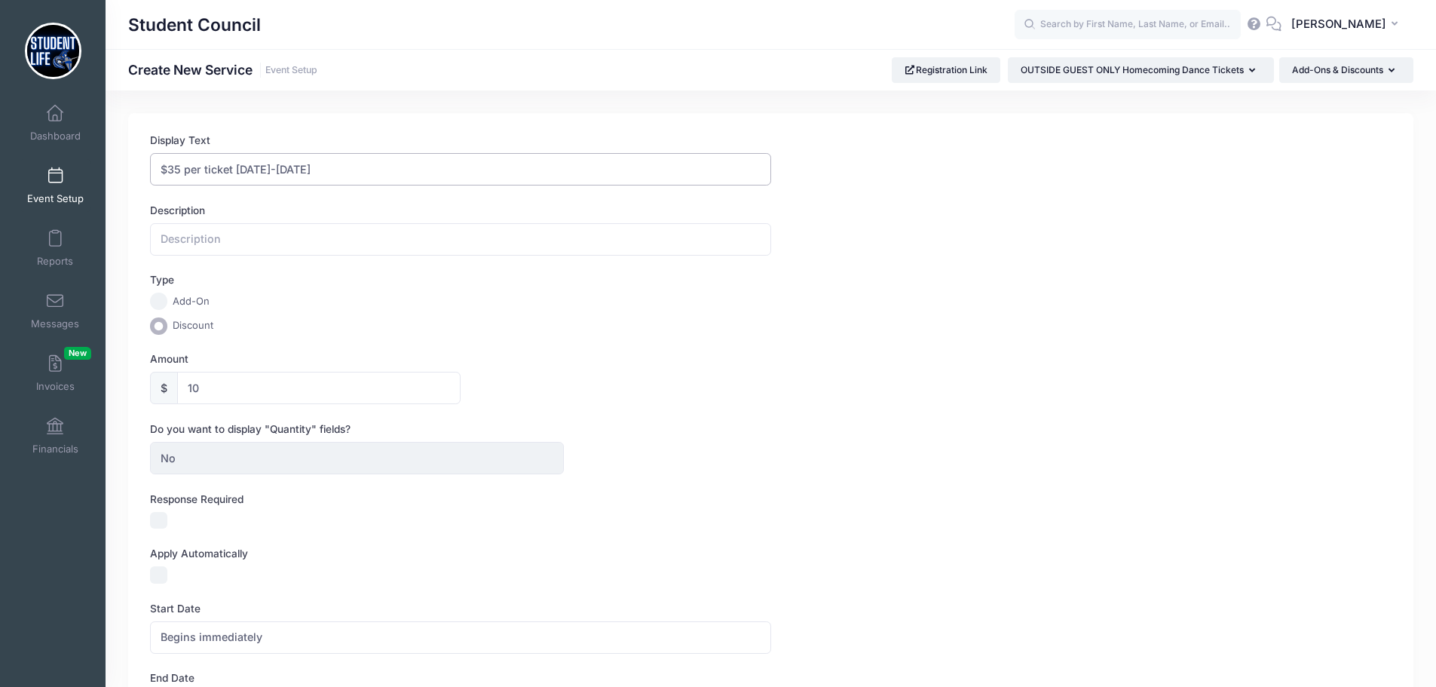
drag, startPoint x: 336, startPoint y: 169, endPoint x: 236, endPoint y: 179, distance: 100.8
click at [236, 179] on input "$35 per ticket September 20-27" at bounding box center [460, 169] width 620 height 32
drag, startPoint x: 178, startPoint y: 170, endPoint x: 170, endPoint y: 168, distance: 8.4
click at [170, 168] on input "$35 per ticket October 1st" at bounding box center [460, 169] width 620 height 32
type input "$40 per ticket October 1st"
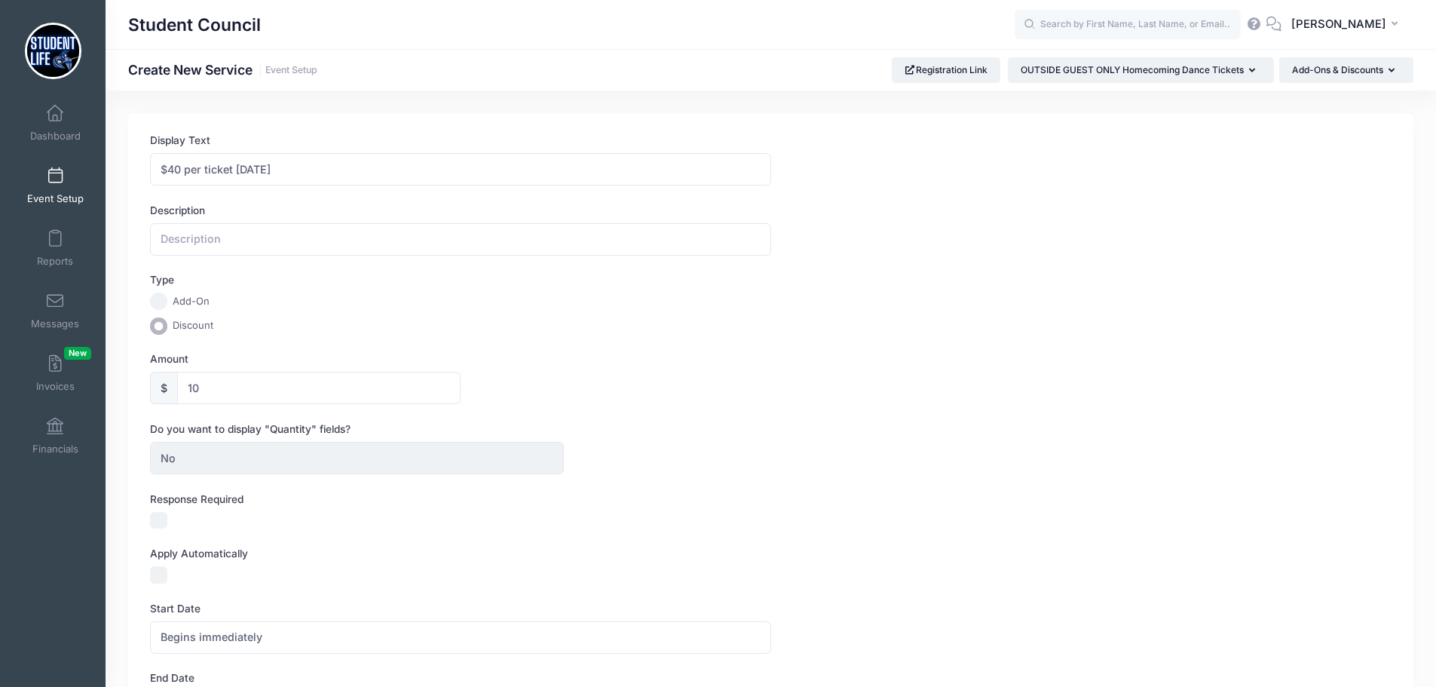
click at [588, 363] on label "Amount" at bounding box center [460, 358] width 620 height 15
click at [461, 372] on input "10" at bounding box center [318, 388] width 283 height 32
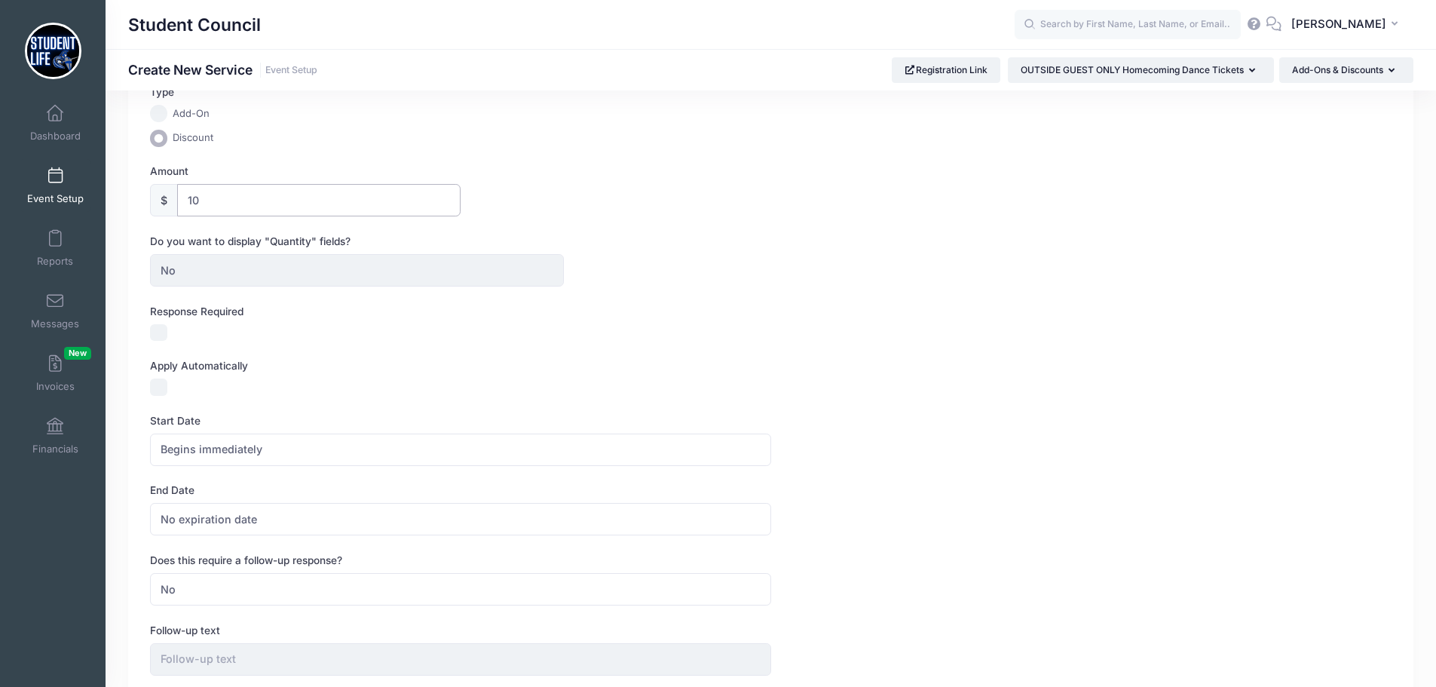
scroll to position [443, 0]
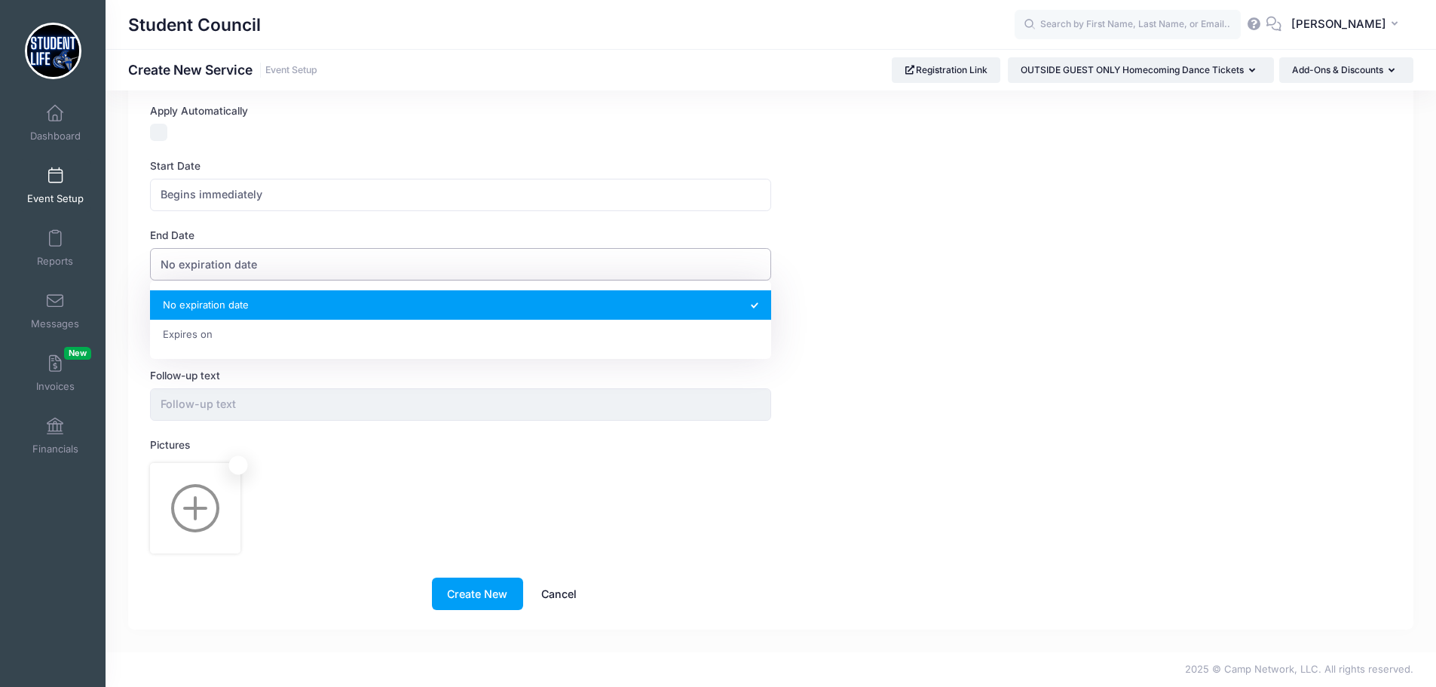
click at [297, 264] on span "No expiration date" at bounding box center [460, 264] width 620 height 32
select select "1"
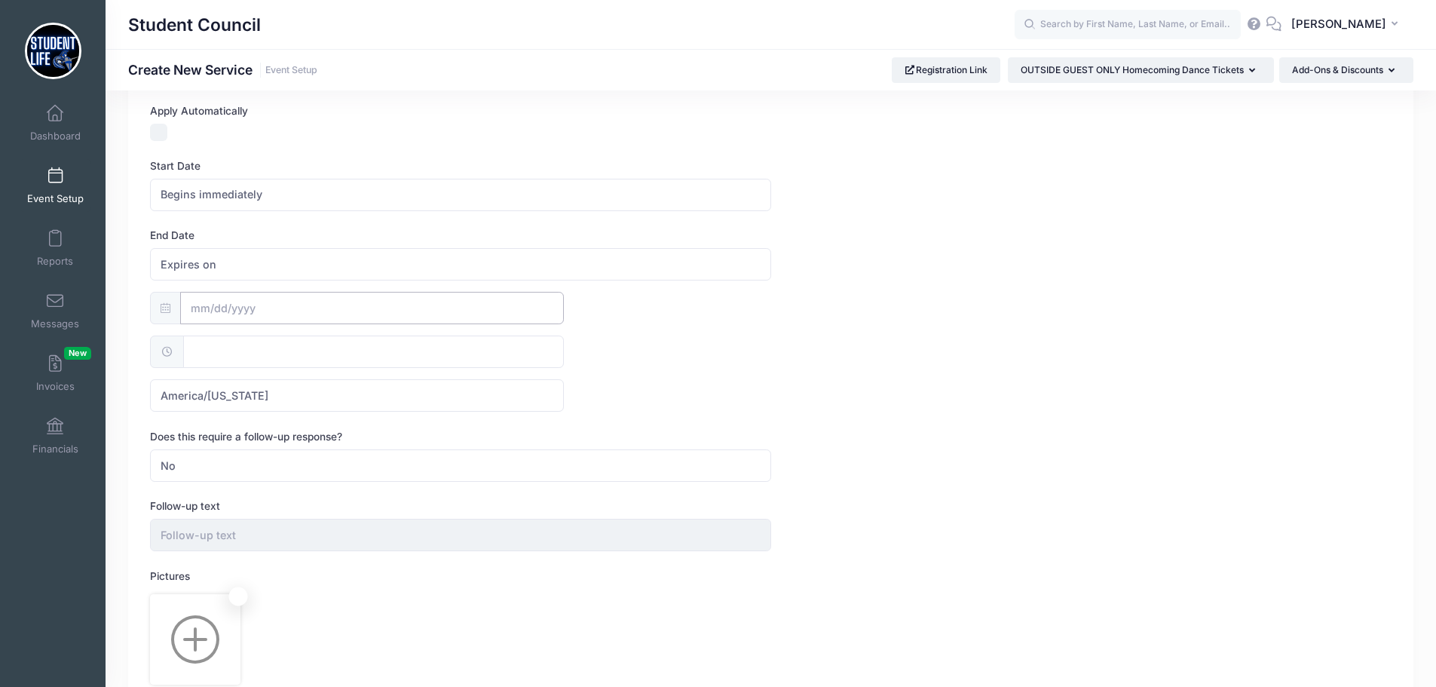
click at [270, 303] on input "text" at bounding box center [372, 308] width 384 height 32
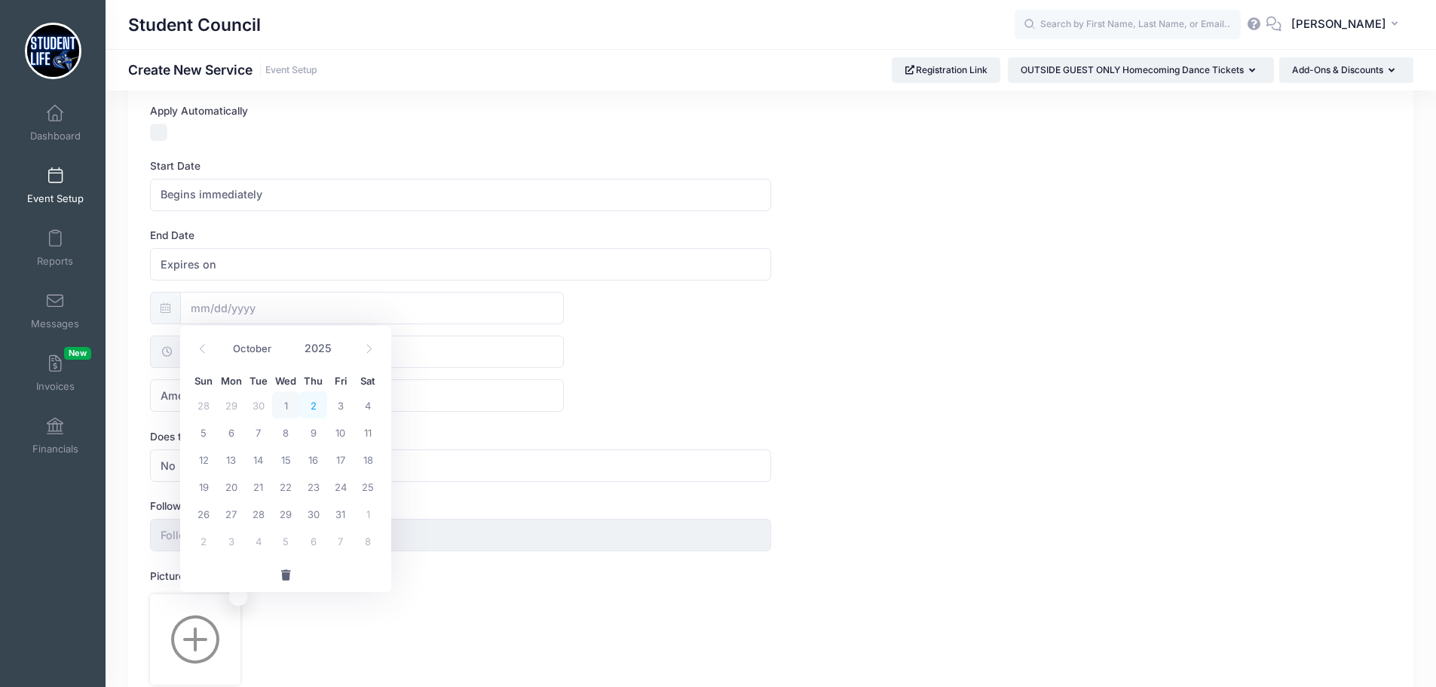
drag, startPoint x: 309, startPoint y: 400, endPoint x: 305, endPoint y: 392, distance: 8.8
click at [310, 400] on span "2" at bounding box center [312, 404] width 27 height 27
type input "10/02/2025"
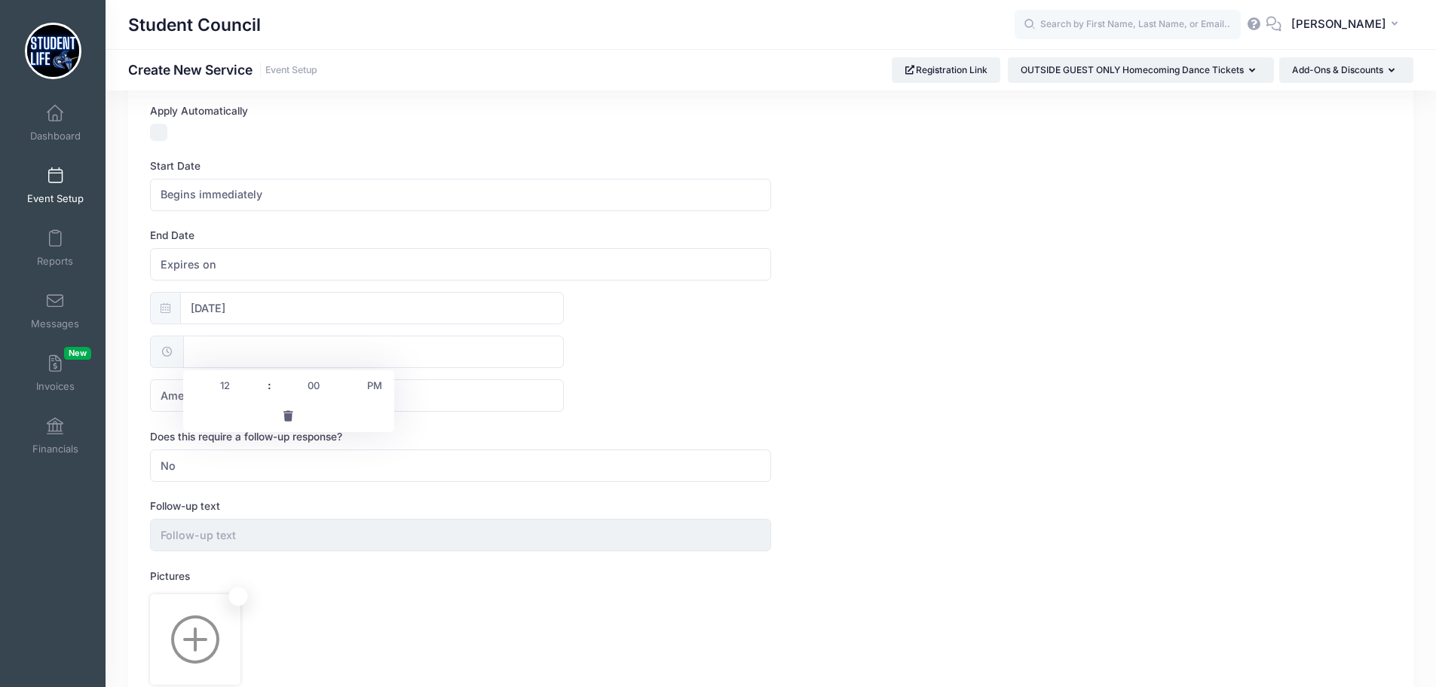
click at [283, 348] on input "text" at bounding box center [373, 351] width 381 height 32
click at [352, 389] on span at bounding box center [350, 392] width 11 height 15
type input "11:55"
type input "11"
type input "55"
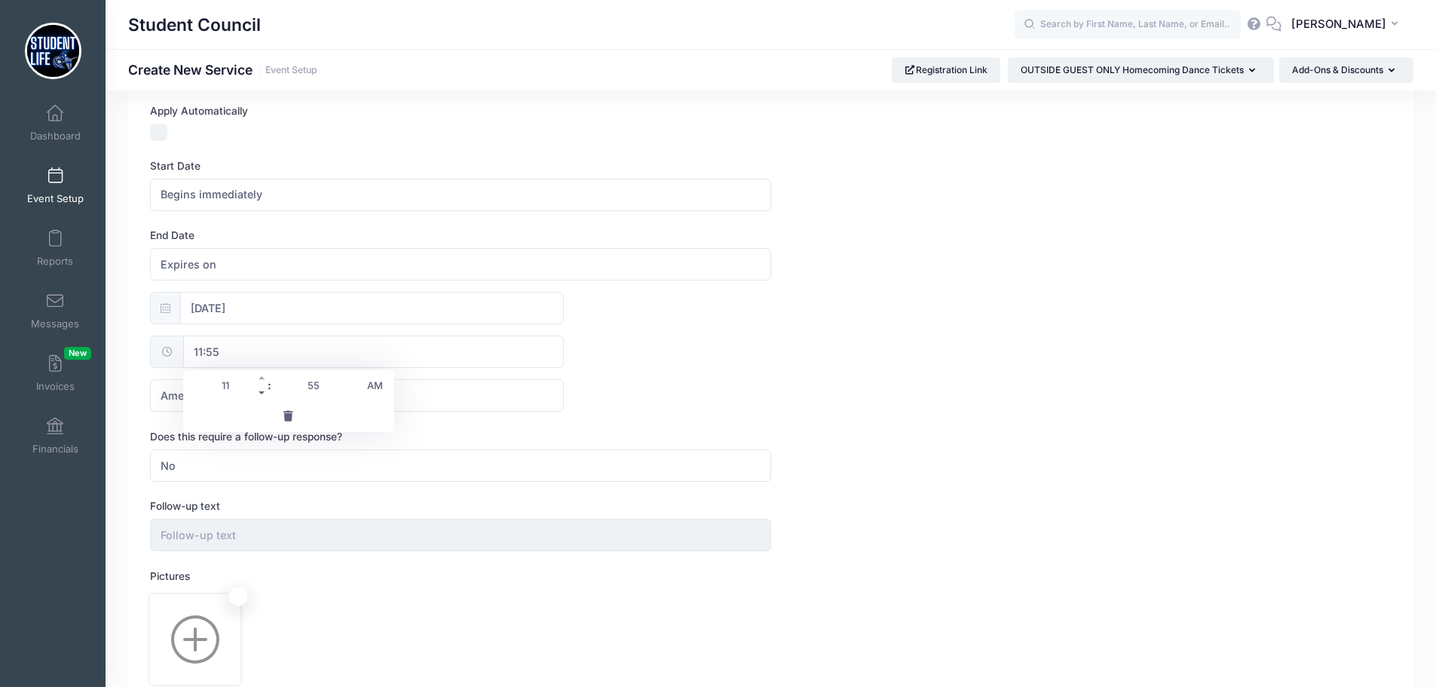
click at [259, 393] on span at bounding box center [262, 392] width 11 height 15
type input "10:55"
type input "10"
click at [259, 393] on span at bounding box center [262, 392] width 11 height 15
type input "09:55"
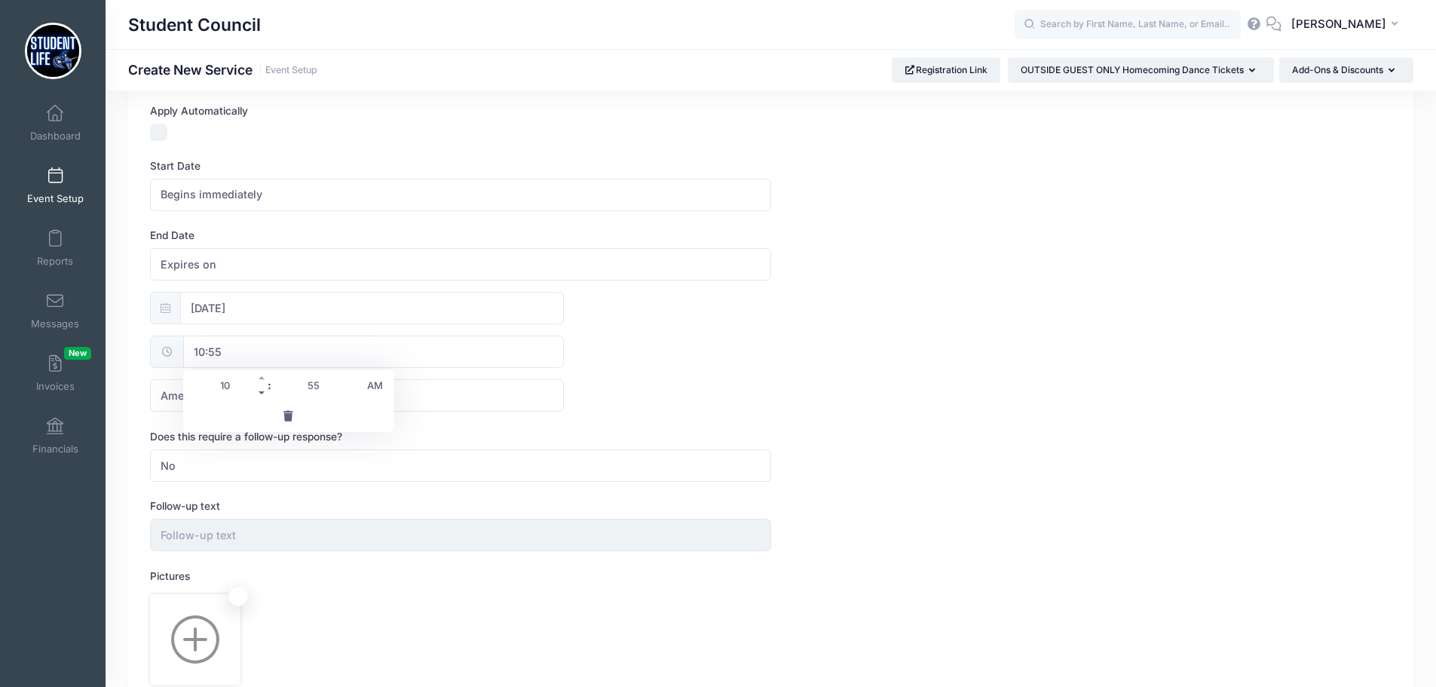
type input "09"
click at [259, 393] on span at bounding box center [262, 392] width 11 height 15
type input "08:55"
type input "08"
click at [348, 379] on span at bounding box center [350, 377] width 11 height 15
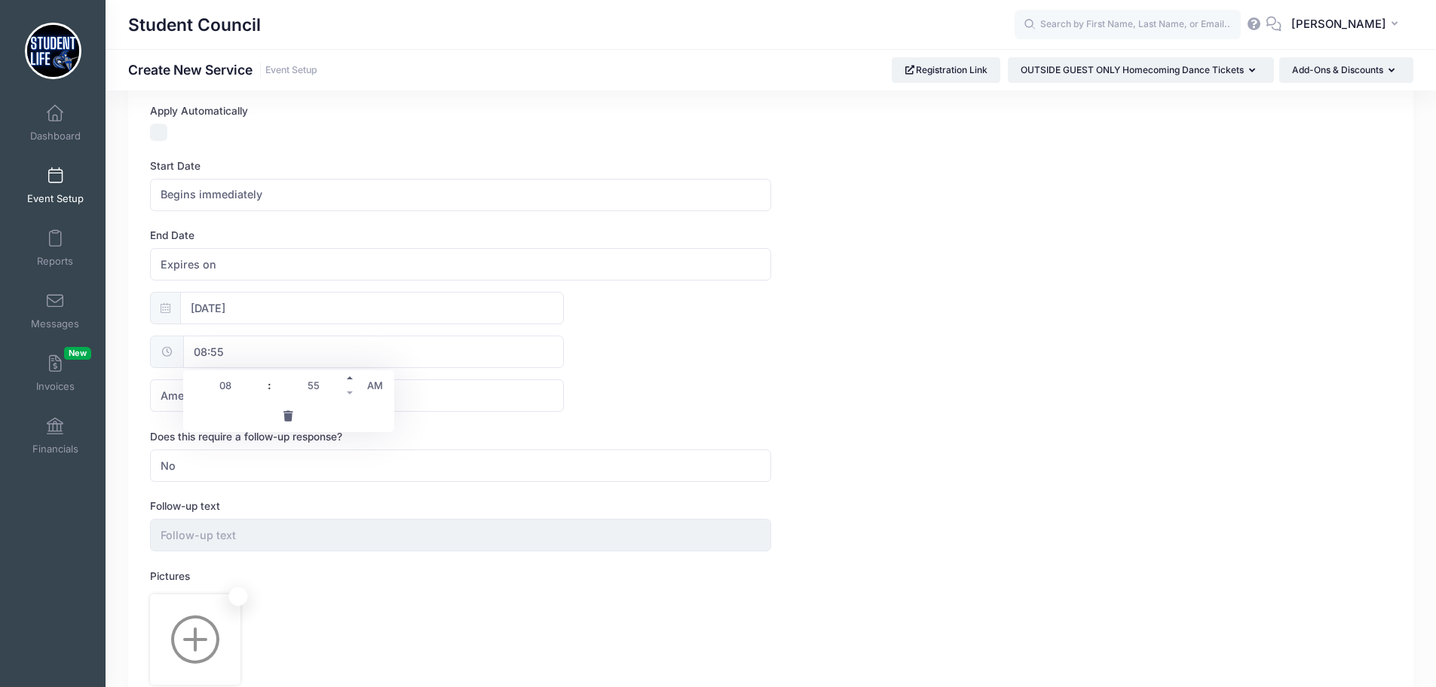
type input "09:00"
type input "09"
type input "00"
click at [265, 394] on span at bounding box center [262, 392] width 11 height 15
type input "08:00"
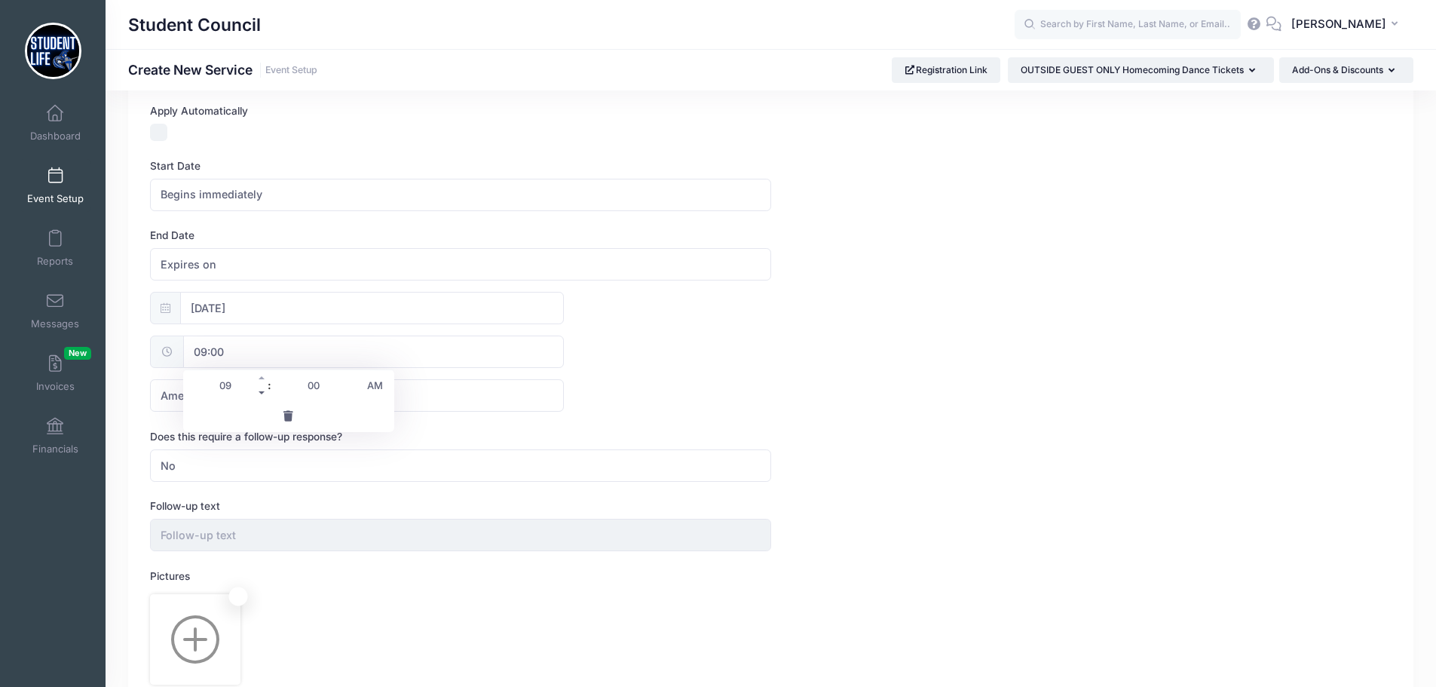
type input "08"
click at [677, 379] on div "10/02/2025 08:00 America/New York America/Los Angeles America/Chicago America/D…" at bounding box center [771, 352] width 1242 height 120
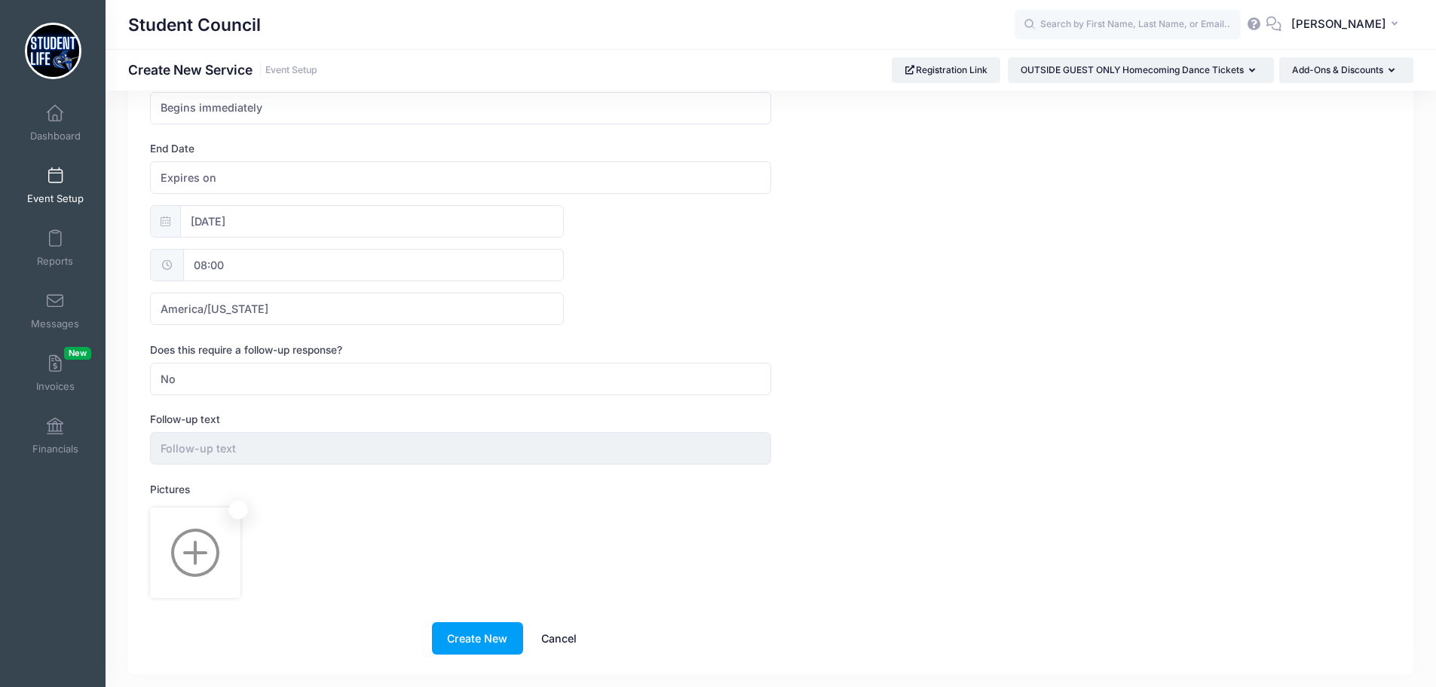
scroll to position [574, 0]
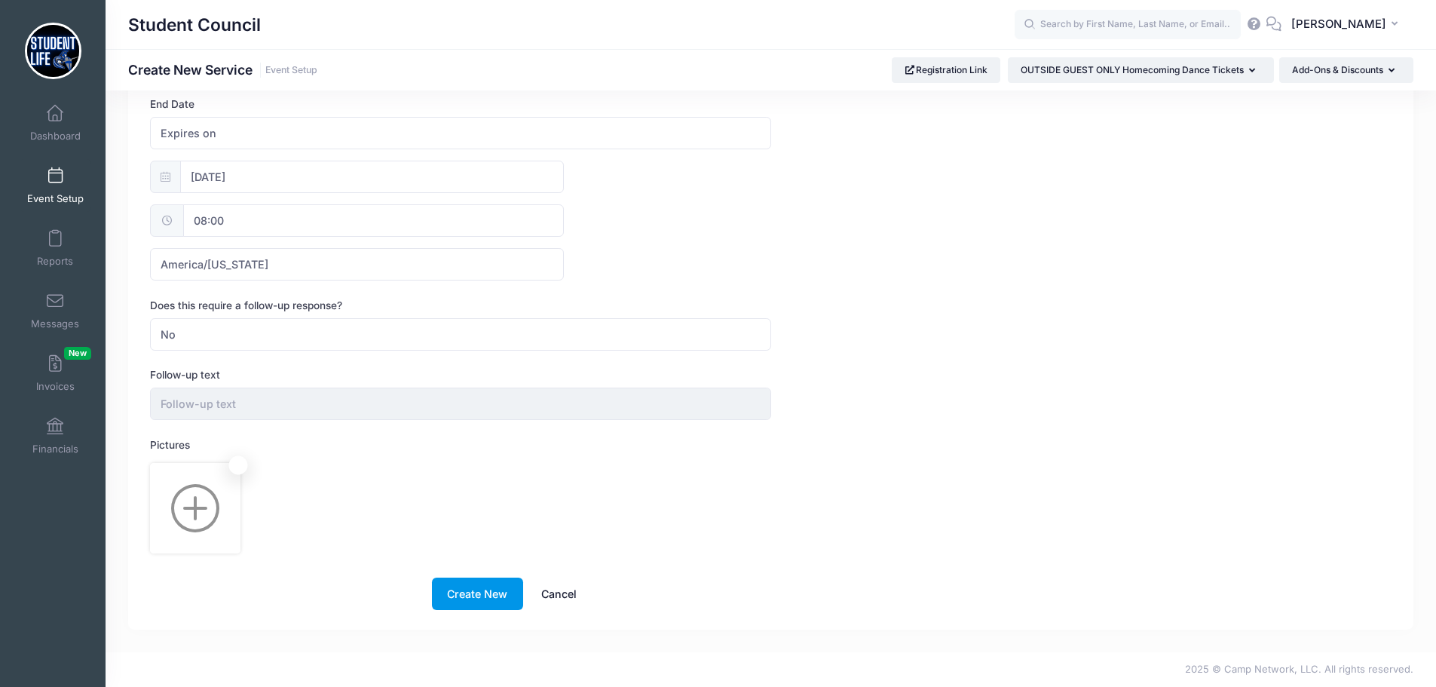
click at [475, 590] on button "Create New" at bounding box center [477, 594] width 91 height 32
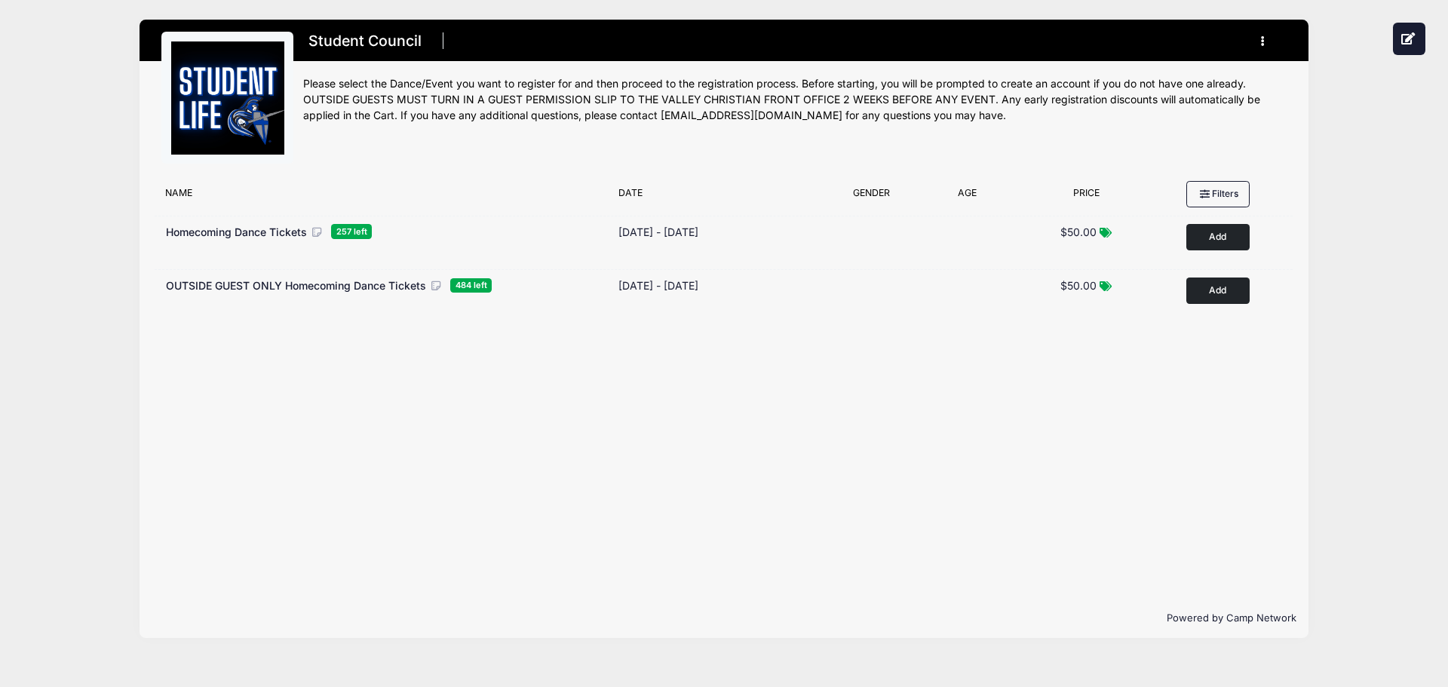
click at [919, 369] on div "Filter Options No sessions found matching your criteria Name Date Gender Filter…" at bounding box center [723, 385] width 1169 height 425
